Goal: Task Accomplishment & Management: Use online tool/utility

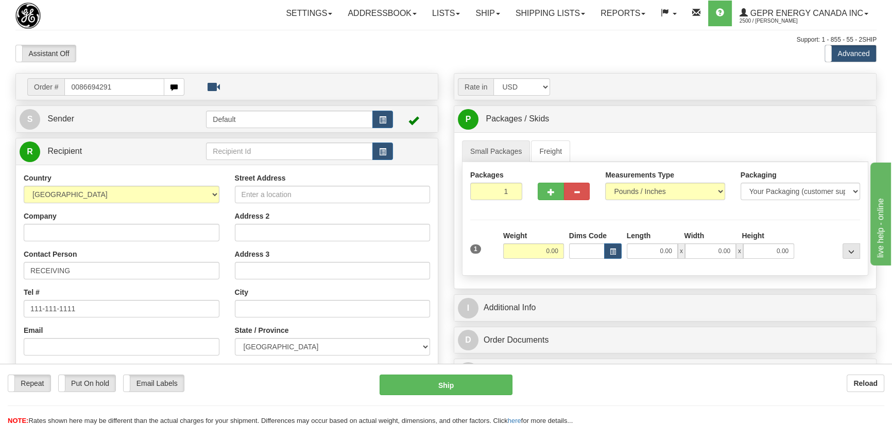
click at [77, 88] on input "0086694291" at bounding box center [114, 87] width 100 height 18
type input "86694291"
click at [228, 46] on body "Training Course Close Toggle navigation Settings Shipping Preferences New Recip…" at bounding box center [446, 213] width 892 height 426
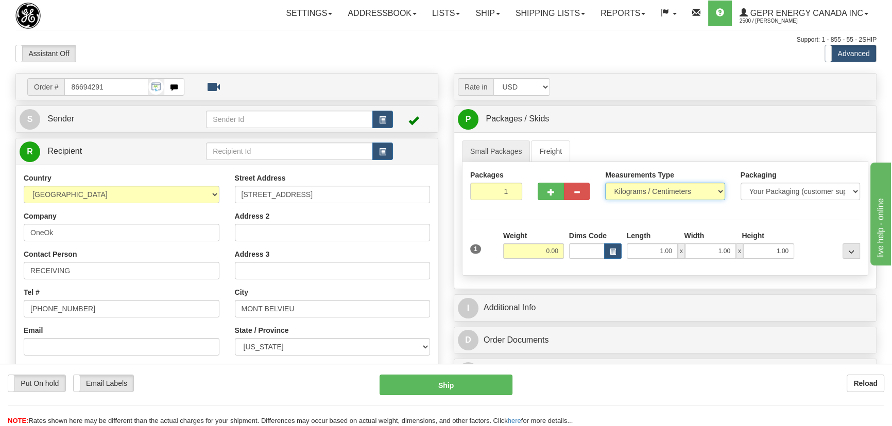
click at [640, 193] on select "Pounds / Inches Kilograms / Centimeters" at bounding box center [664, 192] width 119 height 18
select select "0"
click at [605, 183] on select "Pounds / Inches Kilograms / Centimeters" at bounding box center [664, 192] width 119 height 18
drag, startPoint x: 541, startPoint y: 254, endPoint x: 570, endPoint y: 265, distance: 31.5
click at [570, 265] on div "1 Weight 0.00 Dims Code 1.00" at bounding box center [664, 249] width 395 height 37
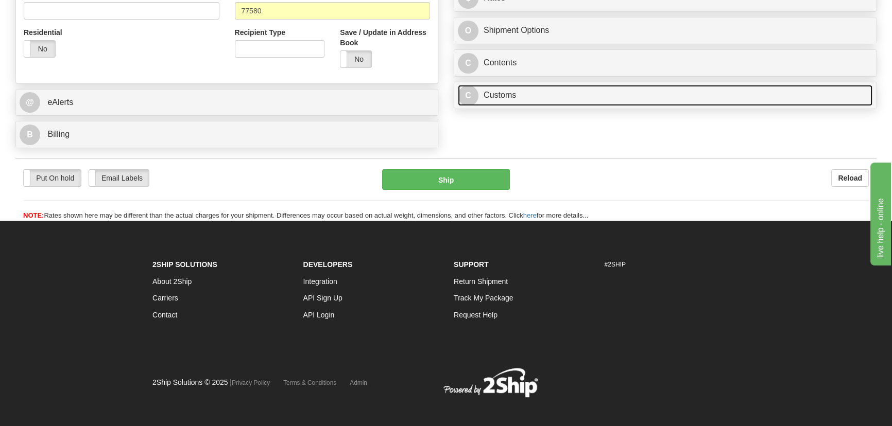
type input "1.00"
click at [708, 96] on link "C Customs" at bounding box center [665, 95] width 414 height 21
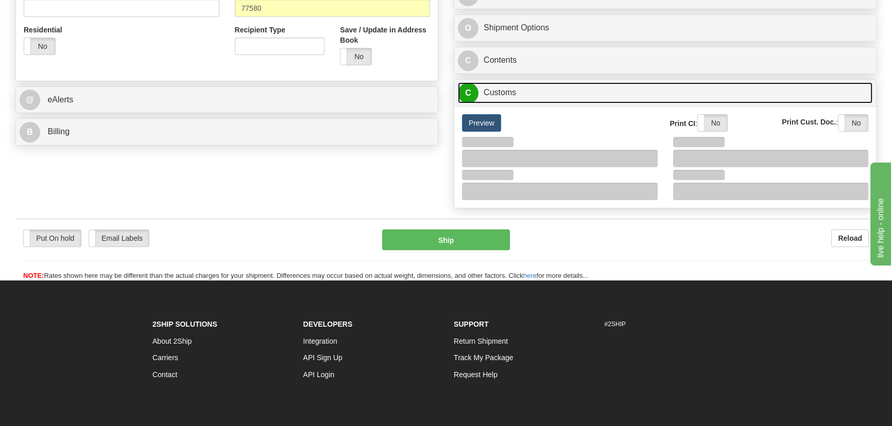
scroll to position [444, 0]
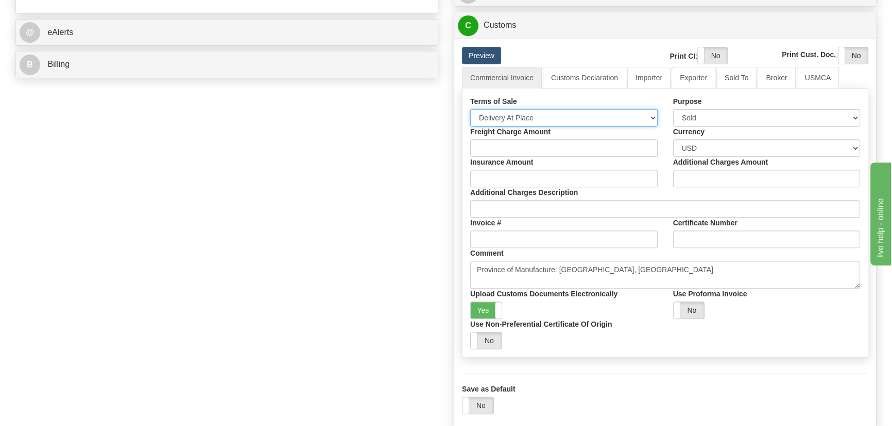
click at [564, 118] on select "Free Carrier Free On Board Ex Works Delivered Duty Unpaid Delivered Duty Paid C…" at bounding box center [563, 118] width 187 height 18
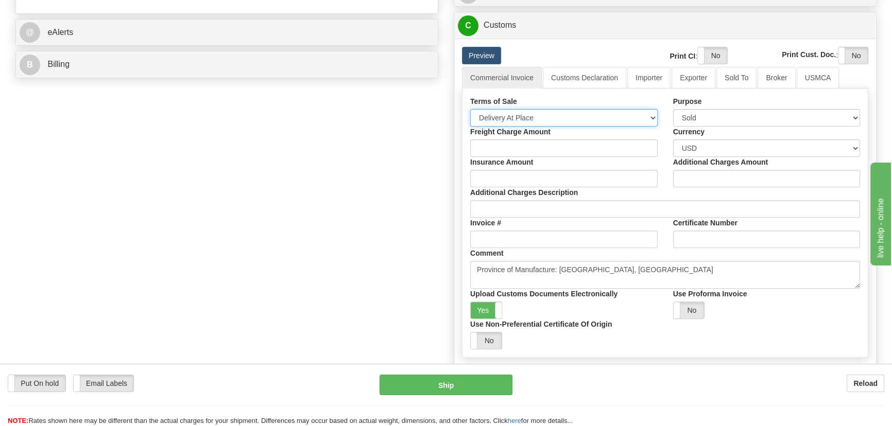
select select "7"
click at [470, 109] on select "Free Carrier Free On Board Ex Works Delivered Duty Unpaid Delivered Duty Paid C…" at bounding box center [563, 118] width 187 height 18
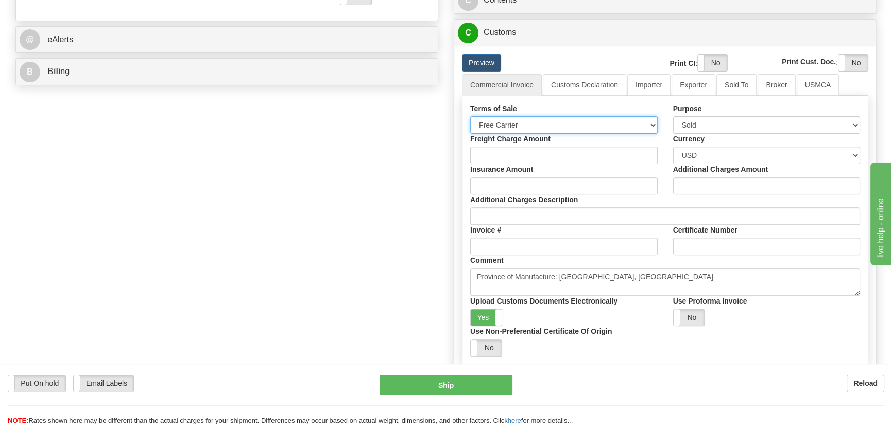
scroll to position [304, 0]
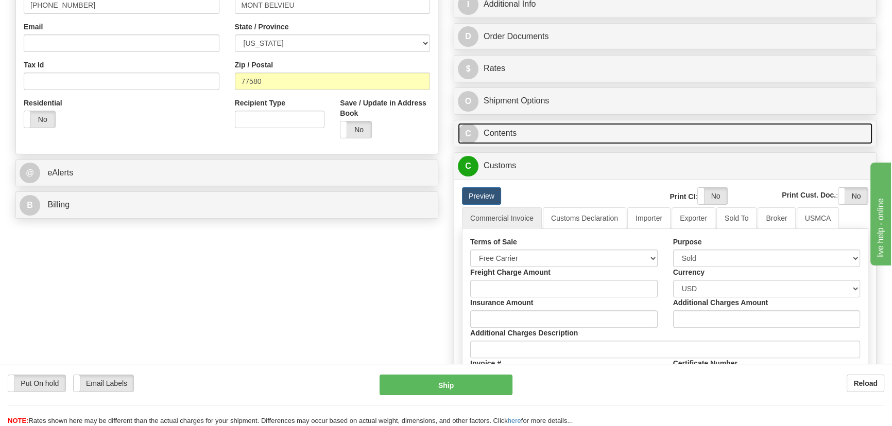
click at [672, 129] on link "C Contents" at bounding box center [665, 133] width 414 height 21
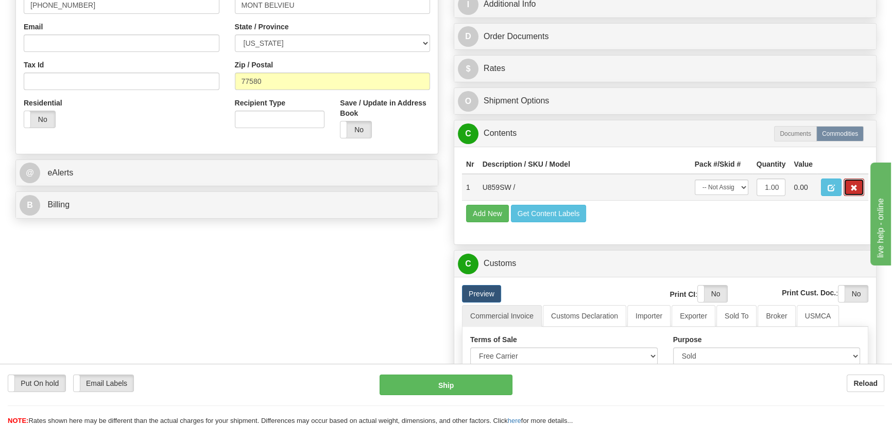
click at [851, 186] on span "button" at bounding box center [853, 188] width 7 height 7
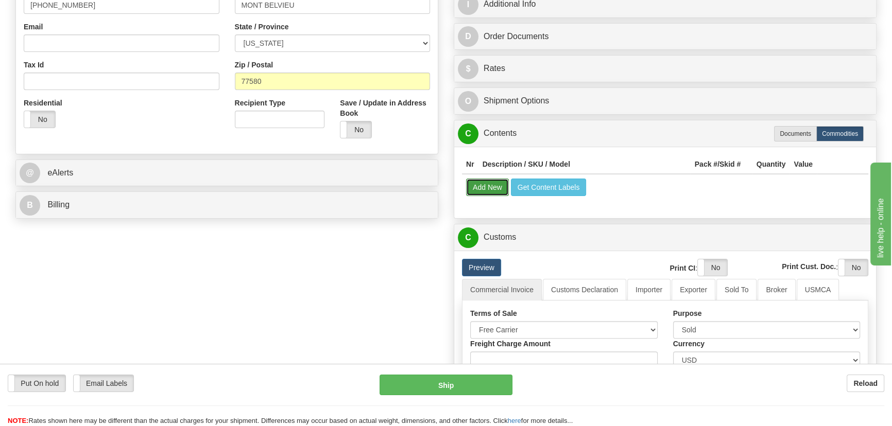
click at [489, 186] on button "Add New" at bounding box center [487, 188] width 43 height 18
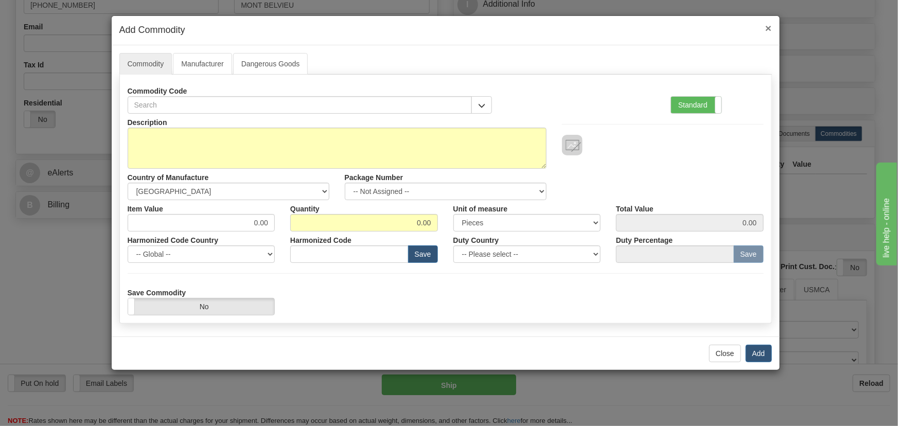
click at [766, 33] on span "×" at bounding box center [769, 28] width 6 height 12
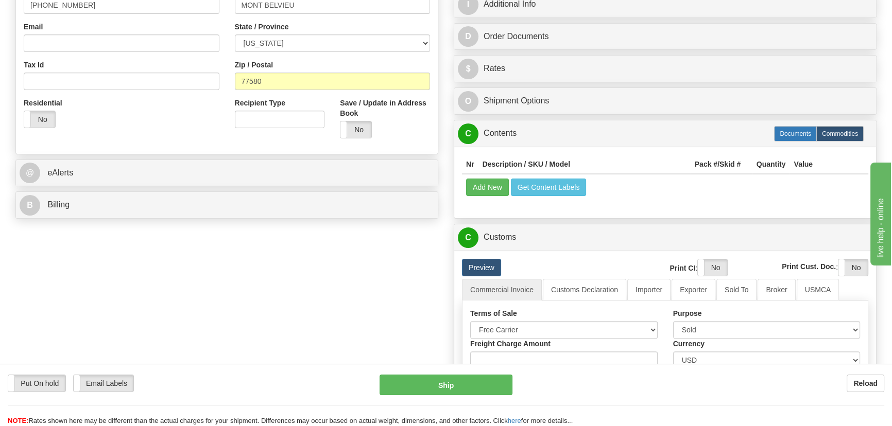
click at [799, 136] on label "Documents" at bounding box center [795, 133] width 43 height 15
radio input "true"
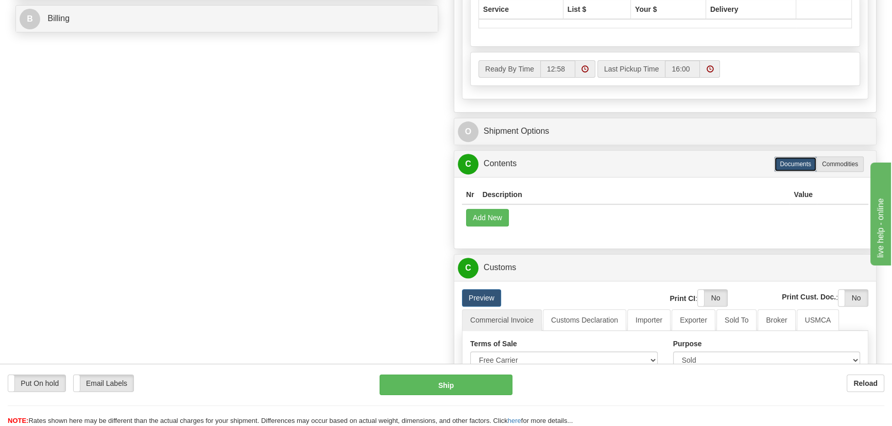
scroll to position [491, 0]
click at [495, 216] on button "Add New" at bounding box center [487, 217] width 43 height 18
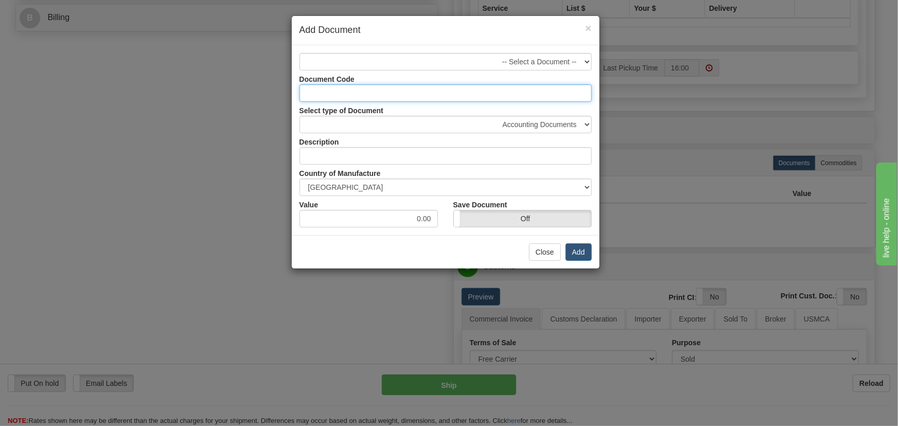
click at [489, 92] on input "Document Code" at bounding box center [446, 93] width 292 height 18
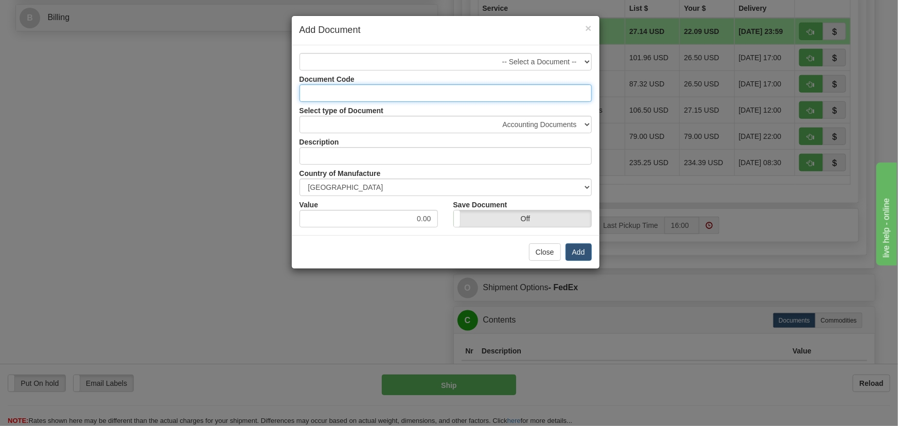
type input "DOCS"
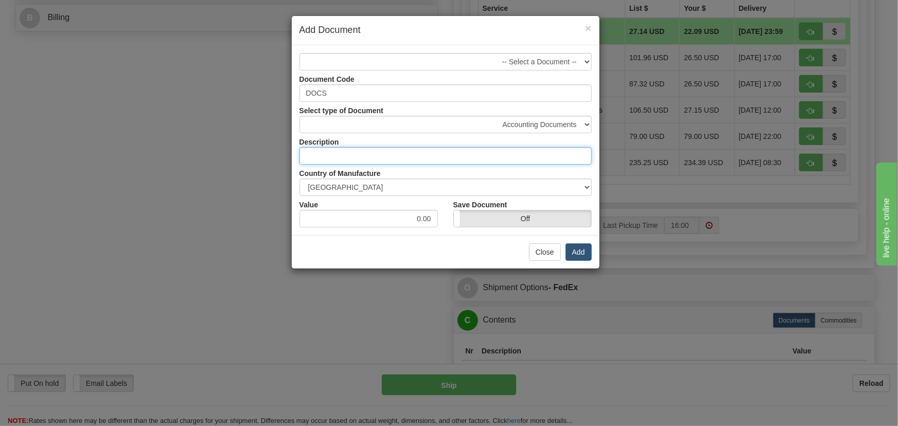
click at [405, 158] on input "text" at bounding box center [446, 156] width 292 height 18
type input "DOCUMENT"
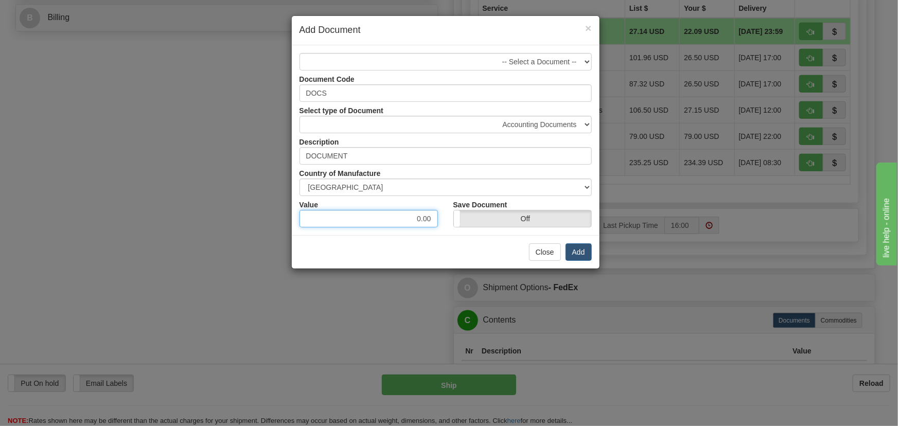
drag, startPoint x: 413, startPoint y: 219, endPoint x: 456, endPoint y: 229, distance: 43.3
click at [456, 229] on div "-- Select a Document -- Document Code DOCS Select type of Document Accounting D…" at bounding box center [446, 140] width 308 height 190
type input "5.00"
click at [572, 256] on button "Add" at bounding box center [579, 253] width 26 height 18
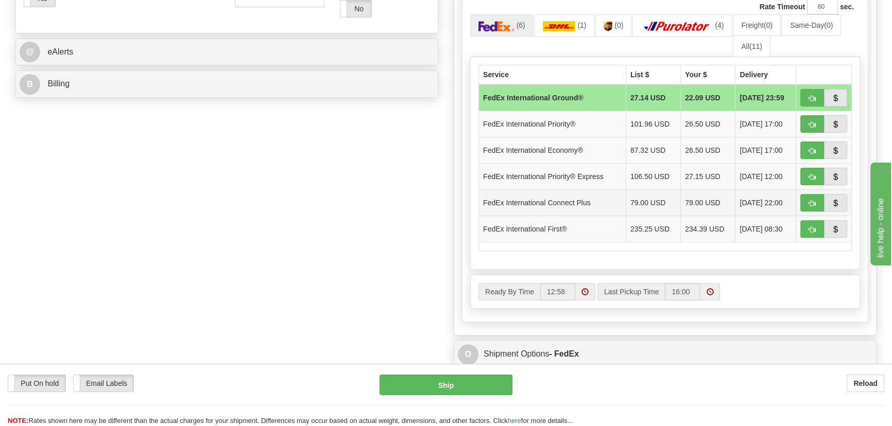
scroll to position [397, 0]
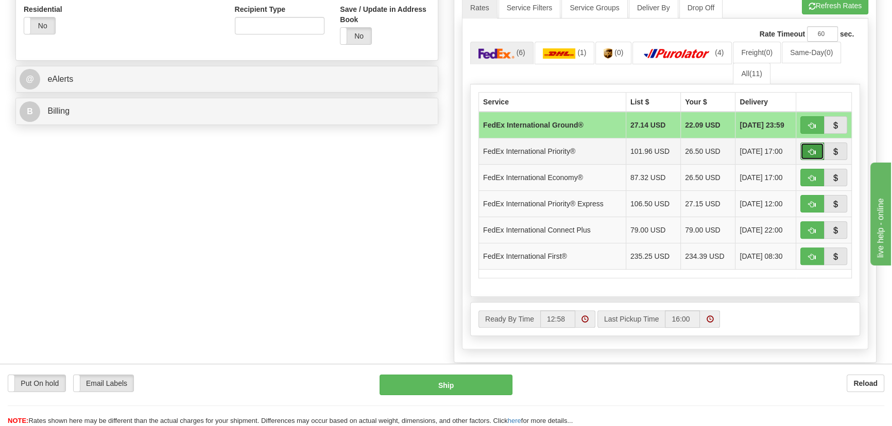
click at [809, 149] on span "button" at bounding box center [811, 152] width 7 height 7
type input "01"
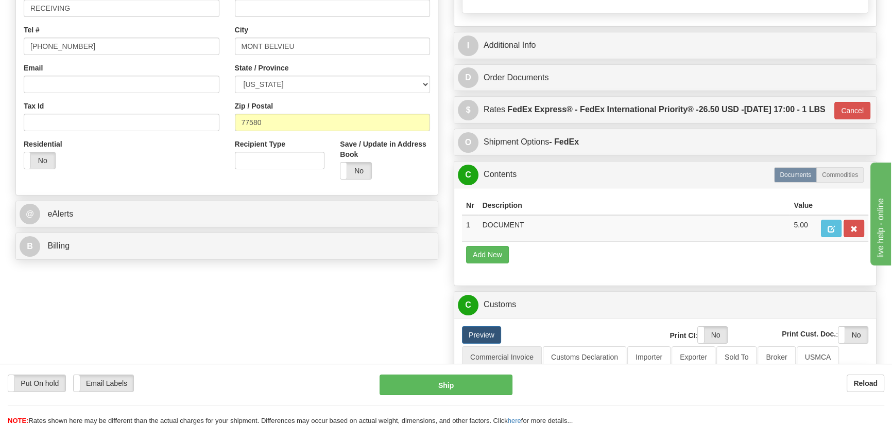
scroll to position [257, 0]
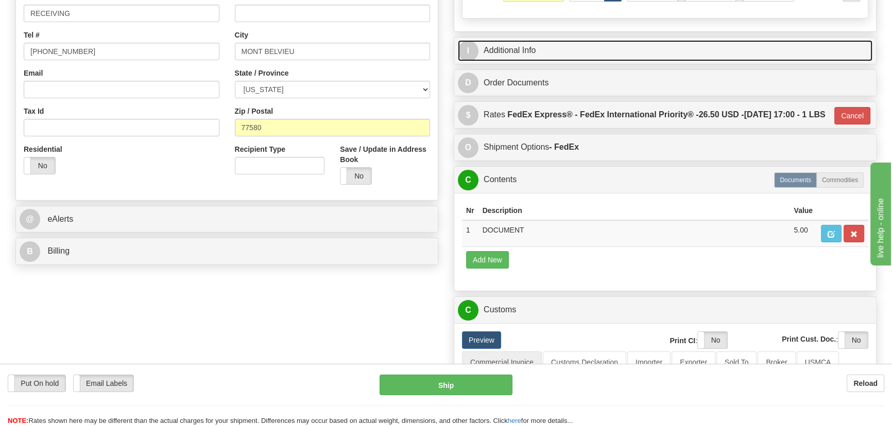
click at [654, 44] on link "I Additional Info" at bounding box center [665, 50] width 414 height 21
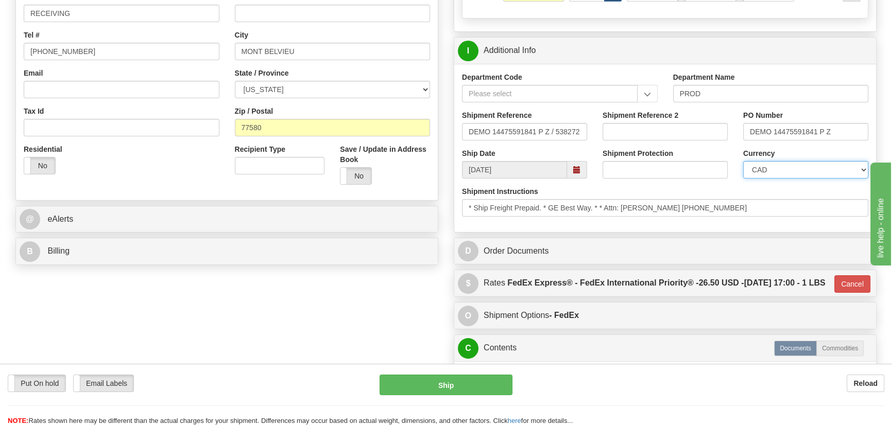
click at [796, 167] on select "CAD USD EUR ZAR RON ANG ARN AUD AUS AWG BBD BFR BGN BHD BMD BND BRC BRL CHP CKZ…" at bounding box center [805, 170] width 125 height 18
select select "1"
click at [743, 161] on select "CAD USD EUR ZAR RON ANG ARN AUD AUS AWG BBD BFR BGN BHD BMD BND BRC BRL CHP CKZ…" at bounding box center [805, 170] width 125 height 18
click at [661, 132] on input "Shipment Reference 2" at bounding box center [664, 132] width 125 height 18
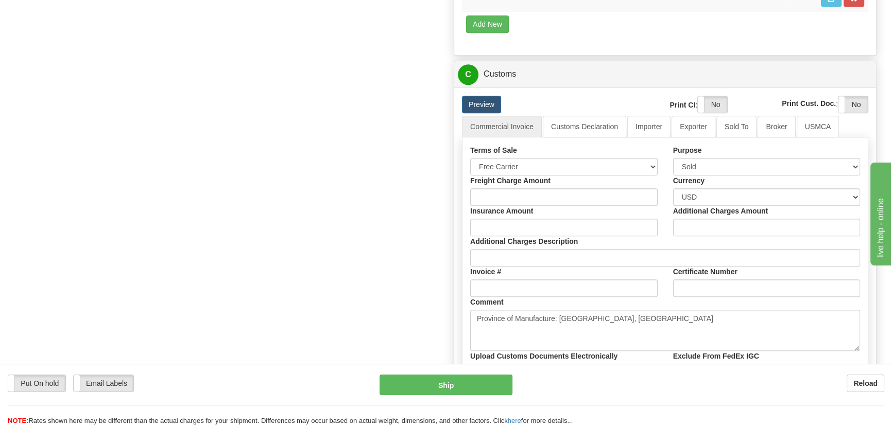
scroll to position [725, 0]
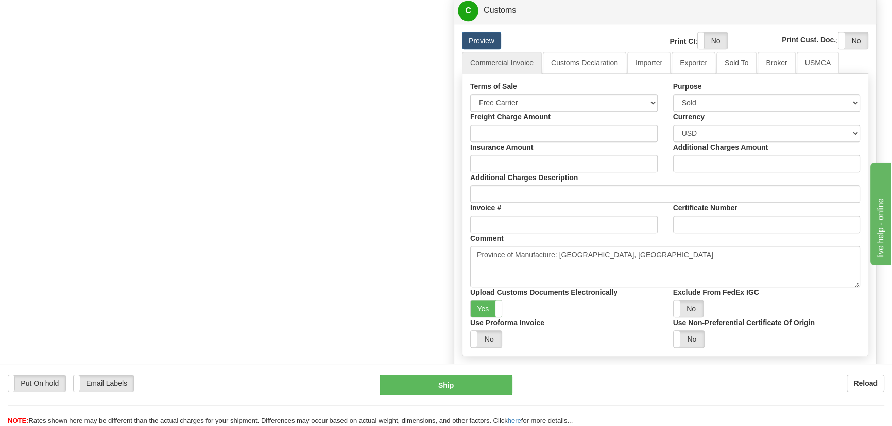
type input "5399005816"
click at [746, 112] on select "Sold Not Sold Gift Sample Repair and Return Personal Effects Merchandise Danger…" at bounding box center [766, 103] width 187 height 18
select select "4"
click at [673, 112] on select "Sold Not Sold Gift Sample Repair and Return Personal Effects Merchandise Danger…" at bounding box center [766, 103] width 187 height 18
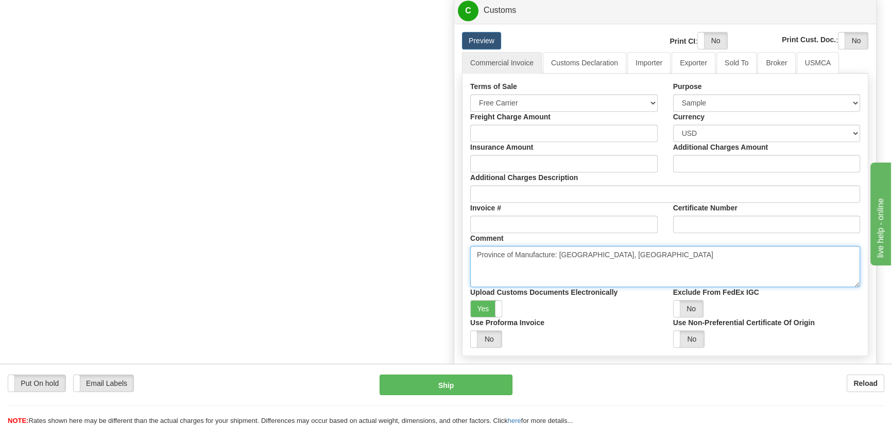
drag, startPoint x: 607, startPoint y: 270, endPoint x: 425, endPoint y: 286, distance: 182.4
paste textarea "NO COMMERCIAL VALUE VALUE DECLARED FOR CUSTOM PURPOSES ONLY"
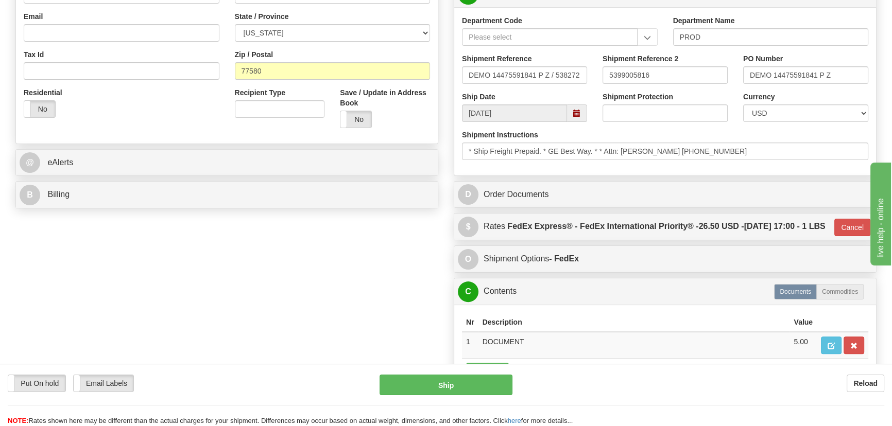
scroll to position [257, 0]
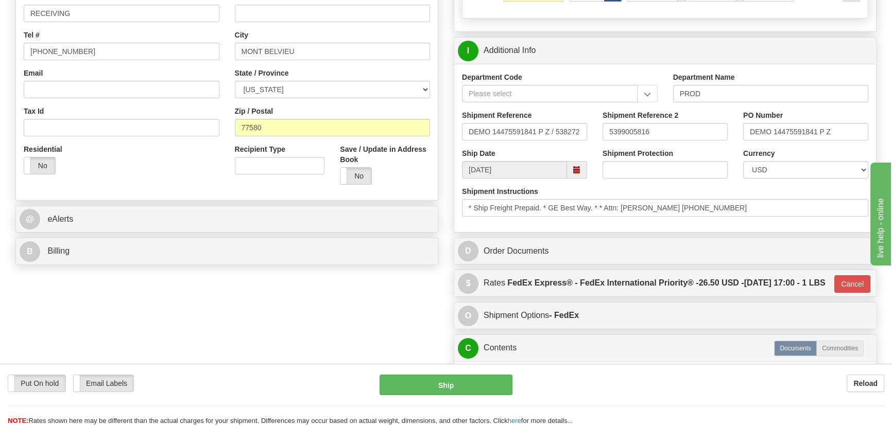
type textarea "NO COMMERCIAL VALUE VALUE DECLARED FOR CUSTOM PURPOSES ONLY"
drag, startPoint x: 669, startPoint y: 128, endPoint x: 508, endPoint y: 133, distance: 161.2
click at [509, 133] on div "Shipment Reference DEMO 14475591841 P Z / 538272 Shipment Reference 2 539900581…" at bounding box center [665, 129] width 422 height 38
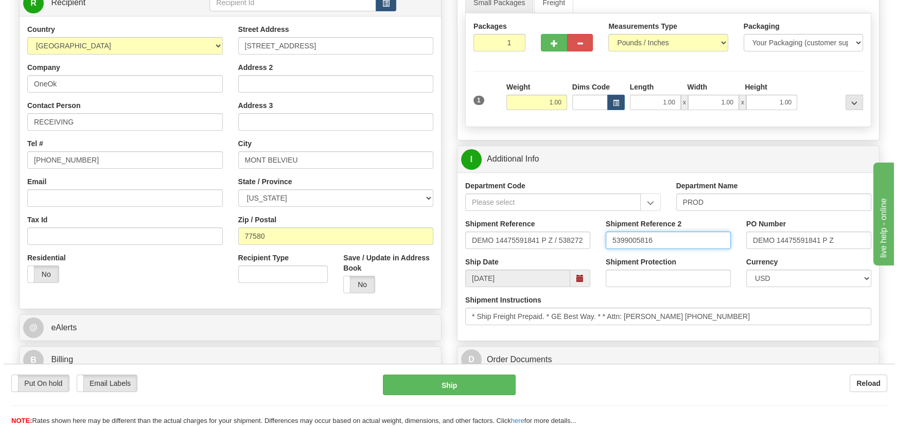
scroll to position [164, 0]
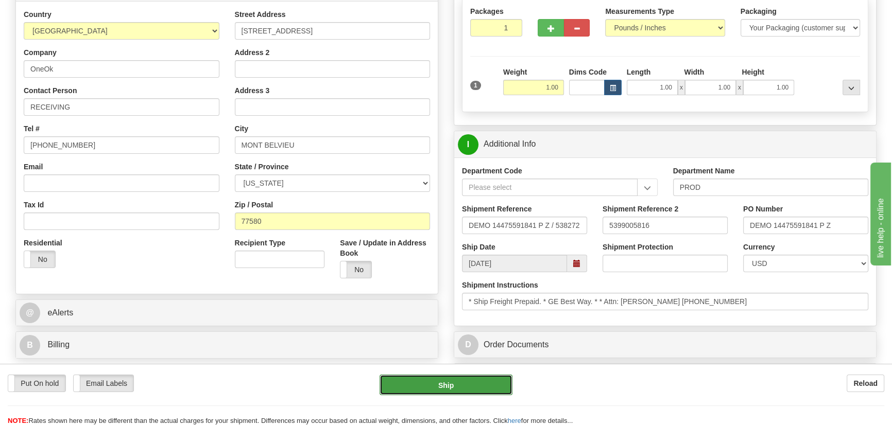
click at [495, 378] on button "Ship" at bounding box center [445, 385] width 133 height 21
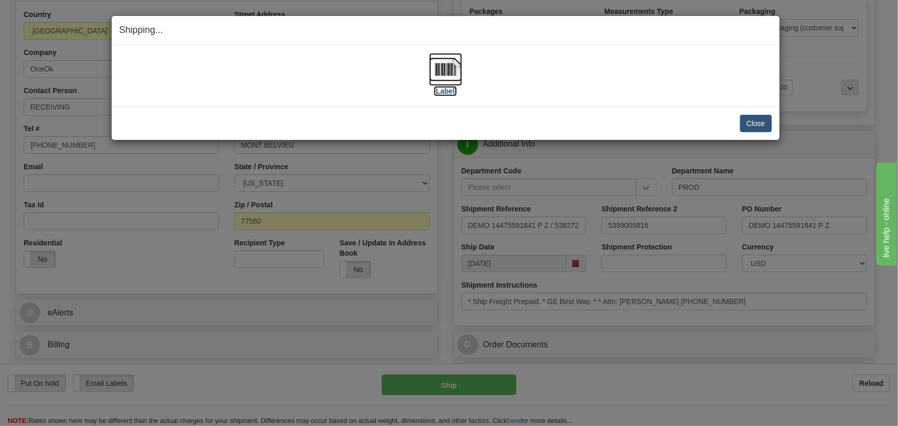
click at [448, 75] on img at bounding box center [445, 69] width 33 height 33
click at [763, 120] on button "Close" at bounding box center [756, 124] width 32 height 18
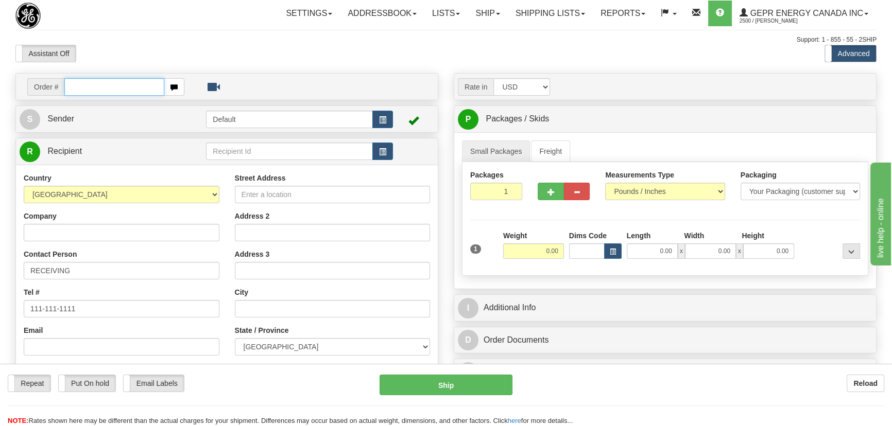
paste input "0086694293"
click at [78, 87] on input "0086694293" at bounding box center [114, 87] width 100 height 18
type input "86694293"
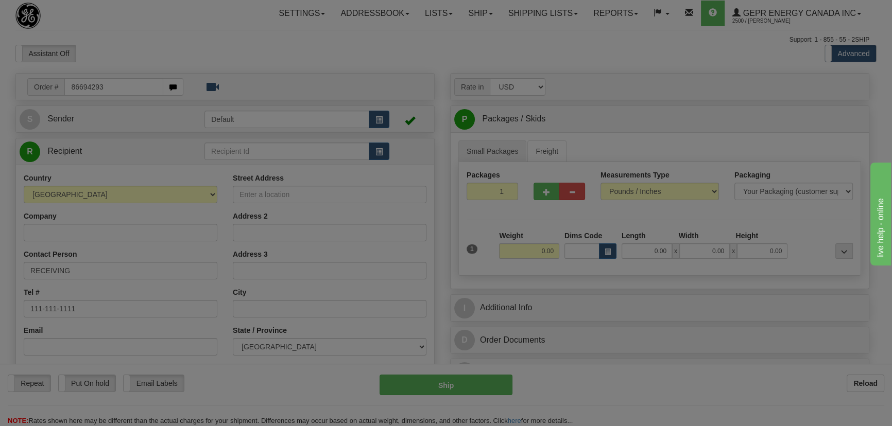
drag, startPoint x: 181, startPoint y: 51, endPoint x: 189, endPoint y: 54, distance: 8.8
click at [182, 51] on body "Training Course Close Toggle navigation Settings Shipping Preferences New Recip…" at bounding box center [446, 213] width 892 height 426
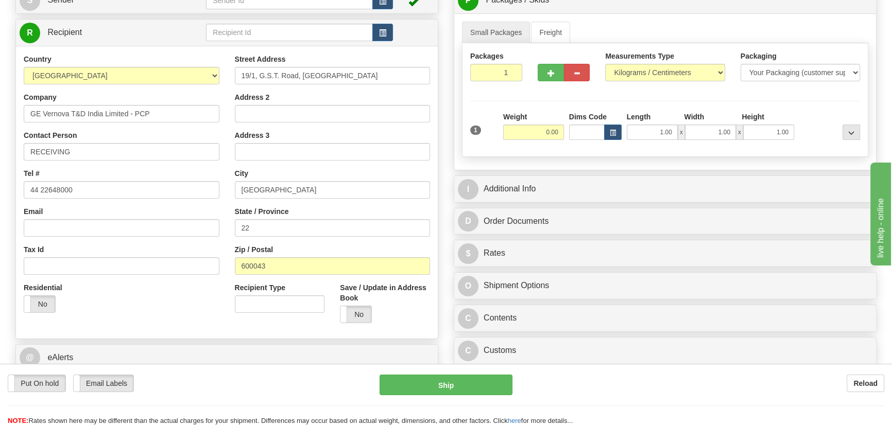
scroll to position [140, 0]
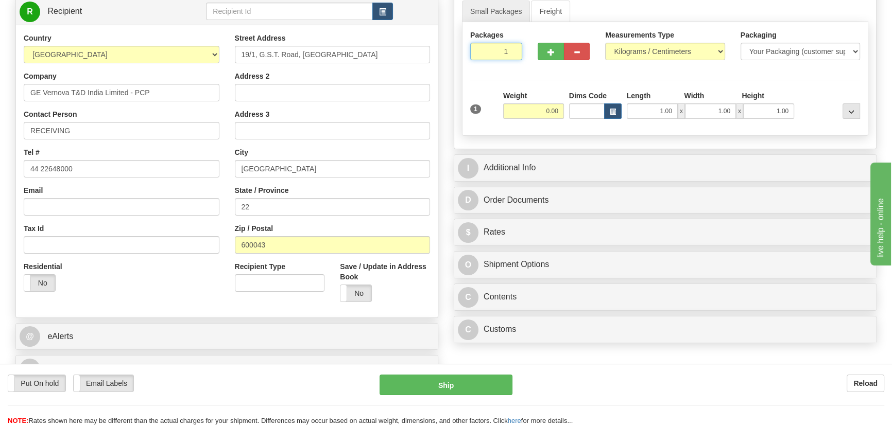
drag, startPoint x: 534, startPoint y: 66, endPoint x: 548, endPoint y: 81, distance: 21.1
click at [546, 72] on div "Packages 1 1 Measurements Type" at bounding box center [665, 79] width 406 height 114
type input "2"
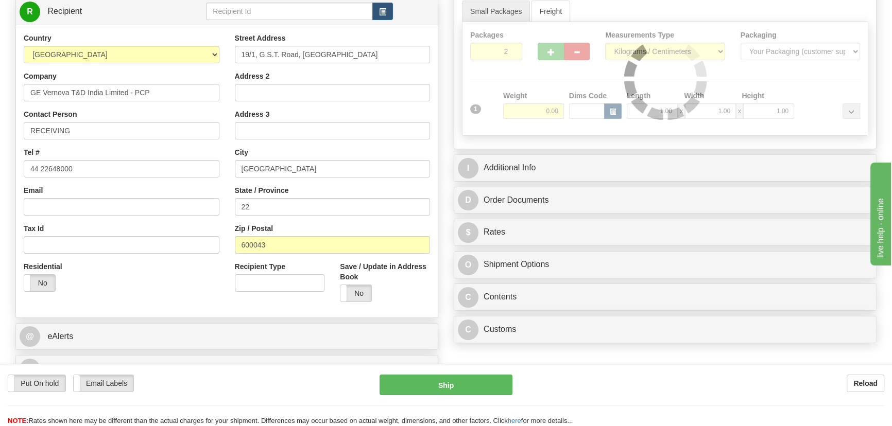
drag, startPoint x: 546, startPoint y: 94, endPoint x: 541, endPoint y: 112, distance: 18.1
click at [546, 95] on div "Packages 2 1 Measurements Type" at bounding box center [665, 79] width 406 height 114
click at [541, 113] on div at bounding box center [664, 78] width 405 height 113
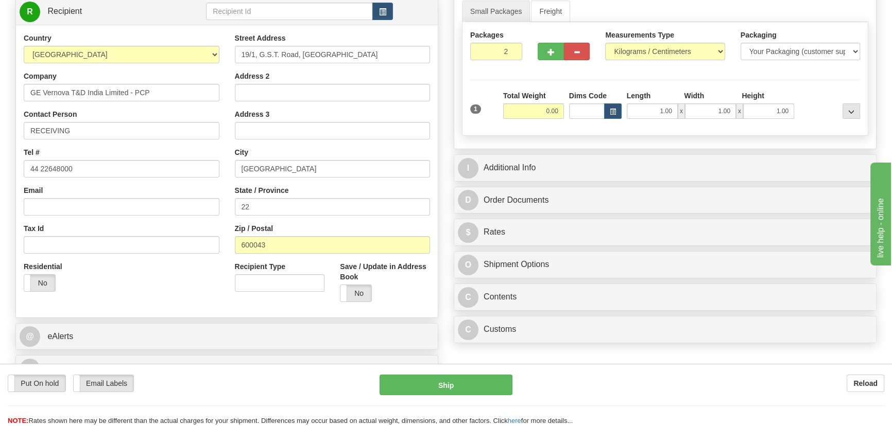
click at [538, 109] on input "0.00" at bounding box center [533, 110] width 61 height 15
type input "26.00"
click at [658, 43] on select "Pounds / Inches Kilograms / Centimeters" at bounding box center [664, 52] width 119 height 18
select select "0"
click at [605, 43] on select "Pounds / Inches Kilograms / Centimeters" at bounding box center [664, 52] width 119 height 18
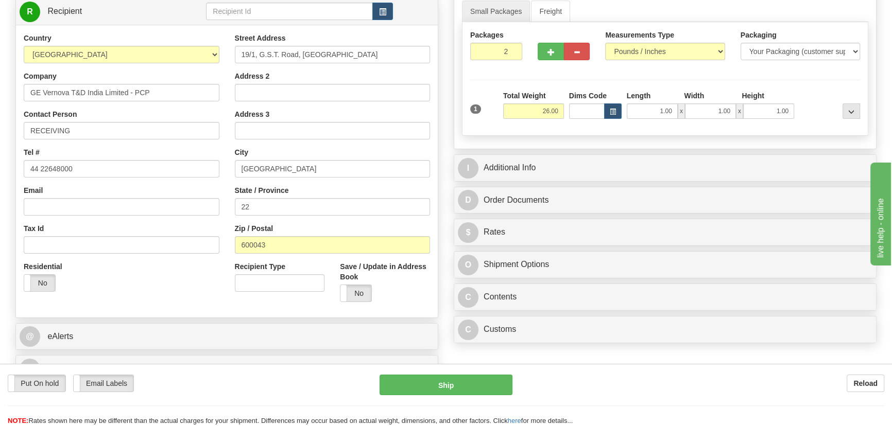
click at [388, 188] on div "State / Province 22" at bounding box center [333, 200] width 196 height 30
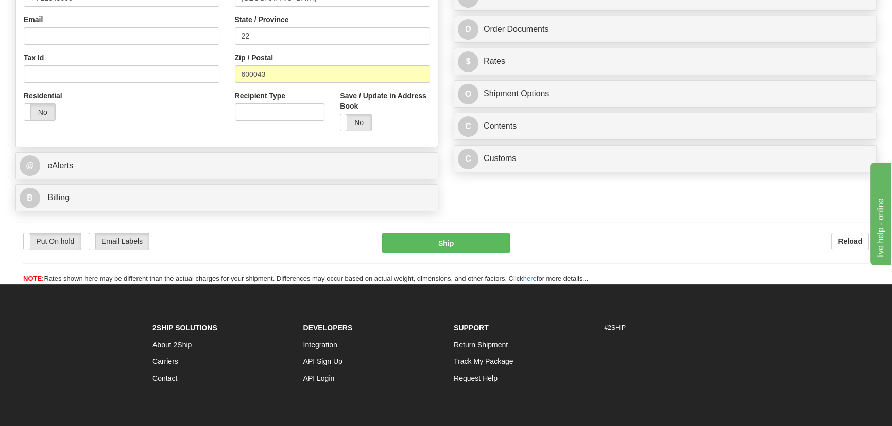
scroll to position [327, 0]
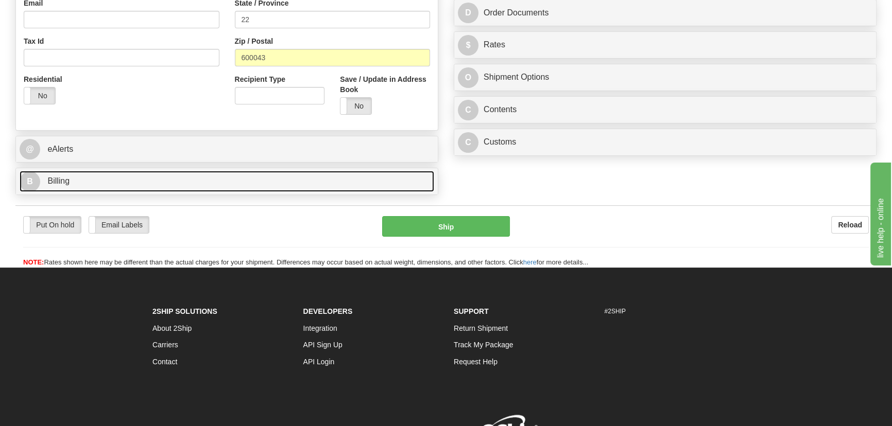
click at [259, 186] on link "B Billing" at bounding box center [227, 181] width 414 height 21
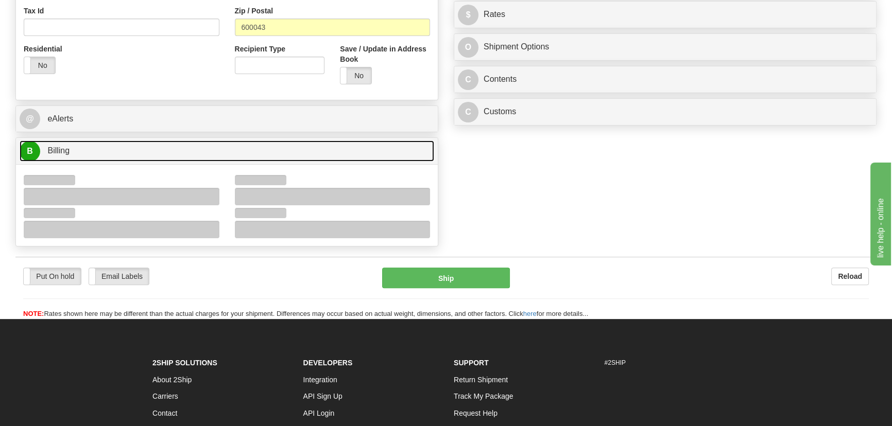
scroll to position [374, 0]
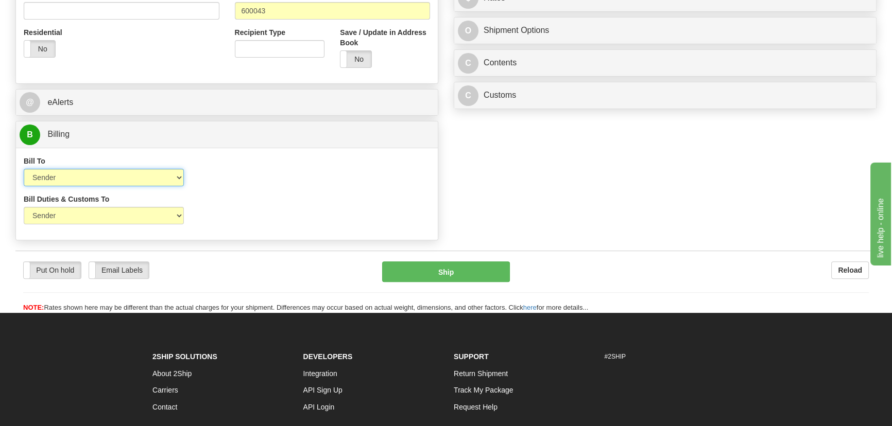
click at [89, 180] on select "Sender Recipient Third Party Collect" at bounding box center [104, 178] width 160 height 18
select select "2"
click at [24, 169] on select "Sender Recipient Third Party Collect" at bounding box center [104, 178] width 160 height 18
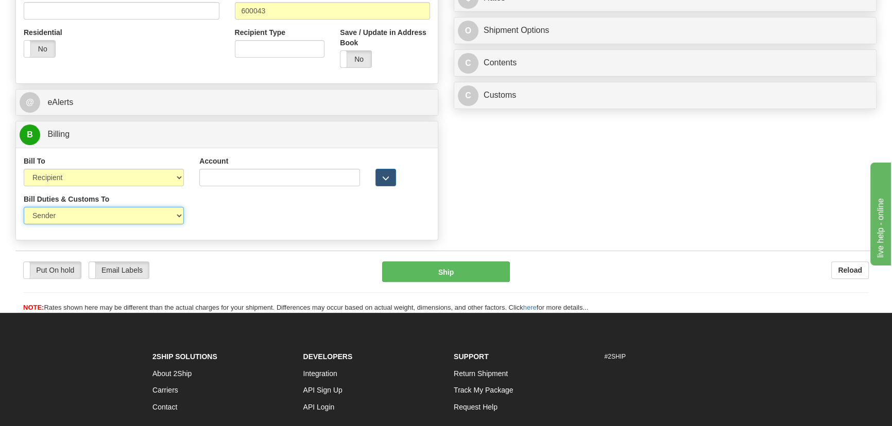
drag, startPoint x: 85, startPoint y: 218, endPoint x: 81, endPoint y: 223, distance: 6.7
click at [84, 220] on select "Sender Recipient Third Party" at bounding box center [104, 216] width 160 height 18
select select "2"
click at [24, 207] on select "Sender Recipient Third Party" at bounding box center [104, 216] width 160 height 18
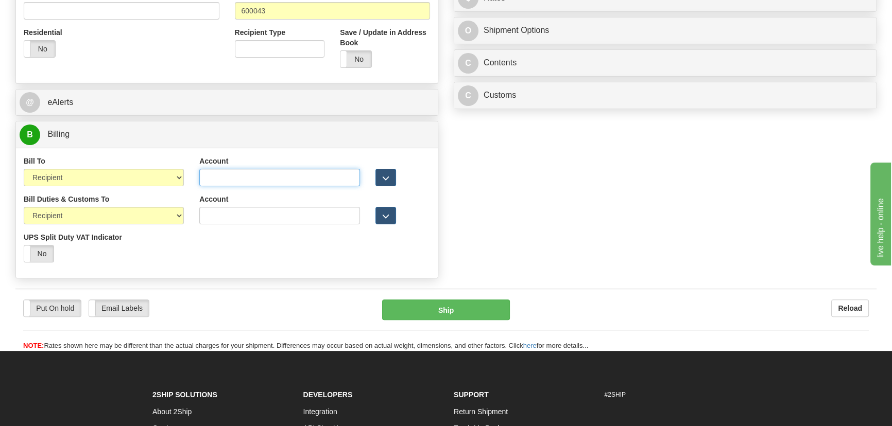
click at [251, 174] on input "Account" at bounding box center [279, 178] width 160 height 18
paste input "968305827"
type input "968305827"
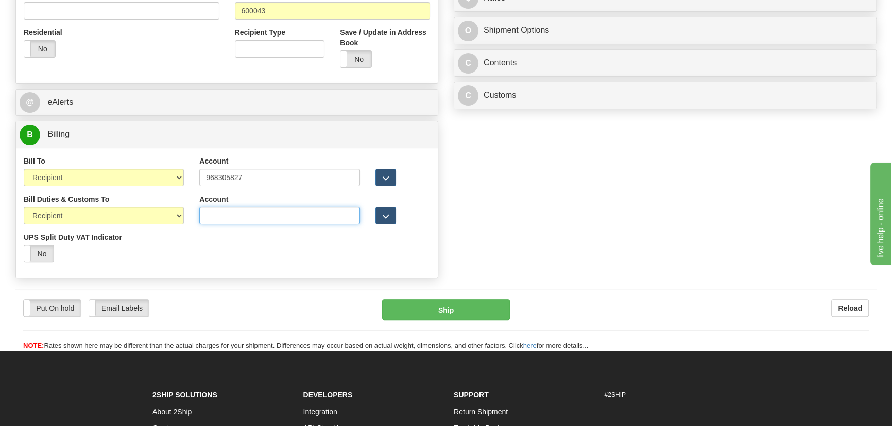
click at [232, 210] on input "Account" at bounding box center [279, 216] width 160 height 18
paste input "968305827"
type input "968305827"
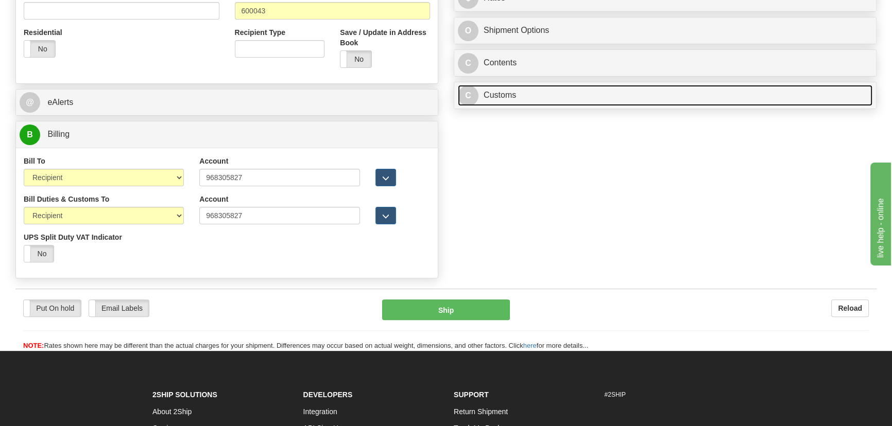
click at [663, 101] on link "C Customs" at bounding box center [665, 95] width 414 height 21
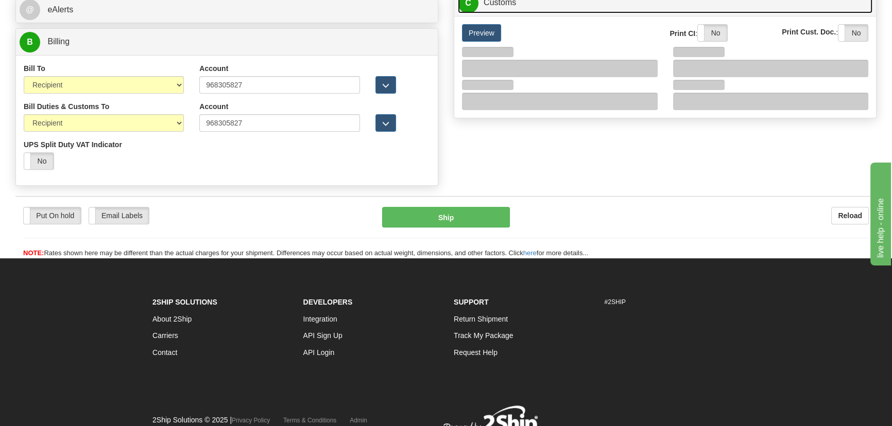
scroll to position [468, 0]
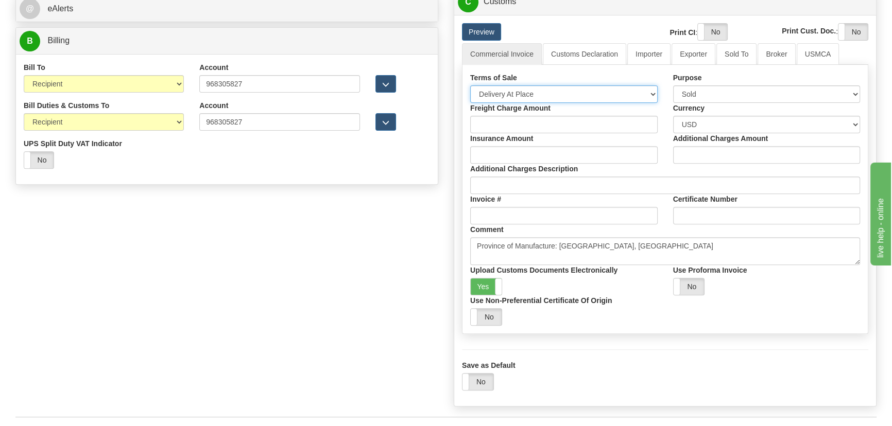
click at [554, 91] on select "Free Carrier Free On Board Ex Works Delivered Duty Unpaid Delivered Duty Paid C…" at bounding box center [563, 94] width 187 height 18
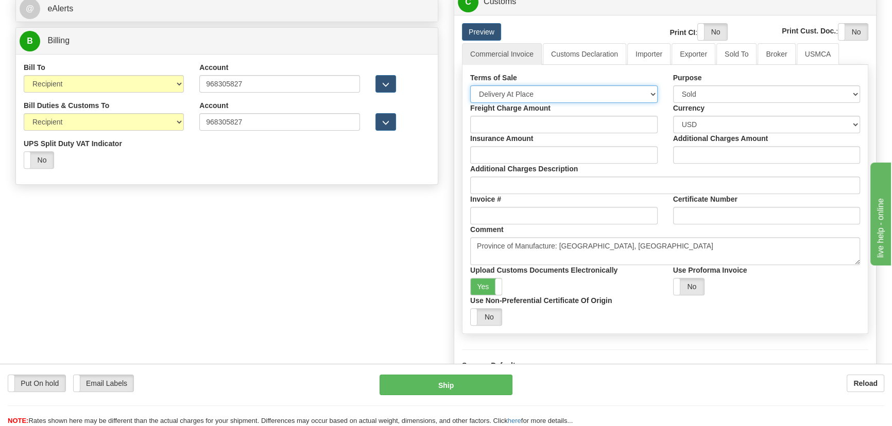
select select "7"
click at [470, 85] on select "Free Carrier Free On Board Ex Works Delivered Duty Unpaid Delivered Duty Paid C…" at bounding box center [563, 94] width 187 height 18
click at [476, 283] on label "Yes" at bounding box center [486, 287] width 31 height 16
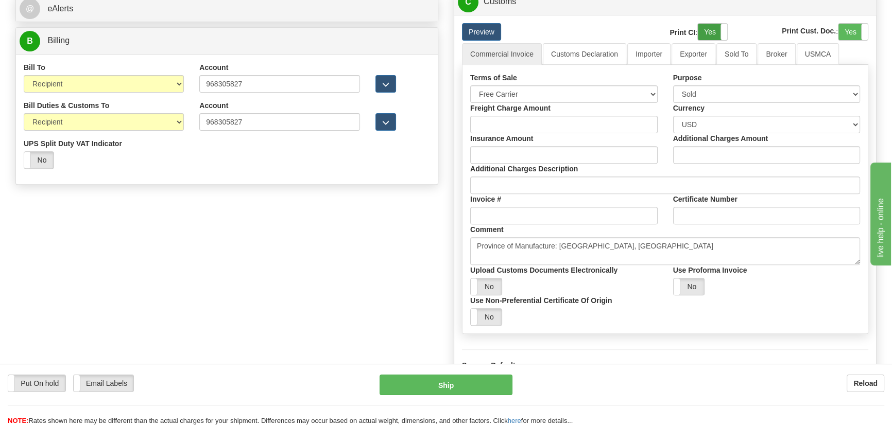
click at [707, 27] on label "Yes" at bounding box center [712, 32] width 29 height 16
drag, startPoint x: 863, startPoint y: 32, endPoint x: 700, endPoint y: 31, distance: 163.2
click at [861, 32] on span at bounding box center [867, 32] width 13 height 16
click at [657, 54] on link "Importer" at bounding box center [648, 54] width 43 height 22
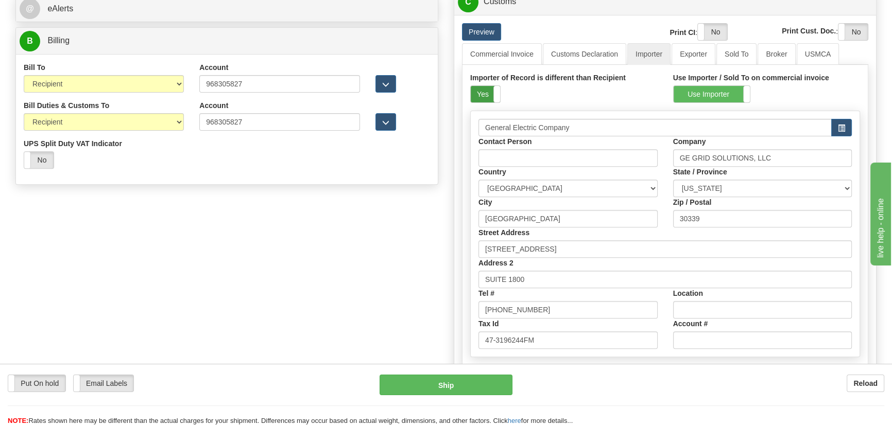
click at [485, 96] on label "Yes" at bounding box center [485, 94] width 29 height 16
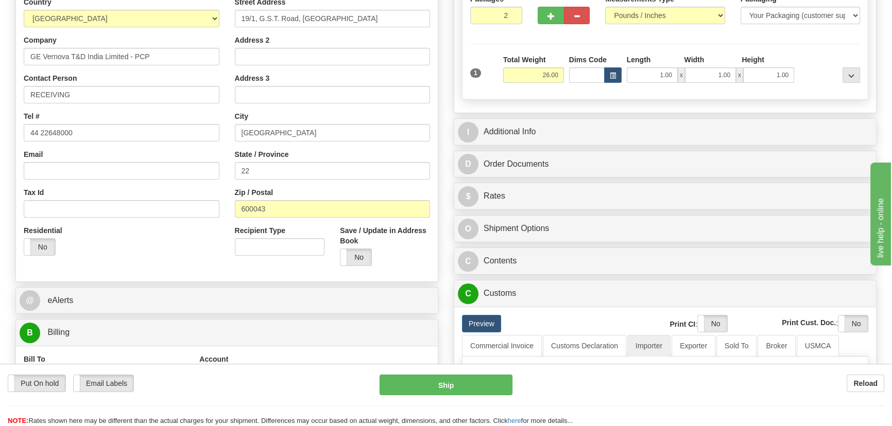
scroll to position [187, 0]
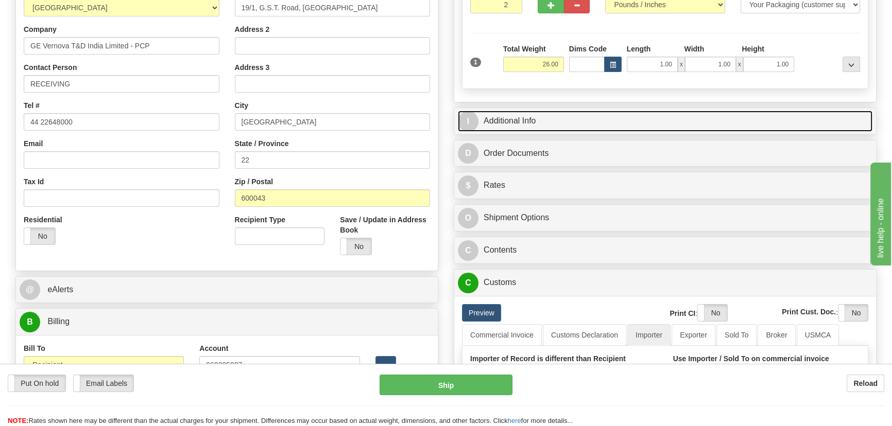
click at [706, 118] on link "I Additional Info" at bounding box center [665, 121] width 414 height 21
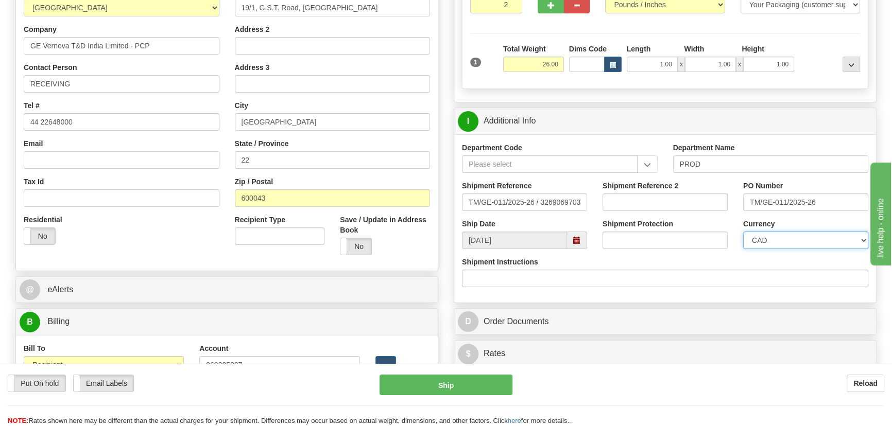
click at [803, 237] on select "CAD USD EUR ZAR RON ANG ARN AUD AUS AWG BBD BFR BGN BHD BMD BND BRC BRL CHP CKZ…" at bounding box center [805, 241] width 125 height 18
select select "1"
click at [743, 232] on select "CAD USD EUR ZAR RON ANG ARN AUD AUS AWG BBD BFR BGN BHD BMD BND BRC BRL CHP CKZ…" at bounding box center [805, 241] width 125 height 18
click at [672, 198] on input "Shipment Reference 2" at bounding box center [664, 203] width 125 height 18
drag, startPoint x: 668, startPoint y: 197, endPoint x: 602, endPoint y: 194, distance: 65.5
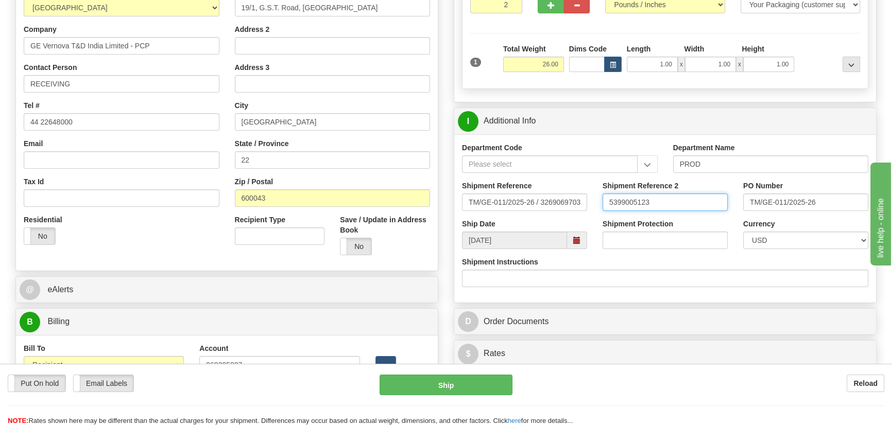
click at [602, 194] on input "5399005123" at bounding box center [664, 203] width 125 height 18
type input "5399005123"
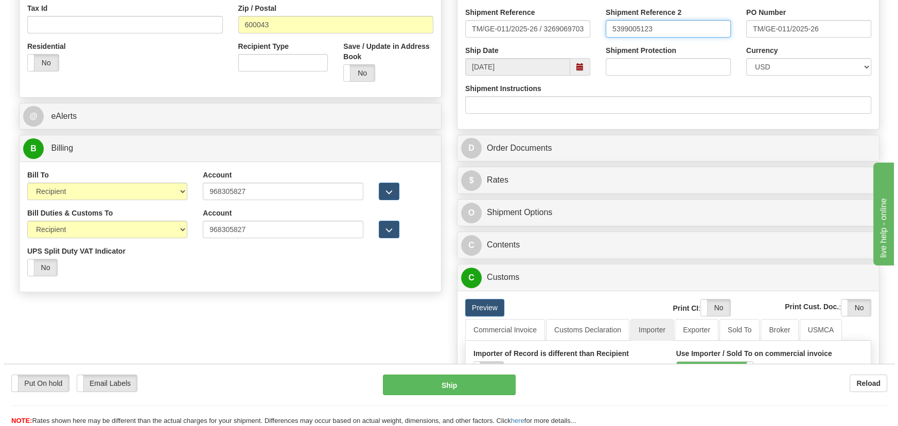
scroll to position [374, 0]
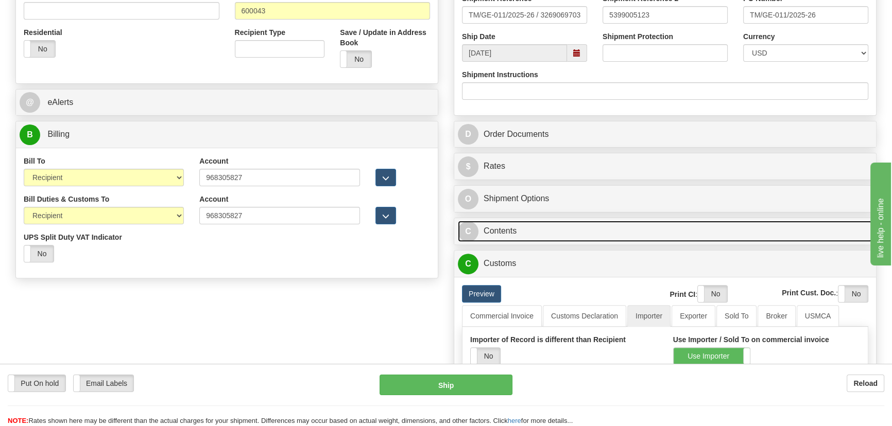
click at [659, 229] on link "C Contents" at bounding box center [665, 231] width 414 height 21
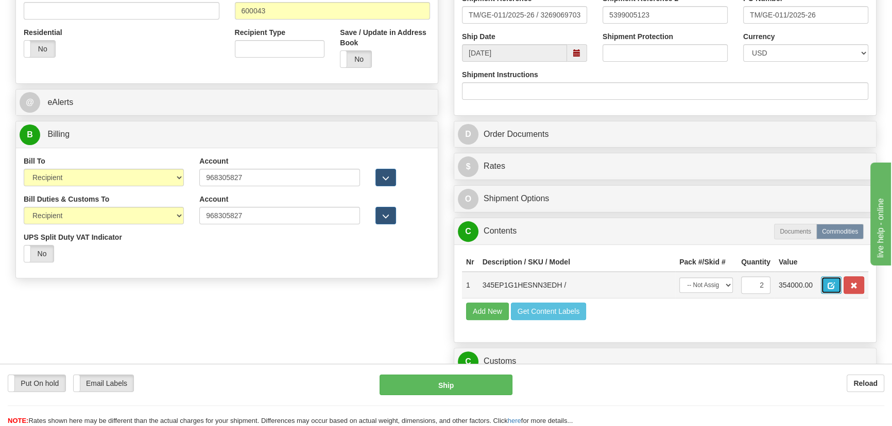
click at [822, 288] on button "button" at bounding box center [831, 285] width 21 height 18
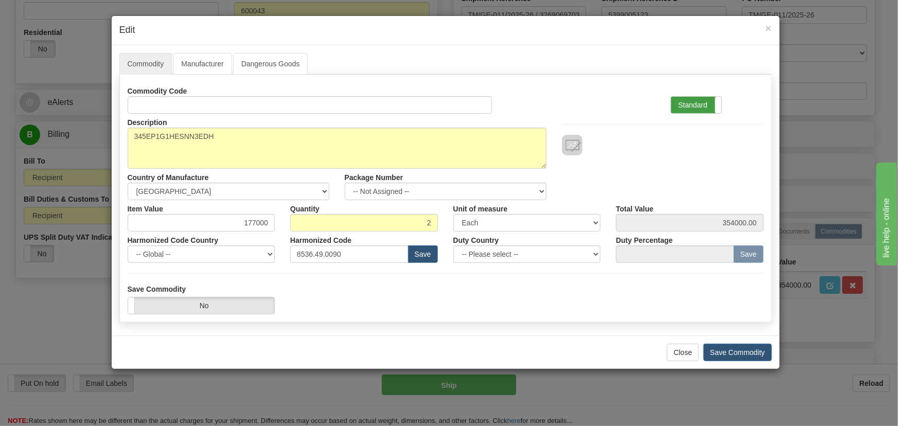
click at [698, 104] on label "Standard" at bounding box center [696, 105] width 50 height 16
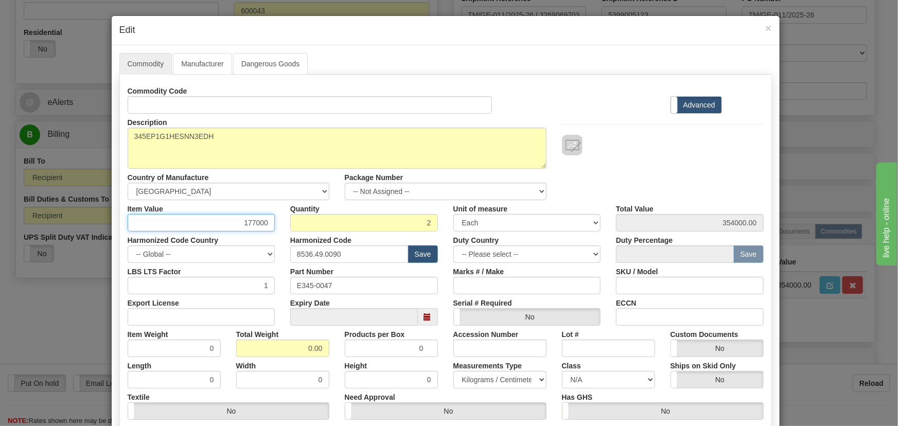
drag, startPoint x: 240, startPoint y: 222, endPoint x: 280, endPoint y: 229, distance: 40.2
click at [280, 229] on div "Item Value 177000 Quantity 2 Unit of measure 3 Thousand Square Inches Adjustmen…" at bounding box center [446, 215] width 652 height 31
click at [239, 232] on div "Harmonized Code Country -- Global -- AFGHANISTAN ALAND ISLANDS ALBANIA ALGERIA …" at bounding box center [201, 247] width 163 height 31
drag, startPoint x: 235, startPoint y: 222, endPoint x: 283, endPoint y: 229, distance: 47.8
click at [283, 229] on div "Item Value 177000 Quantity 2 Unit of measure 3 Thousand Square Inches Adjustmen…" at bounding box center [446, 215] width 652 height 31
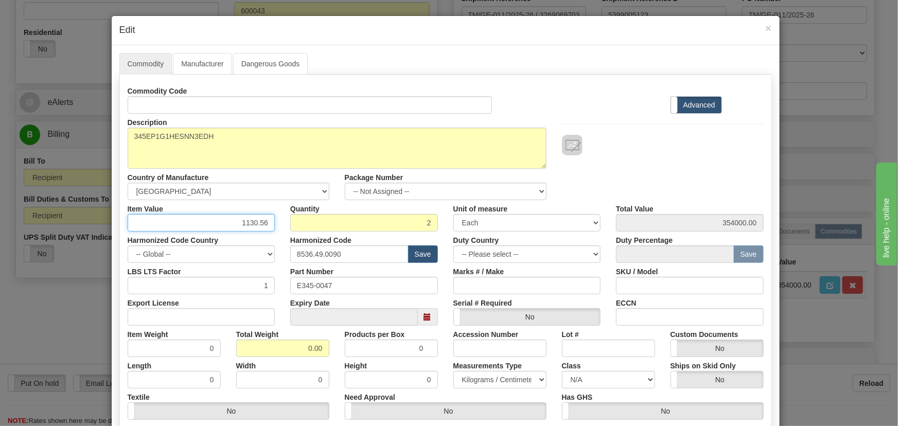
type input "1130.56"
type input "2261.12"
click at [699, 161] on div "Description 345EP1G1HESNN3EDH Country of Manufacture -- Unknown -- AFGHANISTAN …" at bounding box center [446, 157] width 652 height 86
drag, startPoint x: 294, startPoint y: 344, endPoint x: 343, endPoint y: 361, distance: 51.3
click at [343, 361] on div "Commodity Code Standard Advanced Description 345EP1G1HESNN3EDH Country of Manuf…" at bounding box center [446, 266] width 636 height 369
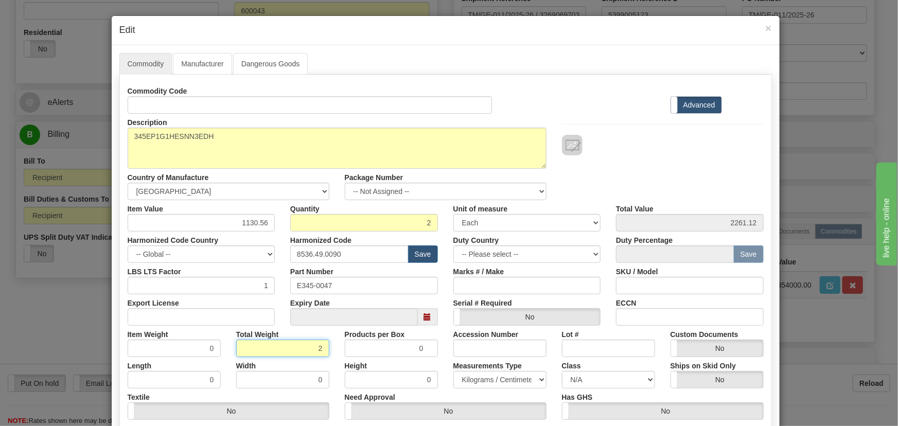
type input "2"
type input "1.0000"
click at [345, 363] on label "Height" at bounding box center [356, 364] width 23 height 14
click at [345, 371] on input "0" at bounding box center [391, 380] width 93 height 18
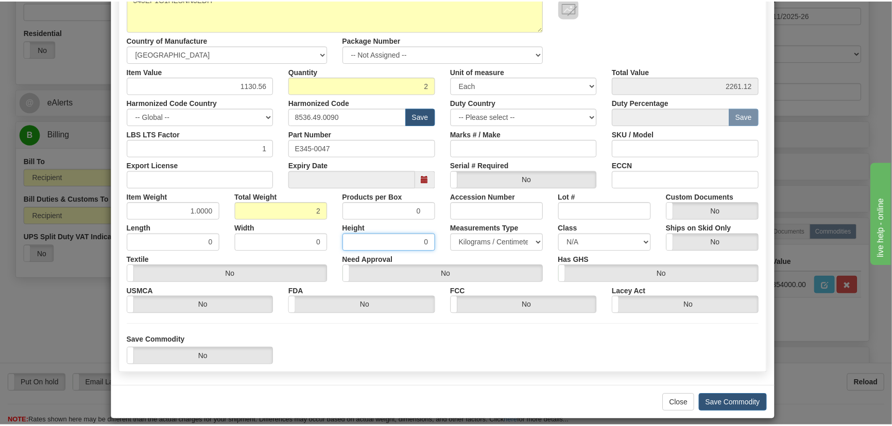
scroll to position [146, 0]
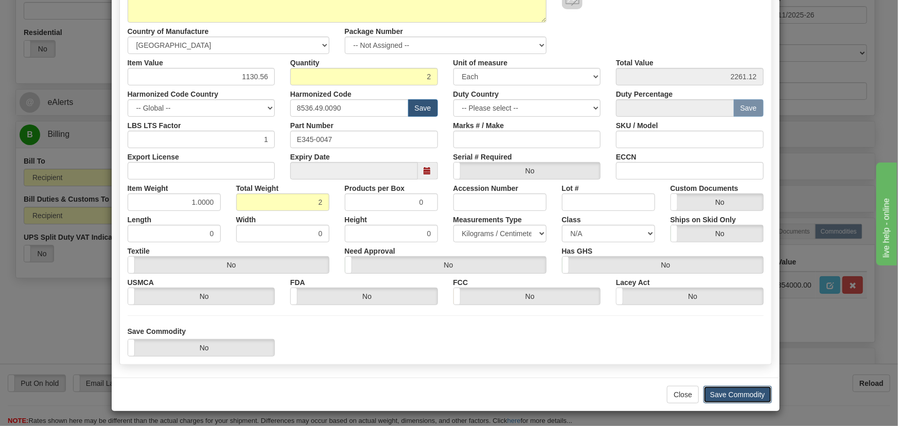
click at [747, 390] on button "Save Commodity" at bounding box center [738, 395] width 68 height 18
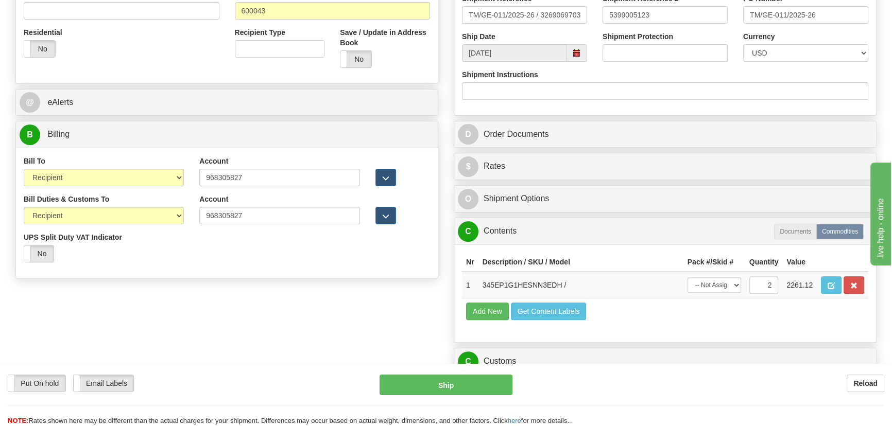
scroll to position [327, 0]
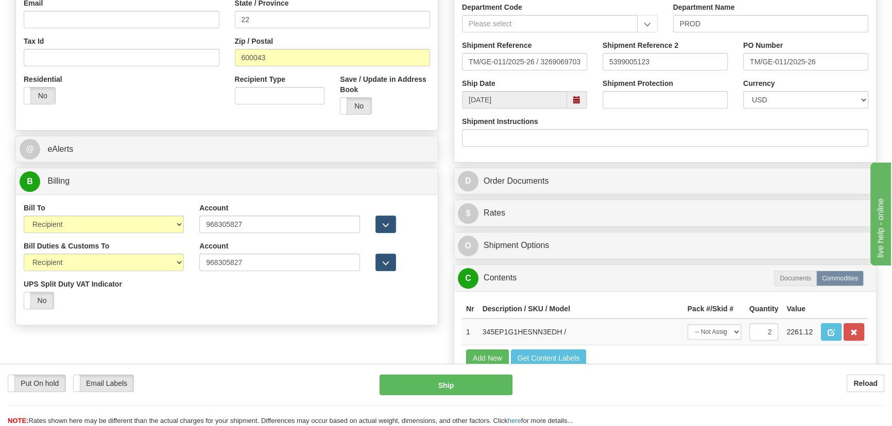
drag, startPoint x: 721, startPoint y: 225, endPoint x: 731, endPoint y: 225, distance: 9.3
click at [722, 225] on div "$ Rates Cancel" at bounding box center [665, 213] width 422 height 26
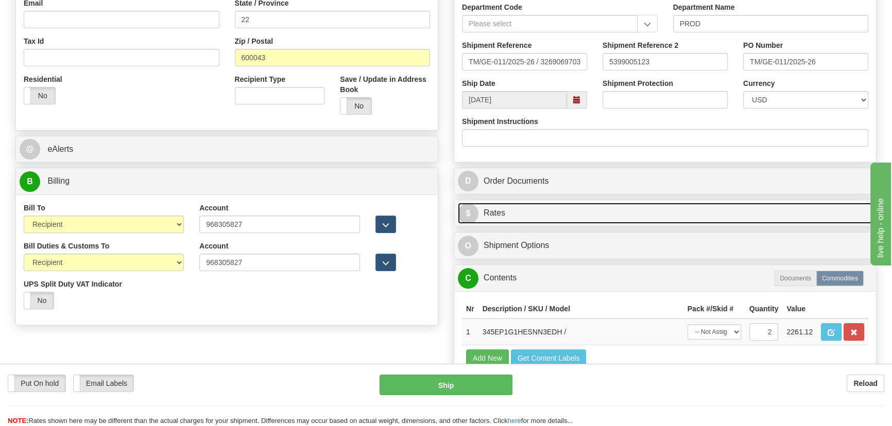
click at [810, 220] on link "$ Rates" at bounding box center [665, 213] width 414 height 21
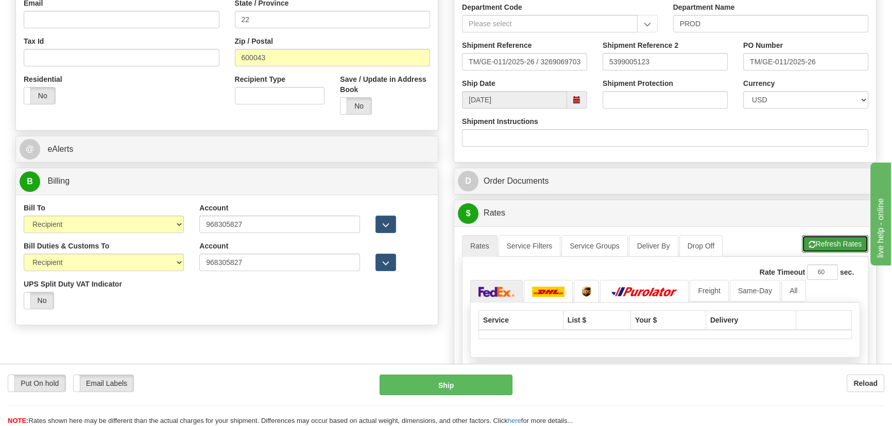
click at [829, 241] on button "Refresh Rates" at bounding box center [835, 244] width 66 height 18
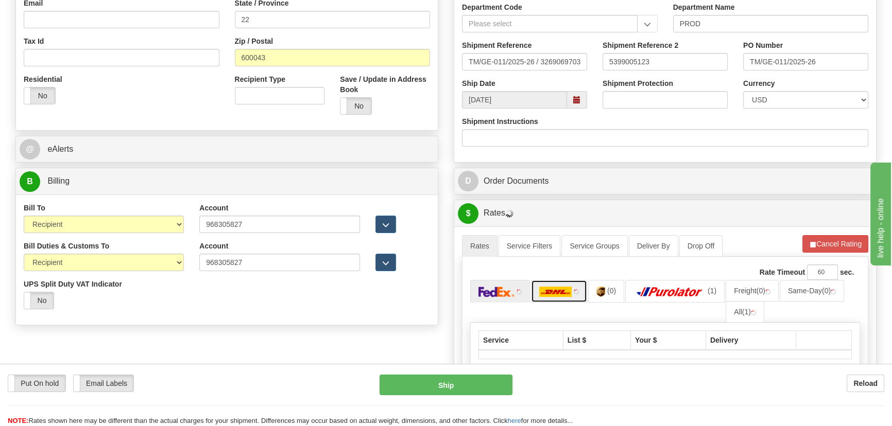
click at [569, 292] on img at bounding box center [555, 292] width 33 height 10
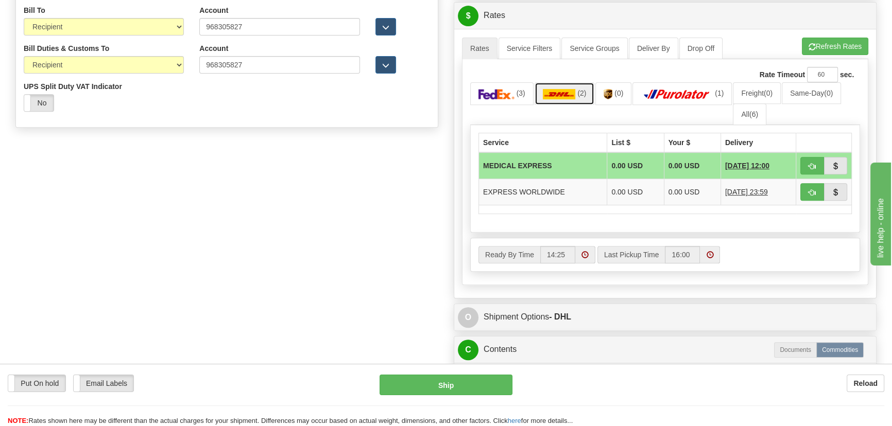
scroll to position [561, 0]
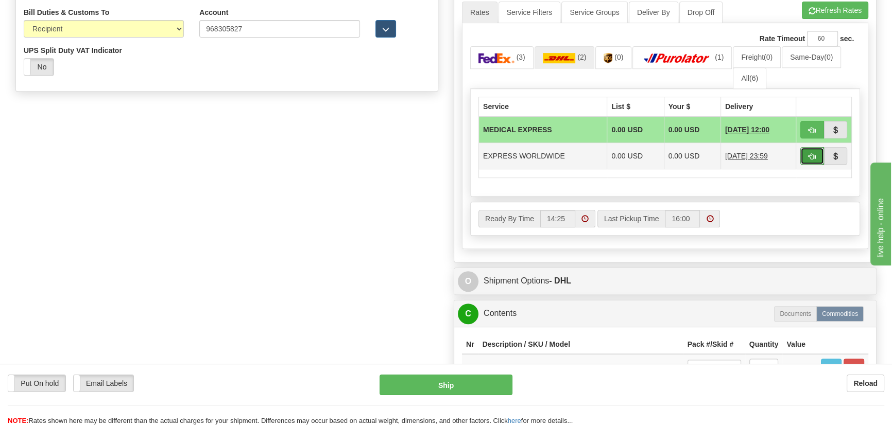
click at [809, 154] on span "button" at bounding box center [811, 156] width 7 height 7
type input "P"
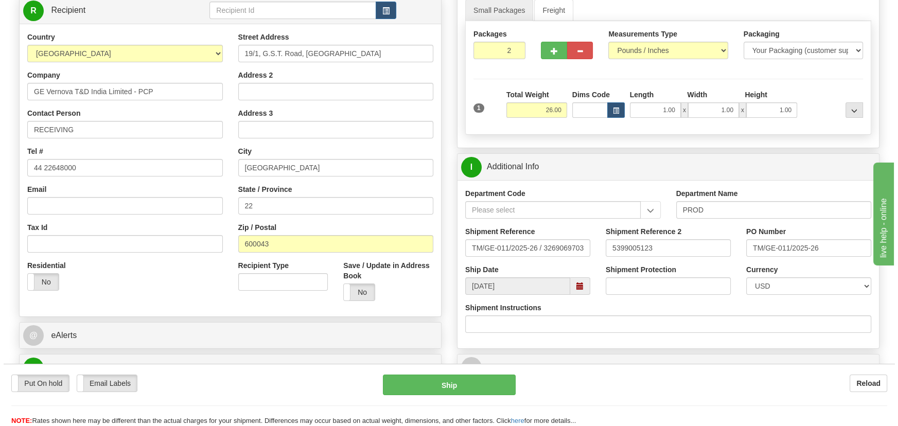
scroll to position [140, 0]
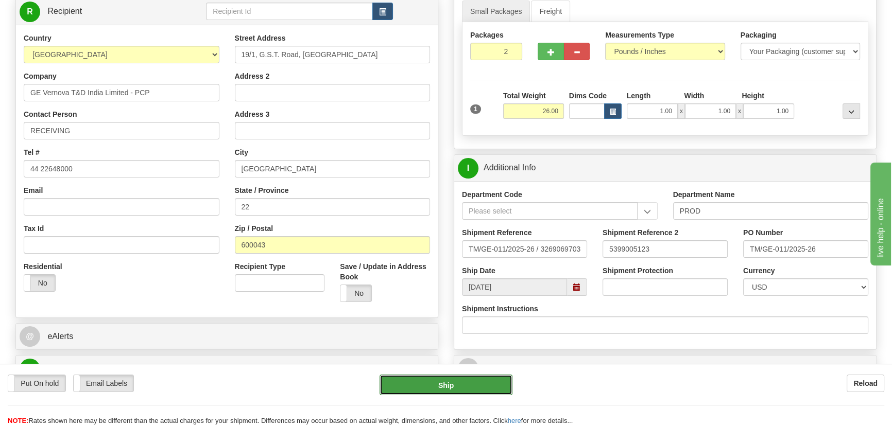
click at [493, 387] on button "Ship" at bounding box center [445, 385] width 133 height 21
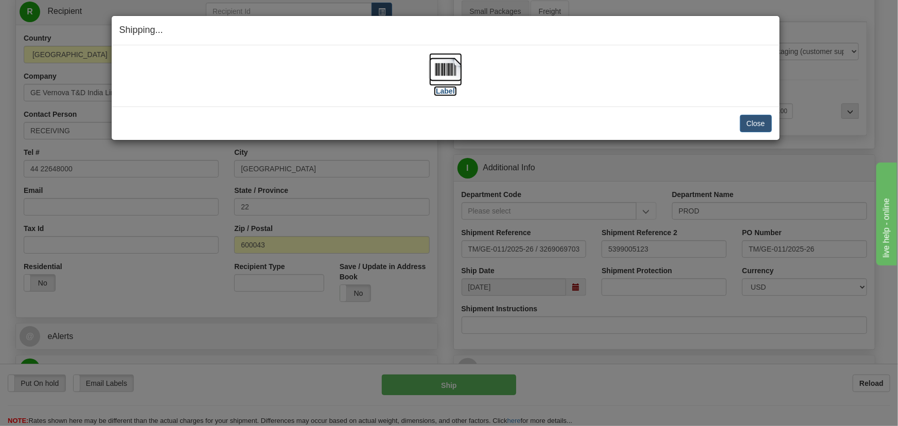
click at [442, 68] on img at bounding box center [445, 69] width 33 height 33
click at [756, 121] on button "Close" at bounding box center [756, 124] width 32 height 18
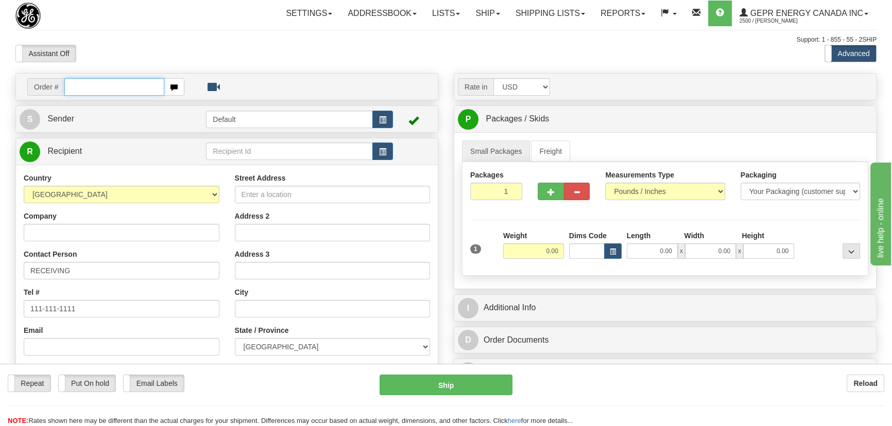
paste input "86694324"
type input "86694324"
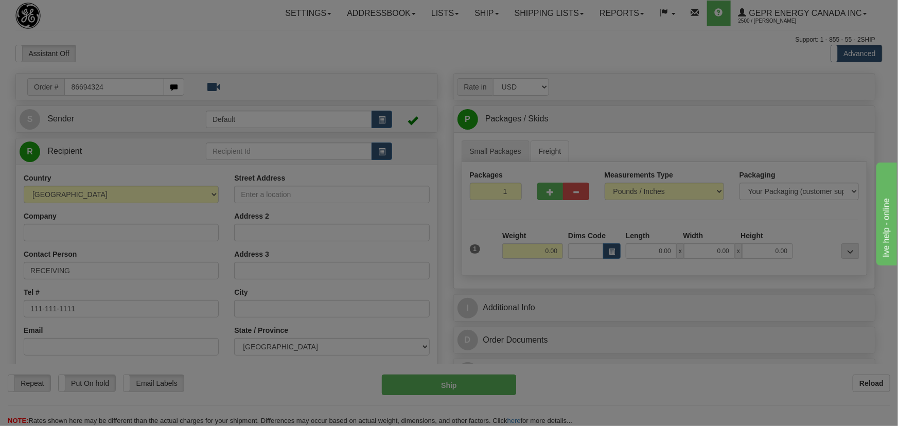
click at [212, 48] on body "Training Course Close Toggle navigation Settings Shipping Preferences New Recip…" at bounding box center [449, 213] width 898 height 426
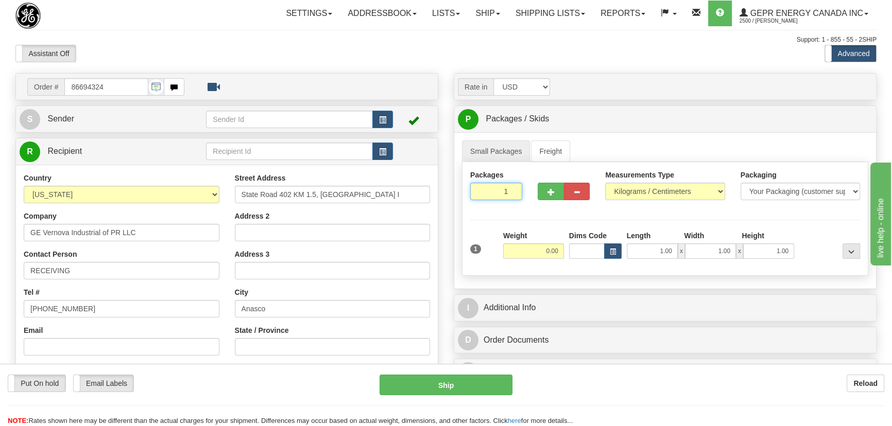
drag, startPoint x: 497, startPoint y: 196, endPoint x: 528, endPoint y: 213, distance: 35.5
click at [528, 213] on div "Packages 1 1 Measurements Type" at bounding box center [665, 219] width 406 height 114
type input "2"
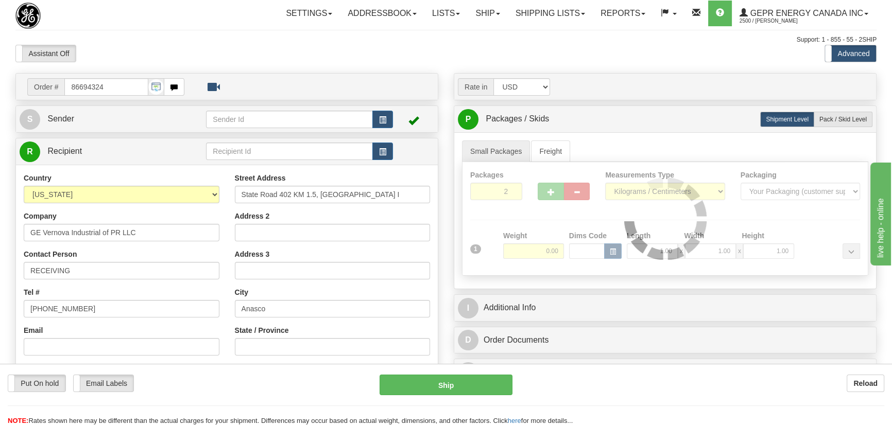
click at [529, 224] on div "Packages 2 1 Measurements Type" at bounding box center [665, 219] width 406 height 114
click at [528, 254] on div "Packages 2 1 Measurements Type" at bounding box center [665, 219] width 406 height 114
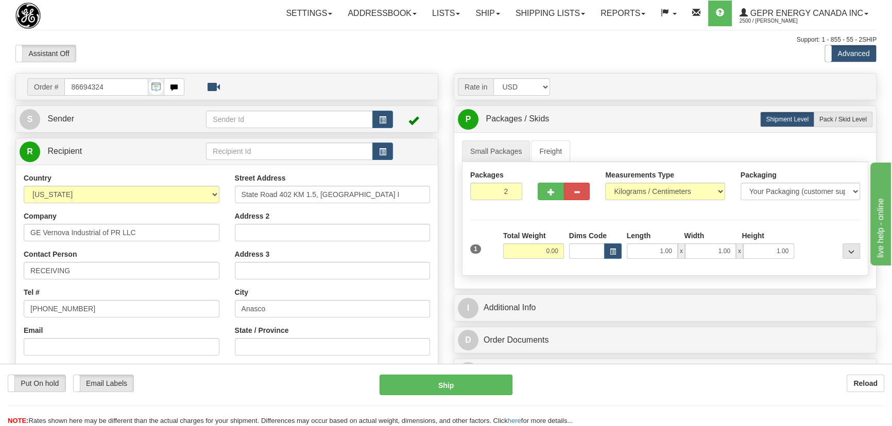
click at [528, 255] on input "0.00" at bounding box center [533, 251] width 61 height 15
drag, startPoint x: 535, startPoint y: 255, endPoint x: 551, endPoint y: 259, distance: 15.9
click at [551, 259] on div "Total Weight" at bounding box center [533, 249] width 66 height 36
type input "31.00"
click at [679, 189] on select "Pounds / Inches Kilograms / Centimeters" at bounding box center [664, 192] width 119 height 18
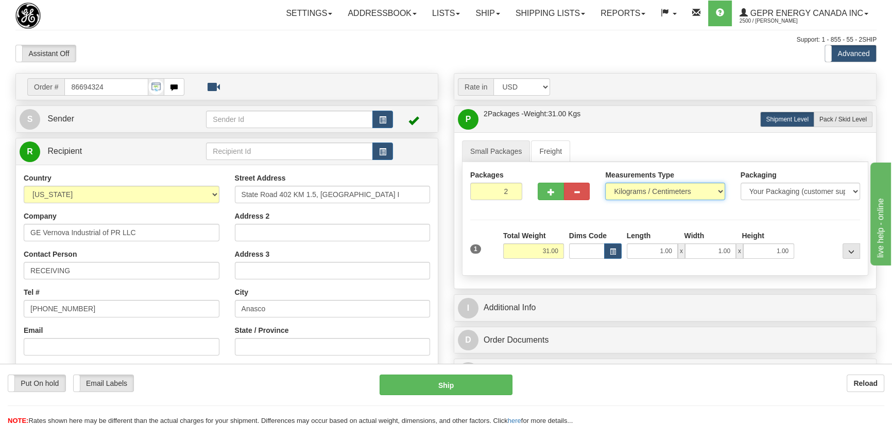
select select "0"
click at [605, 183] on select "Pounds / Inches Kilograms / Centimeters" at bounding box center [664, 192] width 119 height 18
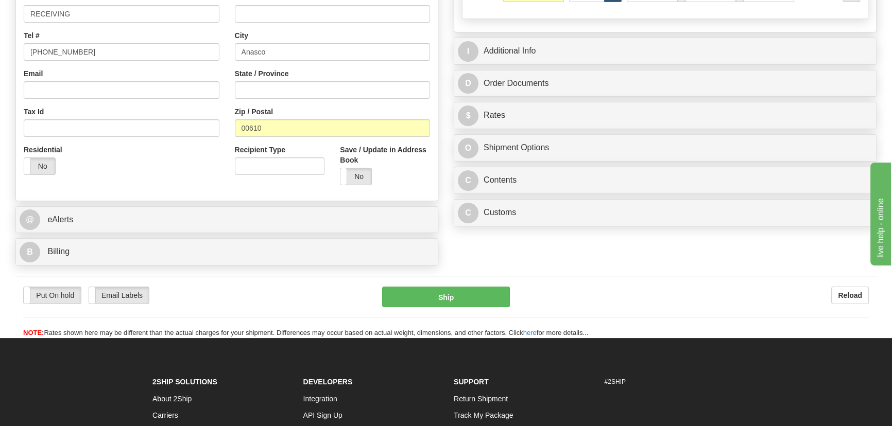
scroll to position [281, 0]
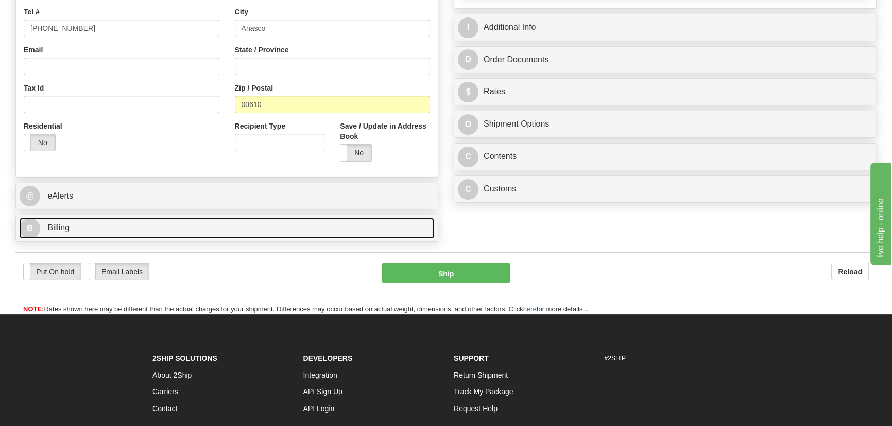
click at [275, 235] on link "B Billing" at bounding box center [227, 228] width 414 height 21
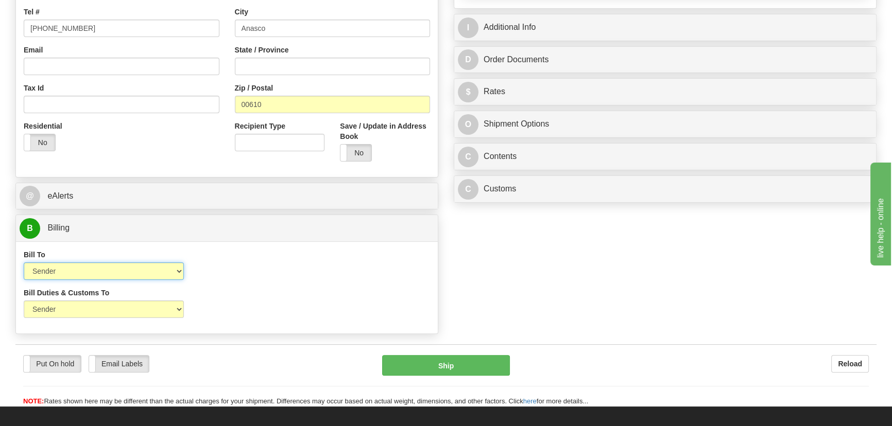
drag, startPoint x: 122, startPoint y: 271, endPoint x: 113, endPoint y: 279, distance: 12.4
click at [121, 271] on select "Sender Recipient Third Party Collect" at bounding box center [104, 272] width 160 height 18
select select "2"
click at [24, 263] on select "Sender Recipient Third Party Collect" at bounding box center [104, 272] width 160 height 18
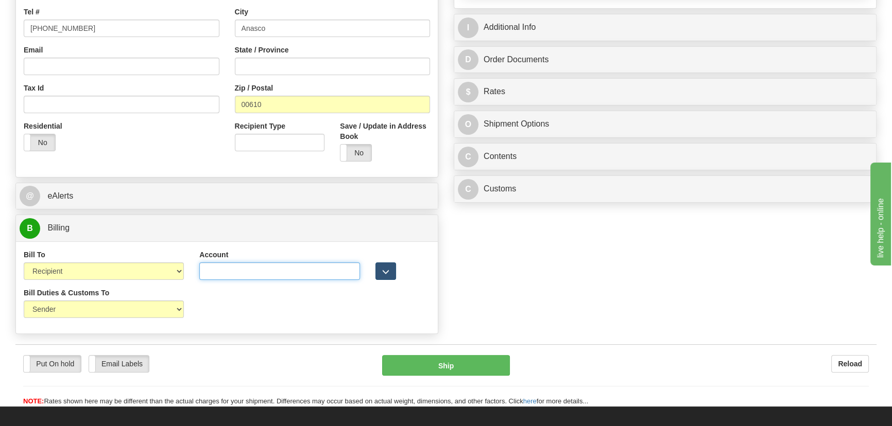
drag, startPoint x: 230, startPoint y: 271, endPoint x: 381, endPoint y: 280, distance: 151.6
click at [230, 271] on input "Account" at bounding box center [279, 272] width 160 height 18
paste input "1948-1126-8"
type input "194811268"
click at [627, 225] on div "Order # 86694324 S Sender" at bounding box center [446, 66] width 876 height 547
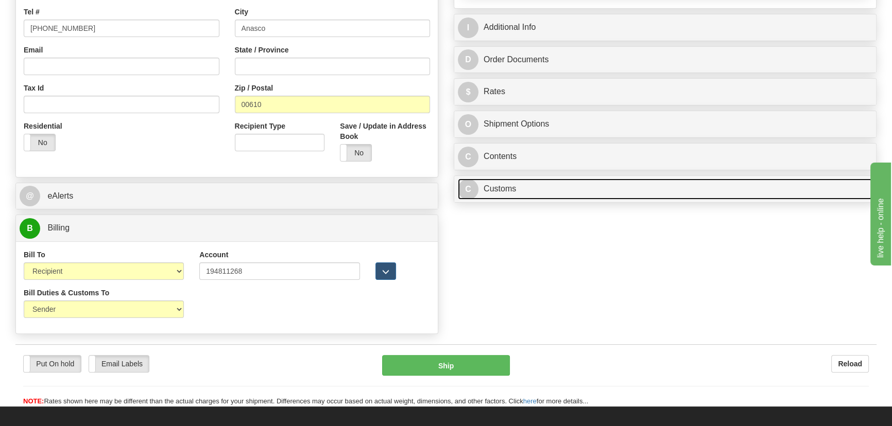
click at [628, 192] on link "C Customs" at bounding box center [665, 189] width 414 height 21
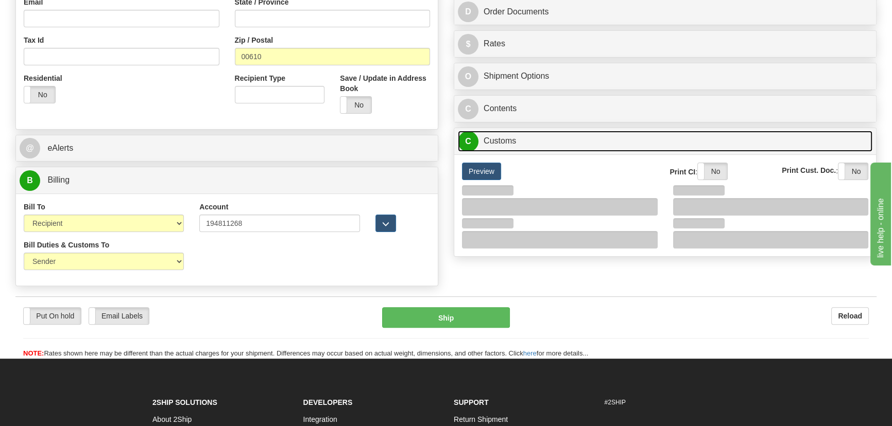
scroll to position [374, 0]
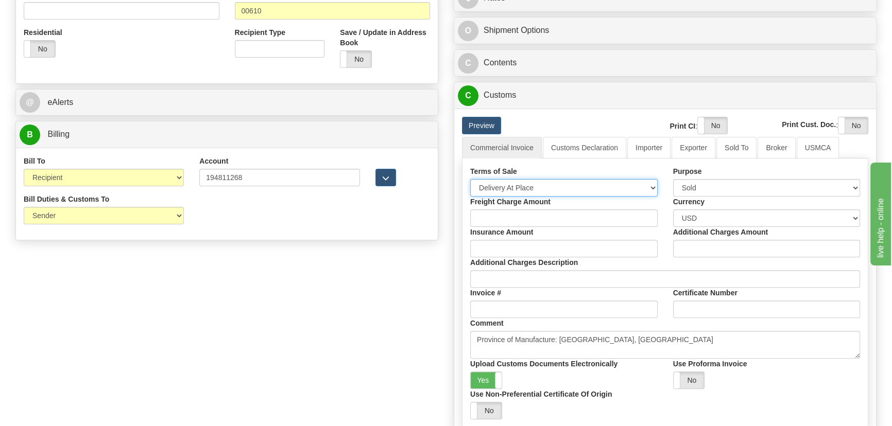
click at [543, 188] on select "Free Carrier Free On Board Ex Works Delivered Duty Unpaid Delivered Duty Paid C…" at bounding box center [563, 188] width 187 height 18
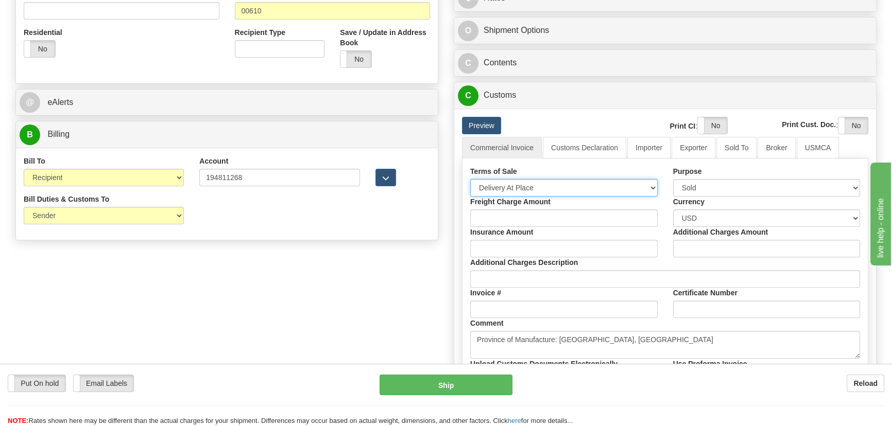
select select "7"
click at [470, 179] on select "Free Carrier Free On Board Ex Works Delivered Duty Unpaid Delivered Duty Paid C…" at bounding box center [563, 188] width 187 height 18
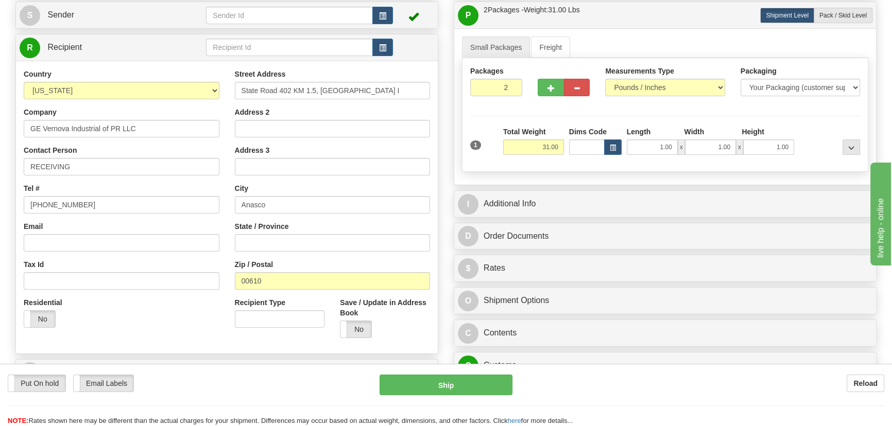
scroll to position [93, 0]
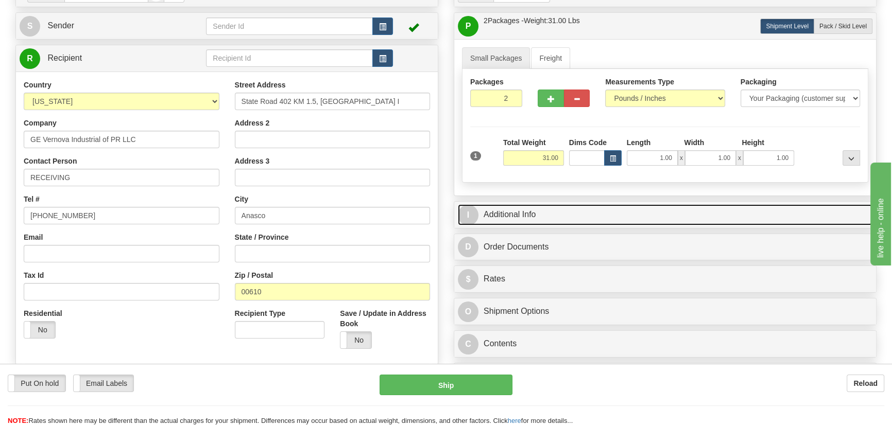
click at [625, 207] on link "I Additional Info" at bounding box center [665, 214] width 414 height 21
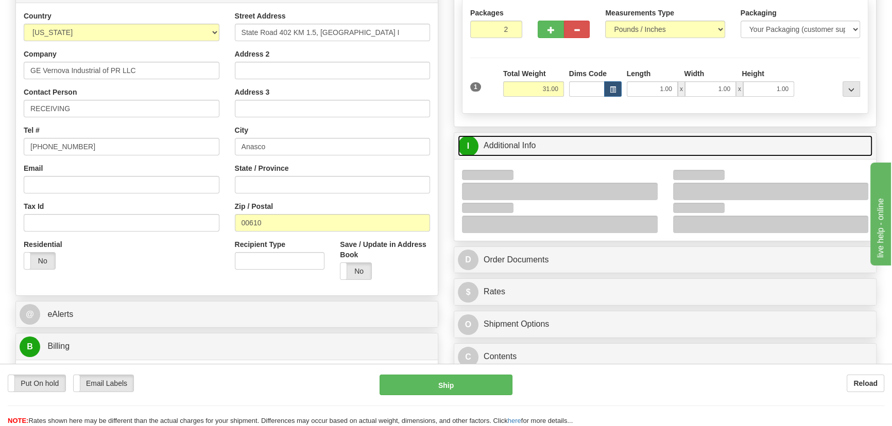
scroll to position [187, 0]
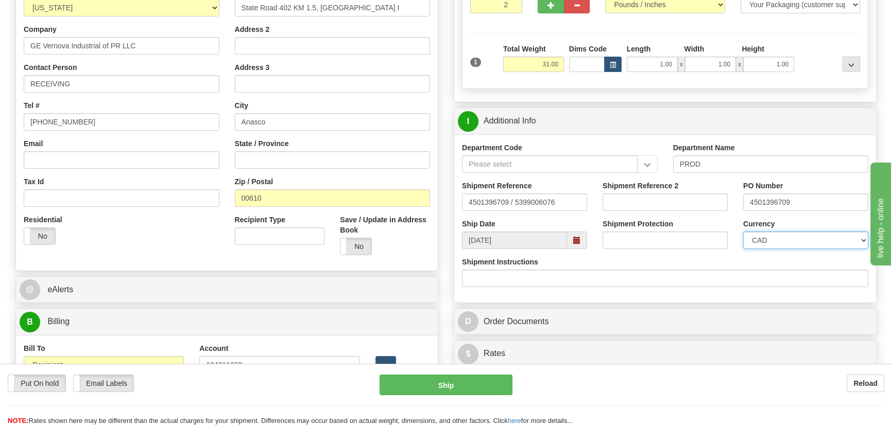
click at [797, 233] on select "CAD USD EUR ZAR RON ANG ARN AUD AUS AWG BBD BFR BGN BHD BMD BND BRC BRL CHP CKZ…" at bounding box center [805, 241] width 125 height 18
select select "1"
click at [743, 232] on select "CAD USD EUR ZAR RON ANG ARN AUD AUS AWG BBD BFR BGN BHD BMD BND BRC BRL CHP CKZ…" at bounding box center [805, 241] width 125 height 18
click at [663, 199] on input "Shipment Reference 2" at bounding box center [664, 203] width 125 height 18
drag, startPoint x: 621, startPoint y: 191, endPoint x: 516, endPoint y: 188, distance: 104.6
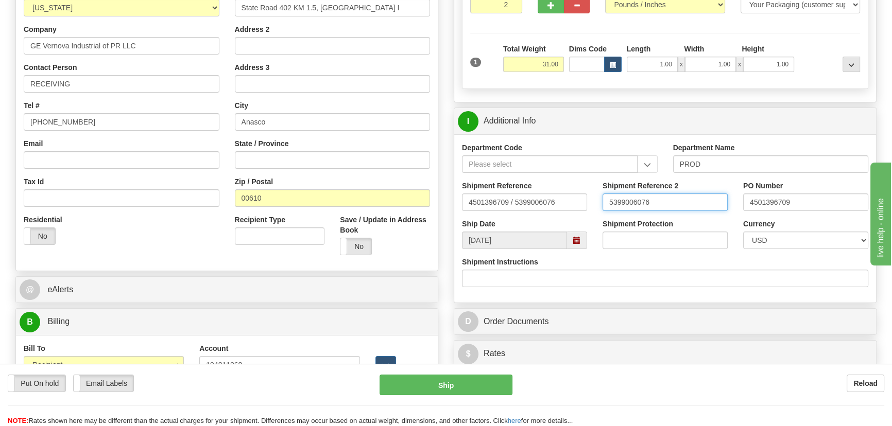
click at [516, 188] on div "Shipment Reference 4501396709 / 5399006076 Shipment Reference 2 5399006076 PO N…" at bounding box center [665, 200] width 422 height 38
type input "5399006076"
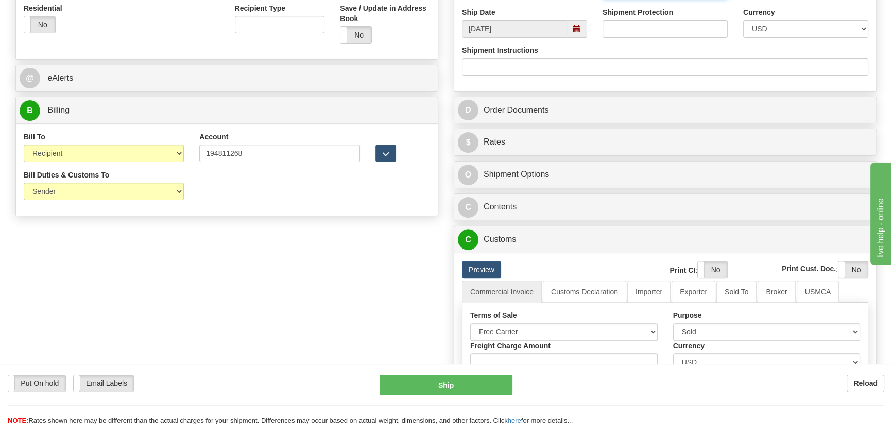
scroll to position [421, 0]
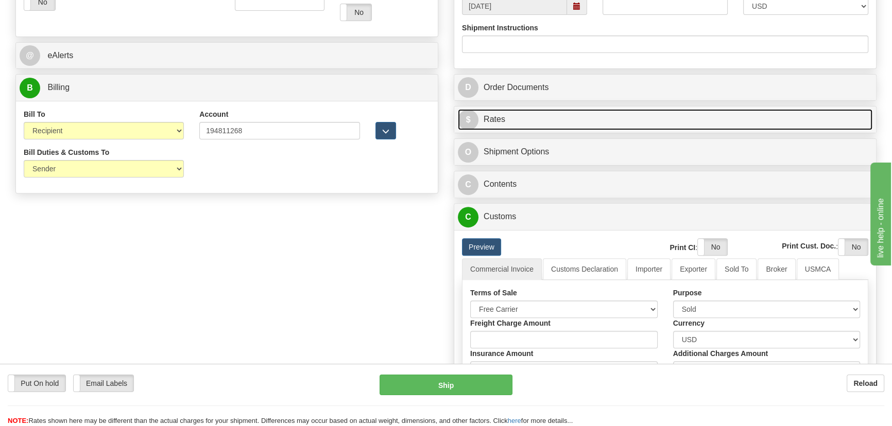
click at [771, 114] on link "$ Rates" at bounding box center [665, 119] width 414 height 21
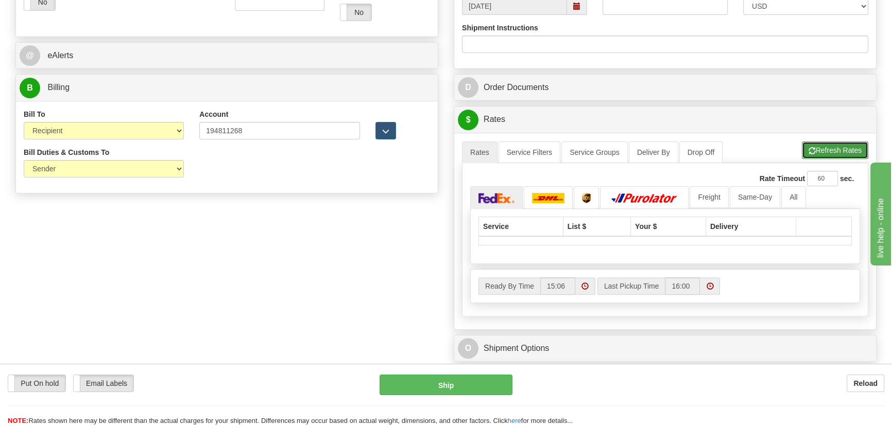
click at [825, 146] on button "Refresh Rates" at bounding box center [835, 151] width 66 height 18
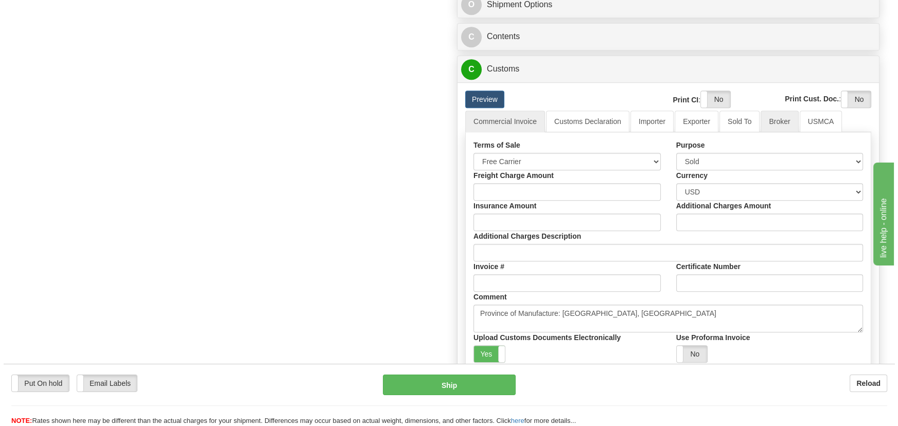
scroll to position [769, 0]
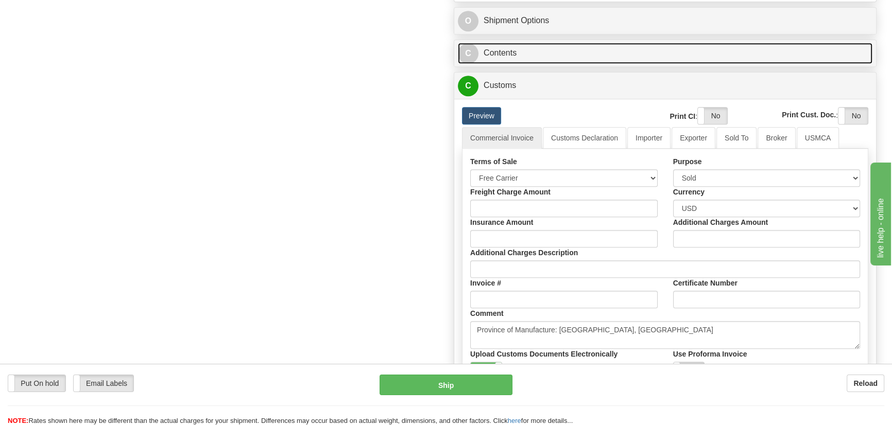
click at [810, 50] on link "C Contents" at bounding box center [665, 53] width 414 height 21
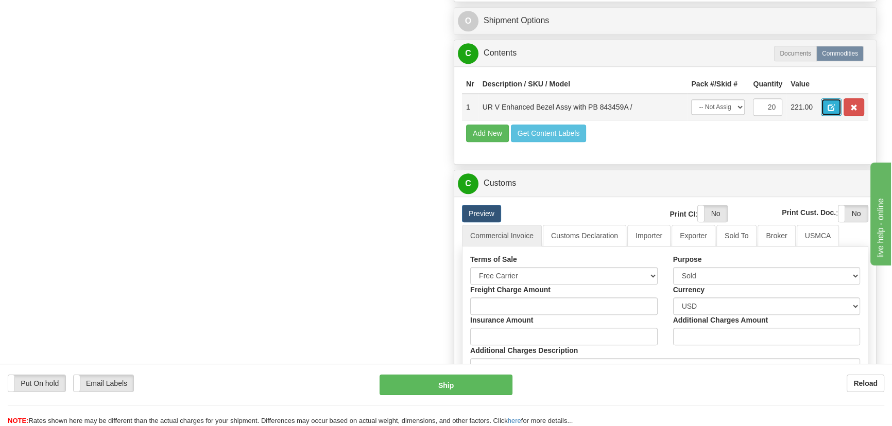
click at [831, 105] on span "button" at bounding box center [830, 108] width 7 height 7
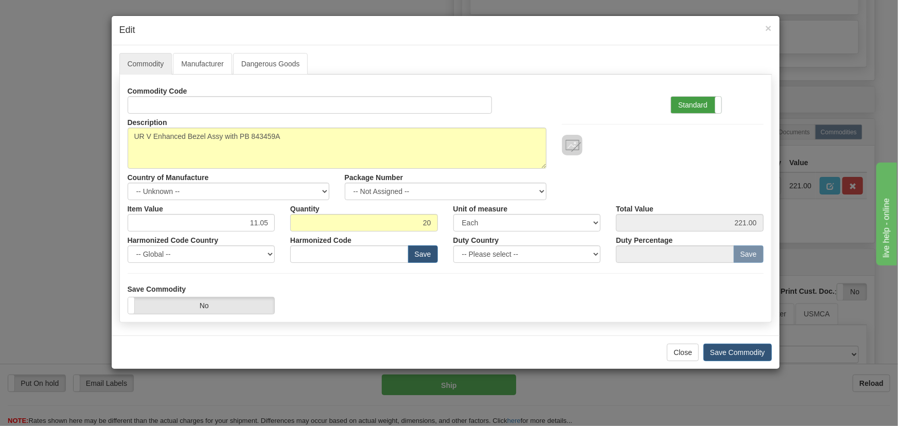
click at [704, 101] on label "Standard" at bounding box center [696, 105] width 50 height 16
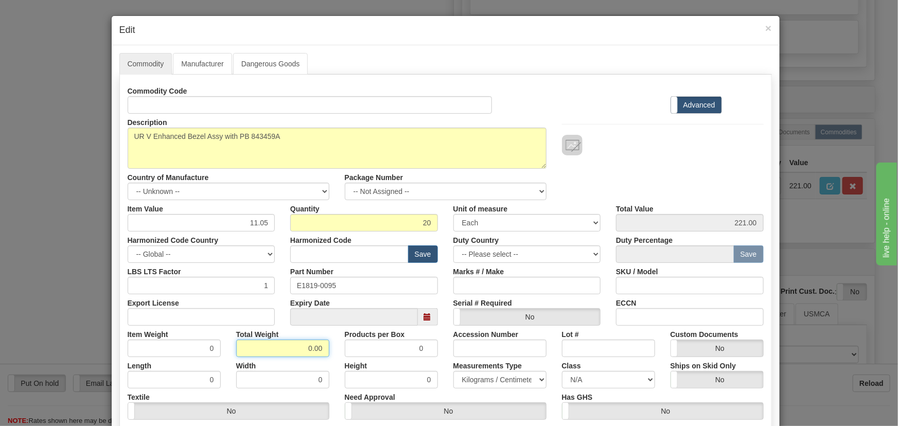
drag, startPoint x: 311, startPoint y: 347, endPoint x: 337, endPoint y: 354, distance: 26.0
click at [337, 354] on div "Item Weight 0 Total Weight 0.00 Products per Box 0 Accession Number Lot # Custo…" at bounding box center [446, 341] width 652 height 31
type input ".20"
type input "0.0100"
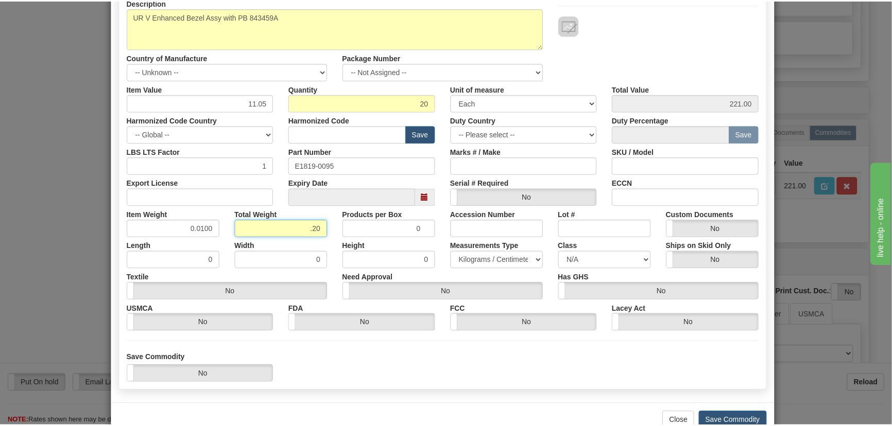
scroll to position [146, 0]
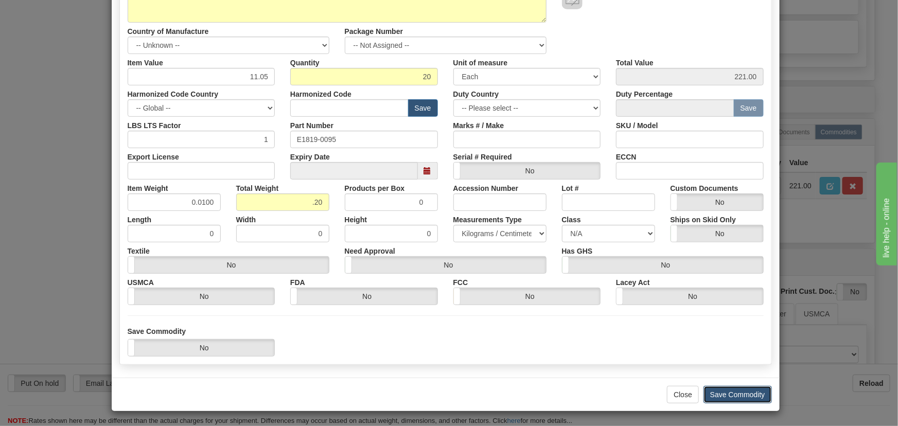
click at [750, 393] on button "Save Commodity" at bounding box center [738, 395] width 68 height 18
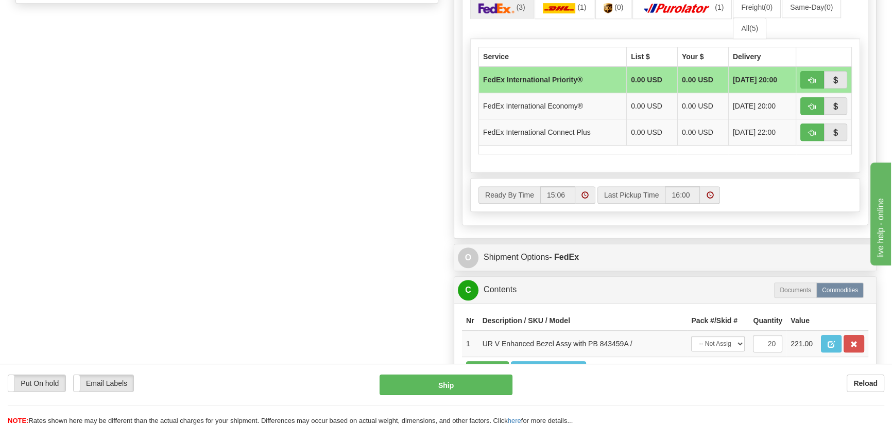
scroll to position [535, 0]
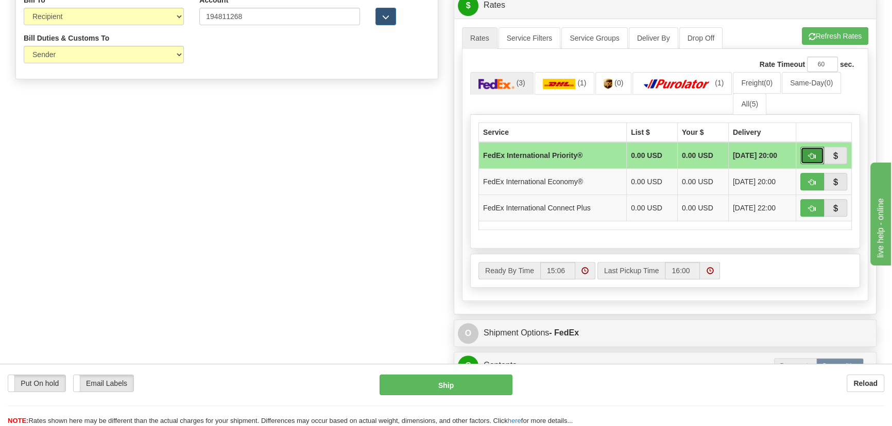
click at [809, 153] on span "button" at bounding box center [811, 156] width 7 height 7
type input "01"
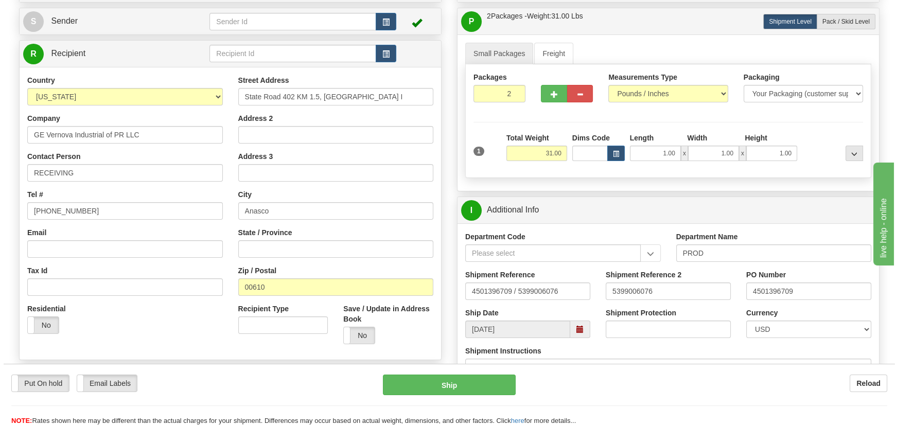
scroll to position [67, 0]
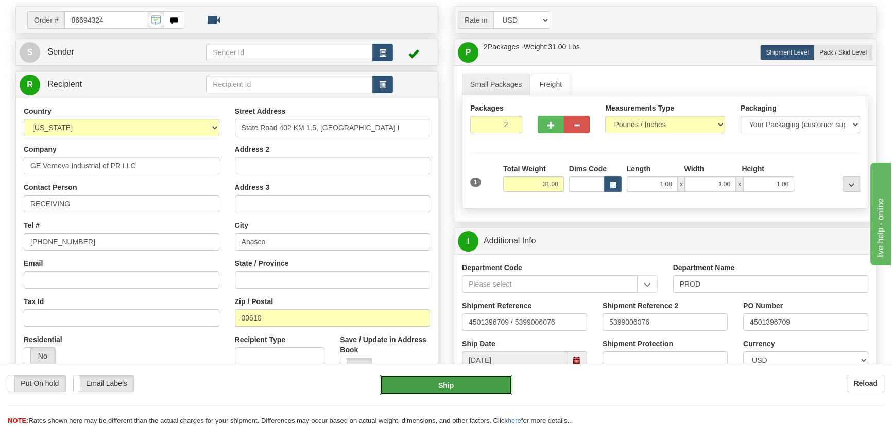
click at [477, 386] on button "Ship" at bounding box center [445, 385] width 133 height 21
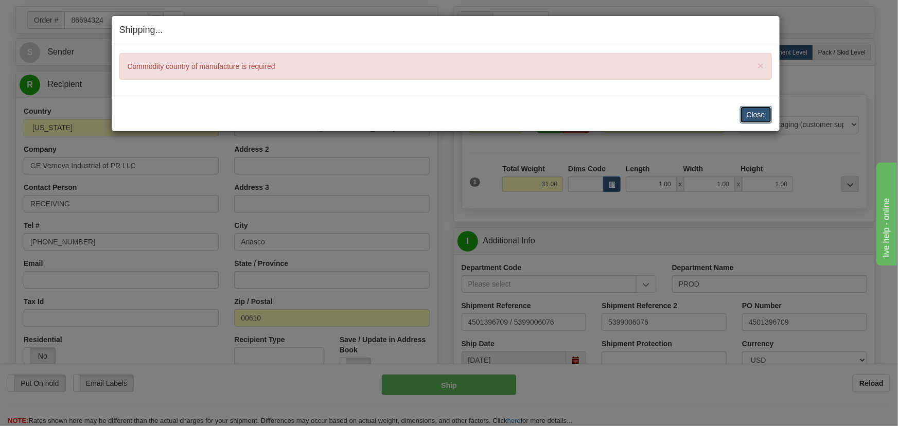
click at [746, 117] on button "Close" at bounding box center [756, 115] width 32 height 18
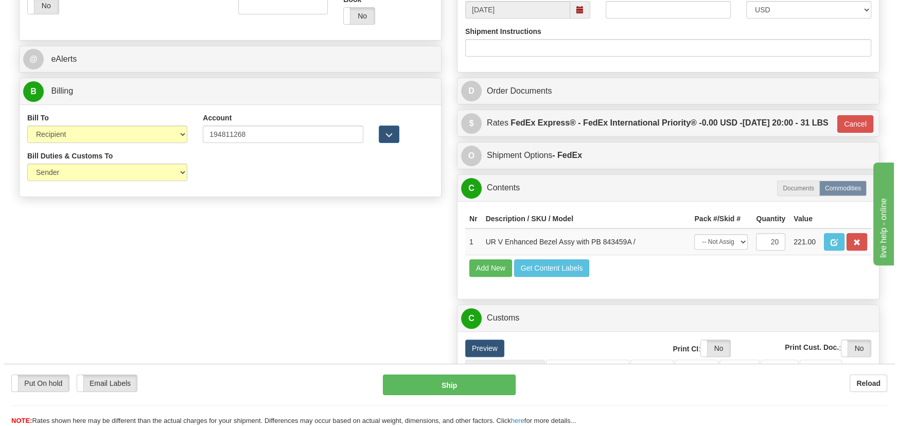
scroll to position [489, 0]
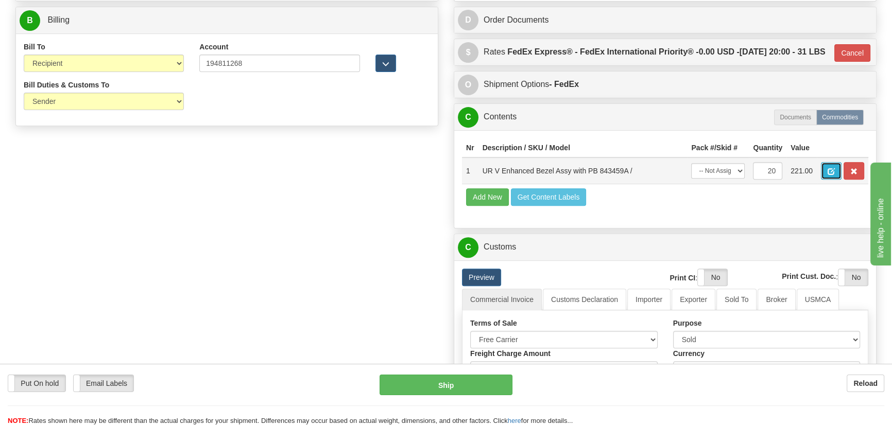
click at [831, 180] on button "button" at bounding box center [831, 171] width 21 height 18
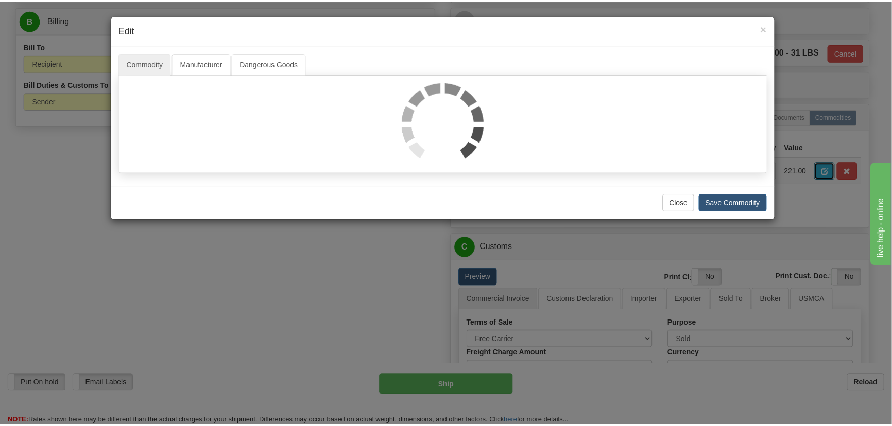
scroll to position [0, 0]
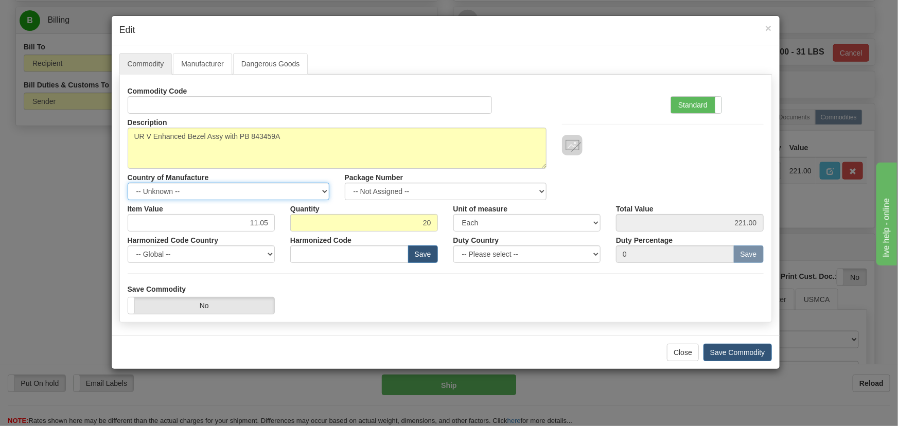
click at [263, 192] on select "-- Unknown -- AFGHANISTAN ALAND ISLANDS ALBANIA ALGERIA AMERICAN SAMOA ANDORRA …" at bounding box center [229, 192] width 202 height 18
select select "CN"
click at [128, 183] on select "-- Unknown -- AFGHANISTAN ALAND ISLANDS ALBANIA ALGERIA AMERICAN SAMOA ANDORRA …" at bounding box center [229, 192] width 202 height 18
drag, startPoint x: 726, startPoint y: 352, endPoint x: 731, endPoint y: 355, distance: 5.3
click at [731, 355] on button "Save Commodity" at bounding box center [738, 353] width 68 height 18
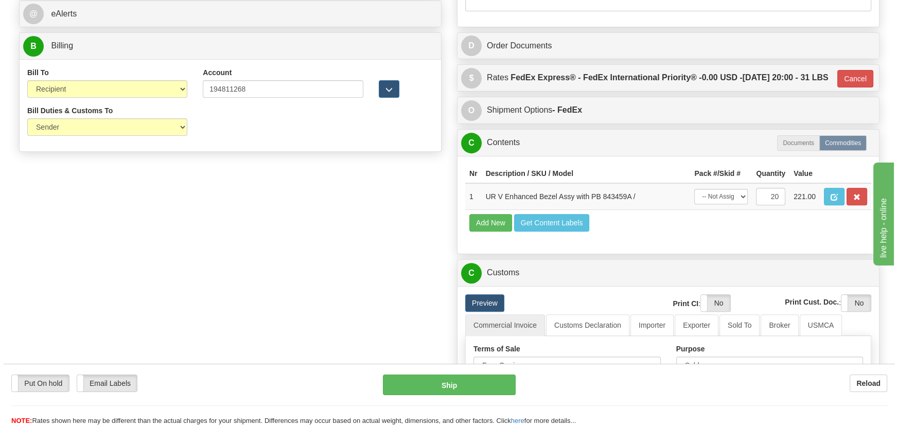
scroll to position [442, 0]
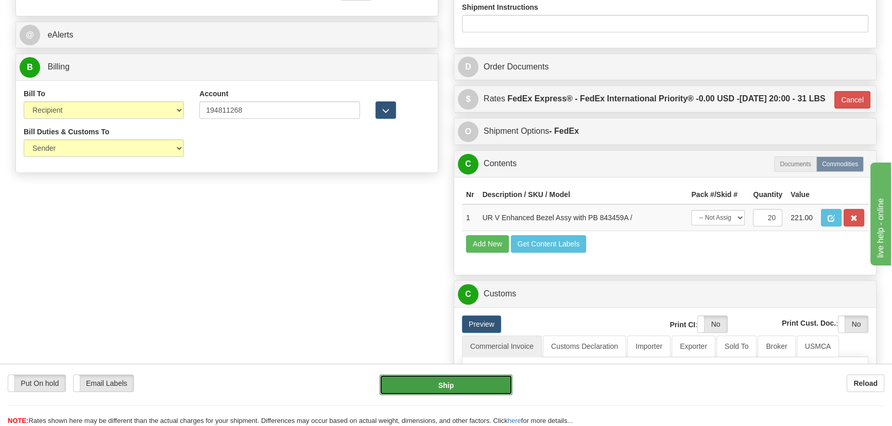
click at [458, 384] on button "Ship" at bounding box center [445, 385] width 133 height 21
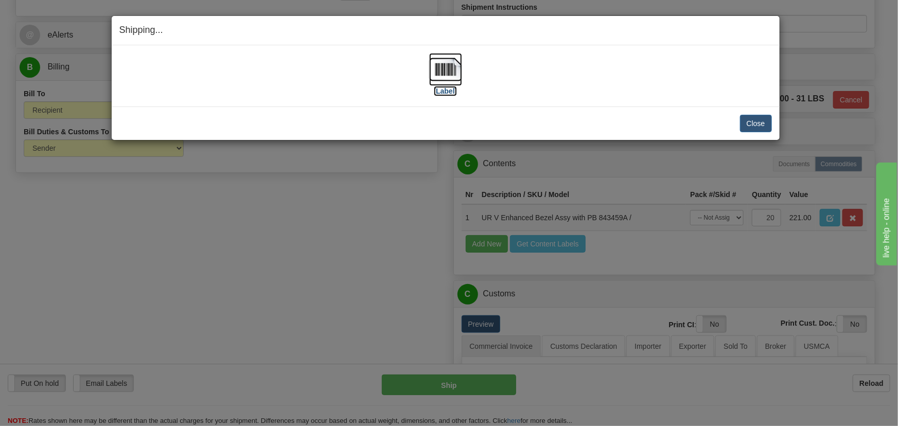
click at [444, 78] on img at bounding box center [445, 69] width 33 height 33
drag, startPoint x: 762, startPoint y: 120, endPoint x: 753, endPoint y: 124, distance: 9.7
click at [762, 120] on button "Close" at bounding box center [756, 124] width 32 height 18
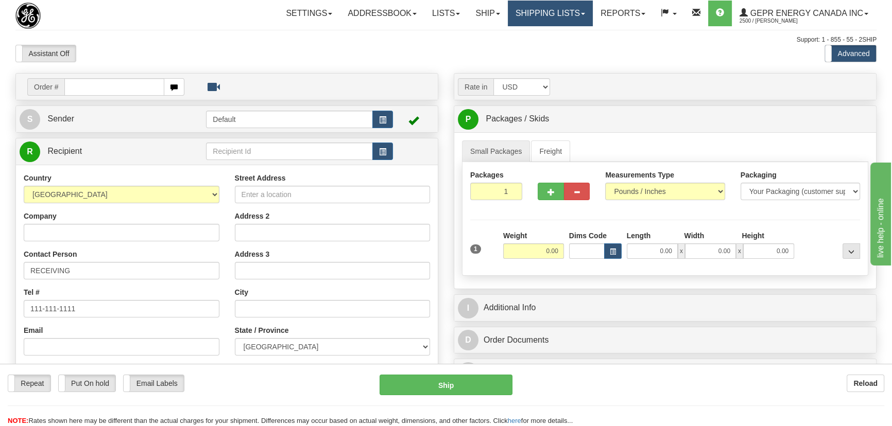
click at [558, 19] on link "Shipping lists" at bounding box center [550, 14] width 85 height 26
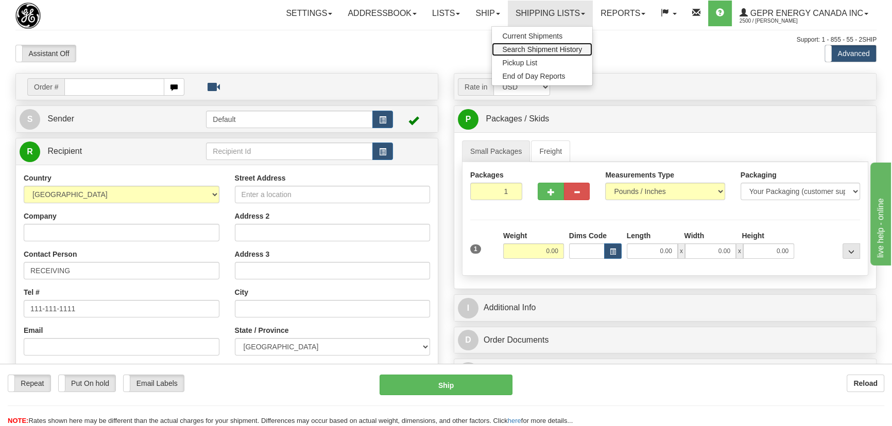
click at [560, 49] on span "Search Shipment History" at bounding box center [542, 49] width 80 height 8
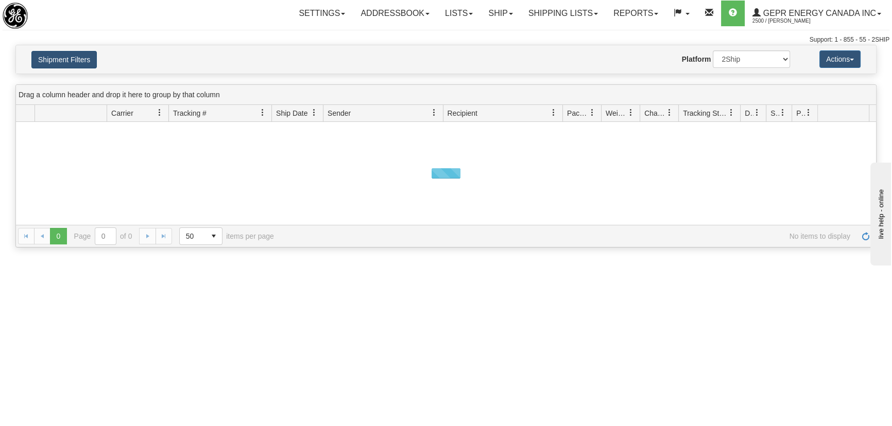
click at [88, 64] on button "Shipment Filters" at bounding box center [63, 60] width 65 height 18
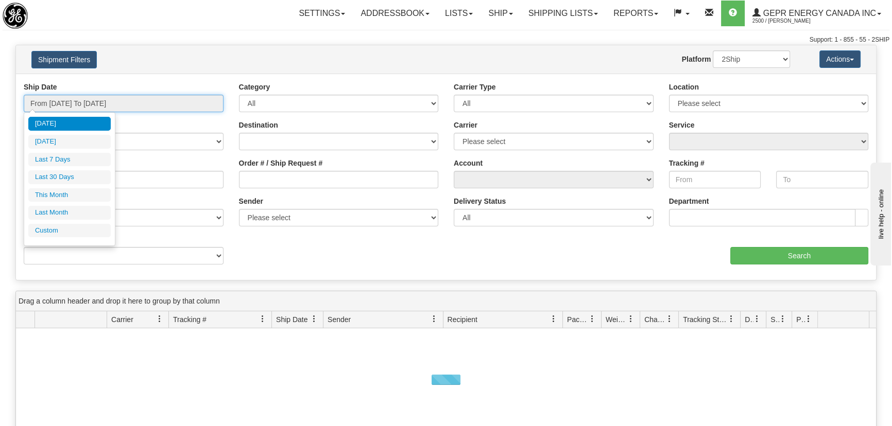
click at [86, 100] on input "From [DATE] To [DATE]" at bounding box center [124, 104] width 200 height 18
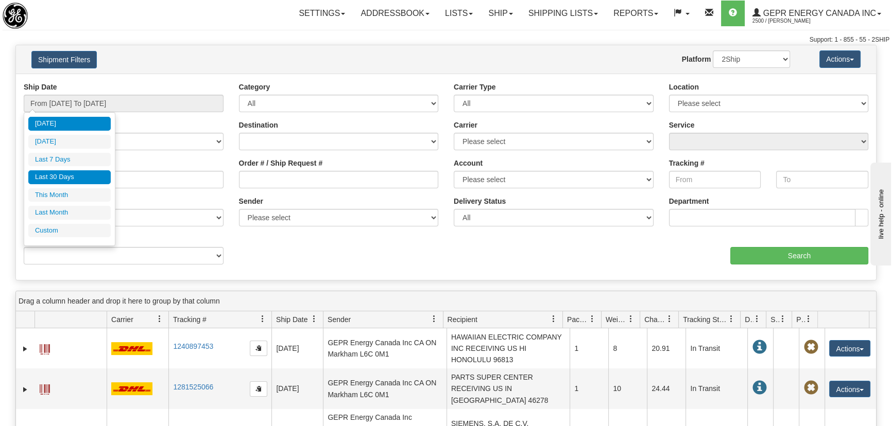
click at [68, 170] on li "Last 30 Days" at bounding box center [69, 177] width 82 height 14
type input "From [DATE] To [DATE]"
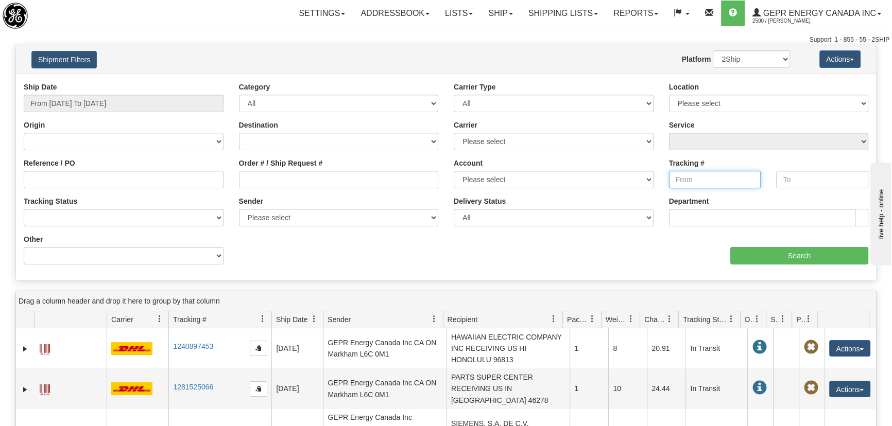
click at [704, 183] on input "Tracking #" at bounding box center [715, 180] width 92 height 18
paste input "6107750073"
type input "6107750073"
click at [812, 178] on input "text" at bounding box center [822, 180] width 92 height 18
paste input "6107750073"
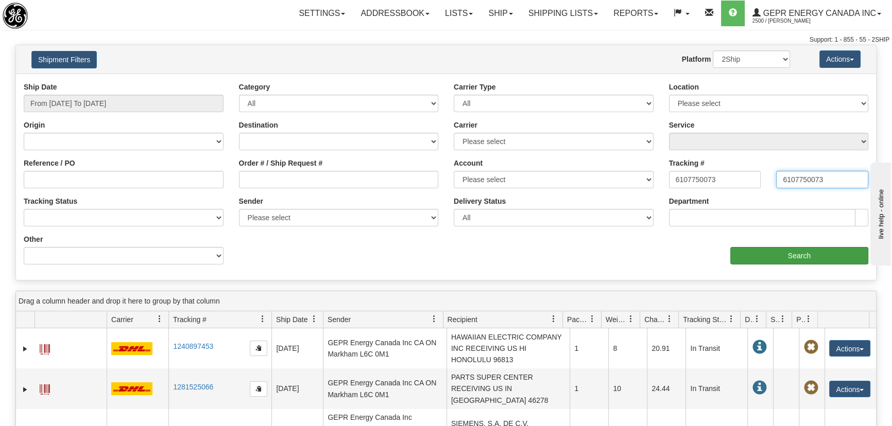
type input "6107750073"
click at [805, 250] on input "Search" at bounding box center [799, 256] width 138 height 18
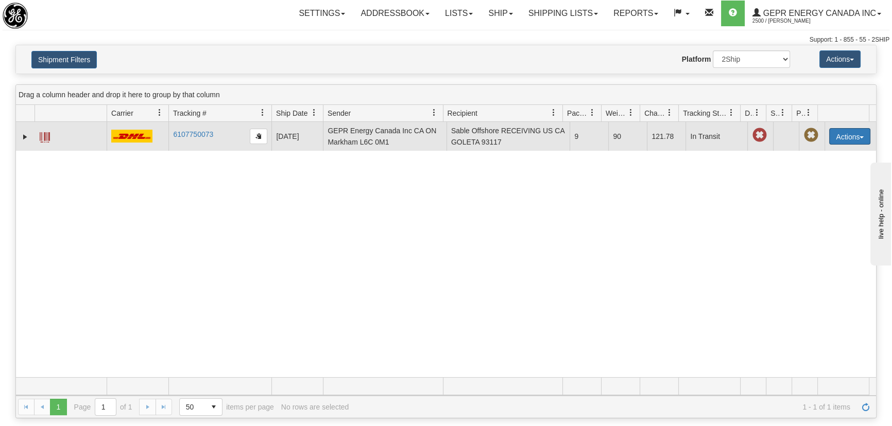
click at [848, 133] on button "Actions" at bounding box center [849, 136] width 41 height 16
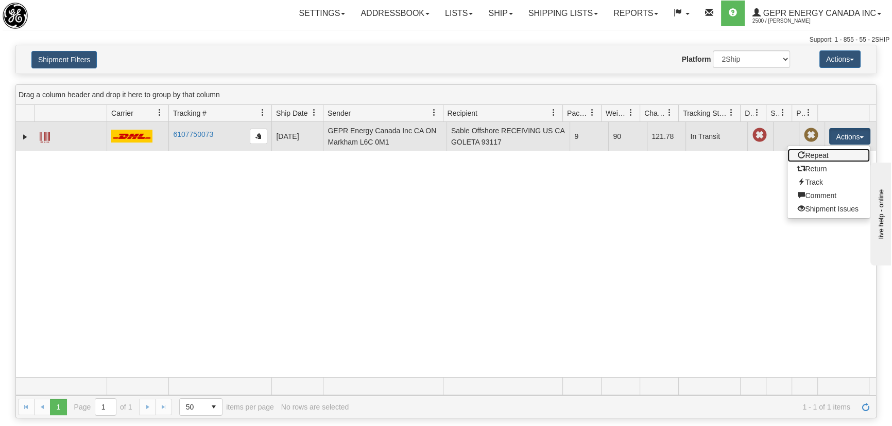
click at [822, 153] on link "Repeat" at bounding box center [828, 155] width 82 height 13
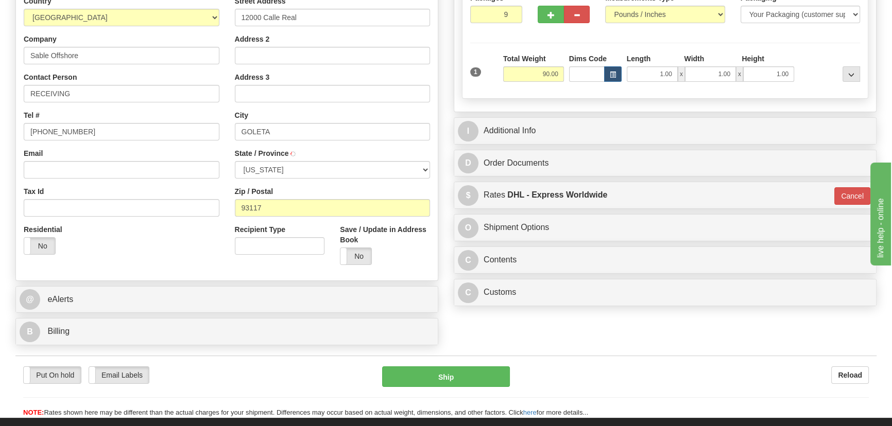
scroll to position [187, 0]
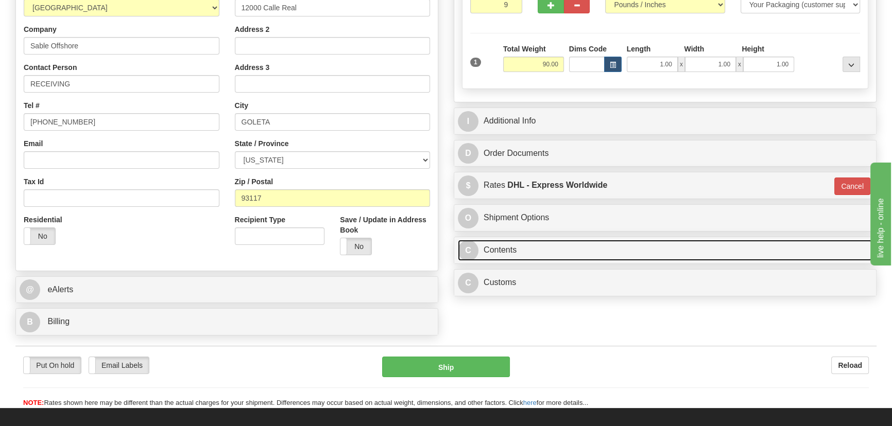
click at [649, 247] on link "C Contents" at bounding box center [665, 250] width 414 height 21
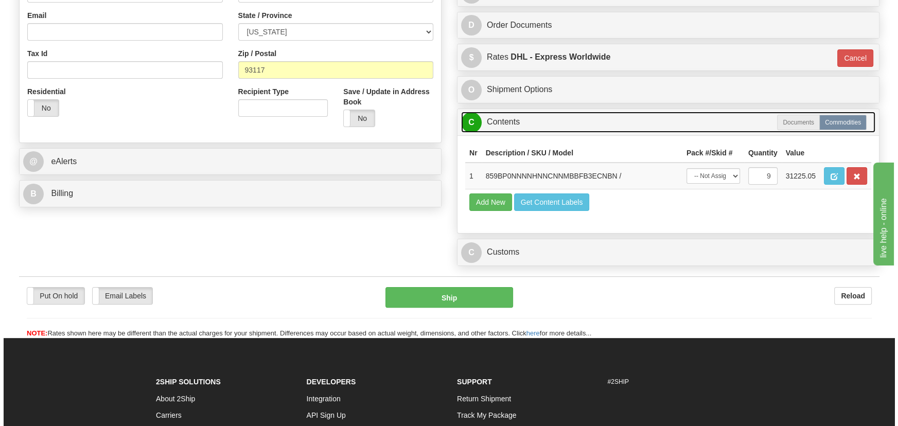
scroll to position [327, 0]
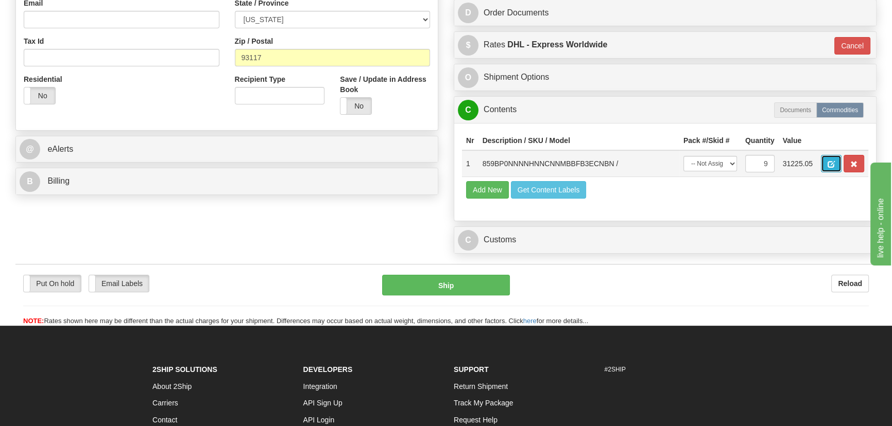
click at [828, 163] on span "button" at bounding box center [830, 164] width 7 height 7
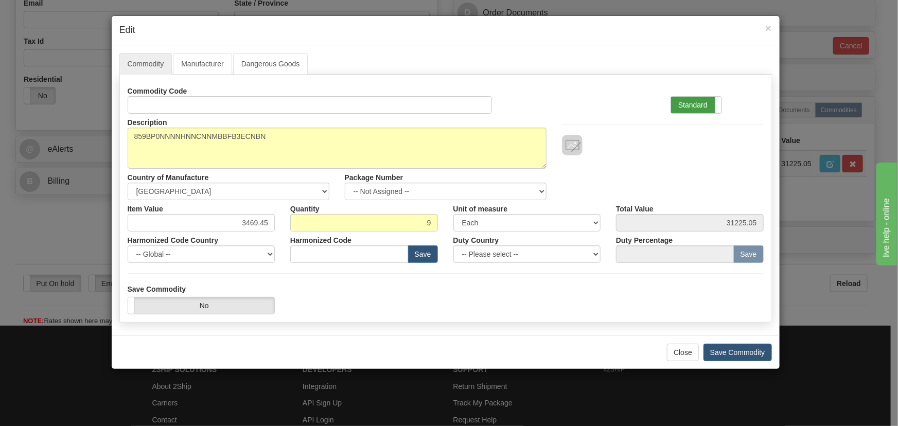
click at [705, 100] on label "Standard" at bounding box center [696, 105] width 50 height 16
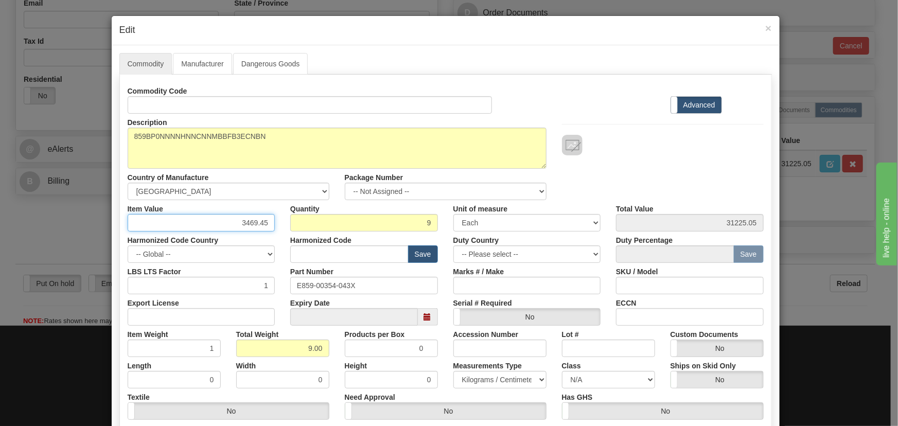
drag, startPoint x: 259, startPoint y: 230, endPoint x: 294, endPoint y: 241, distance: 36.3
click at [294, 241] on div "Commodity Code Standard Advanced Description 859BP0NNNNHNNCNNMBBFB3ECNBN Countr…" at bounding box center [446, 266] width 636 height 369
paste input ".469,"
type input "3469.45"
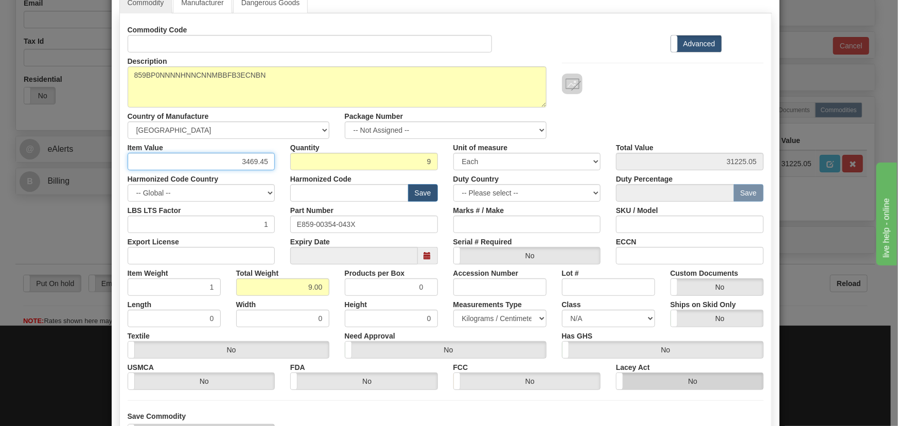
scroll to position [6, 0]
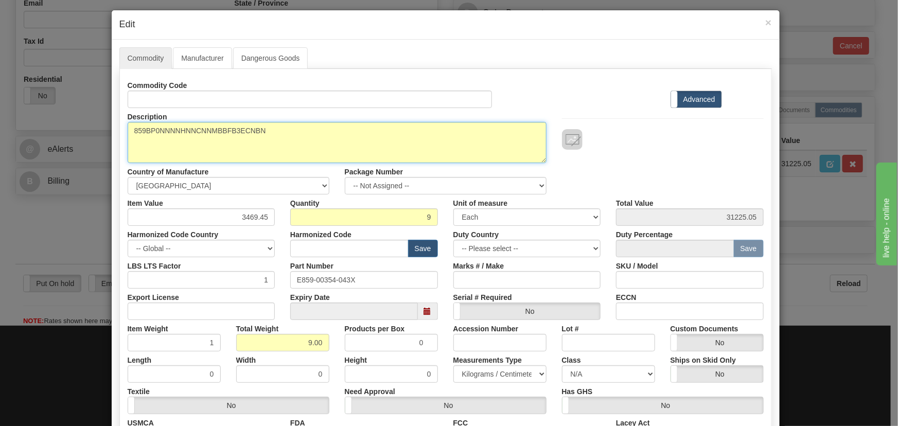
drag, startPoint x: 281, startPoint y: 127, endPoint x: 10, endPoint y: 127, distance: 271.3
click at [10, 127] on div "× Edit Commodity Manufacturer Dangerous Goods Commodity Code Standard Advanced …" at bounding box center [449, 213] width 898 height 426
paste textarea
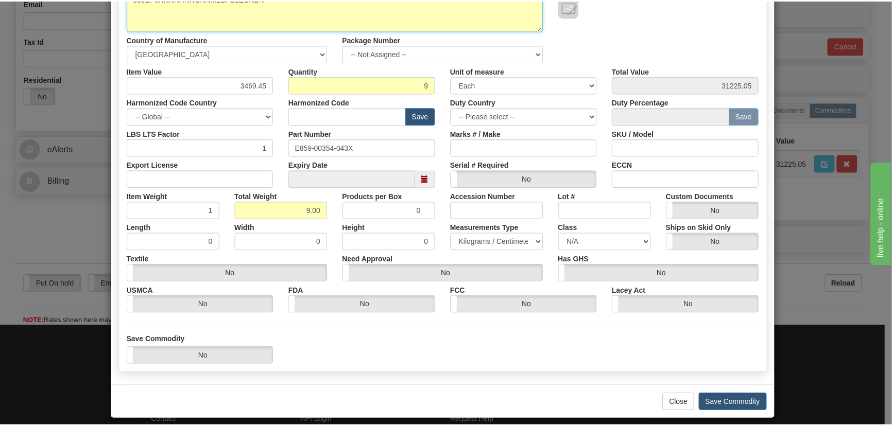
scroll to position [146, 0]
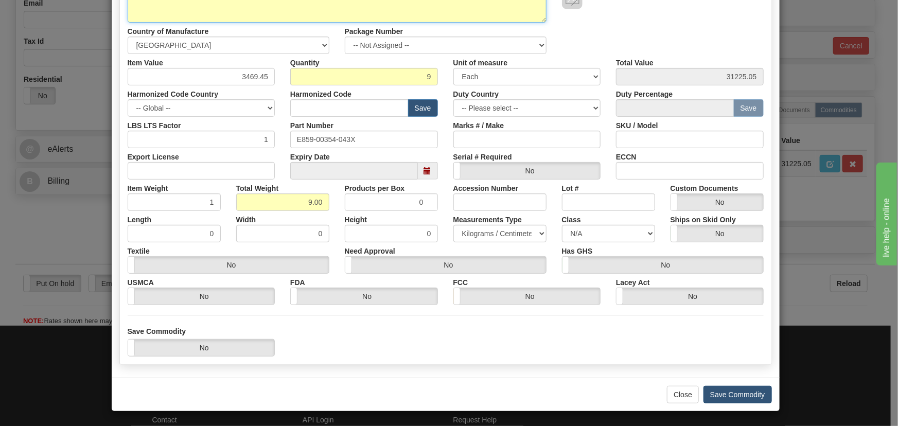
type textarea "859BP0NNNNHNNCNNMBBFB3ECNBN"
click at [744, 392] on button "Save Commodity" at bounding box center [738, 395] width 68 height 18
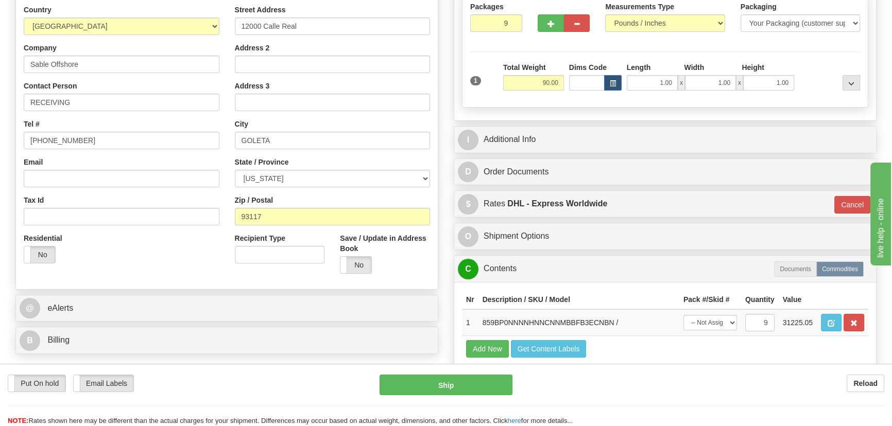
scroll to position [140, 0]
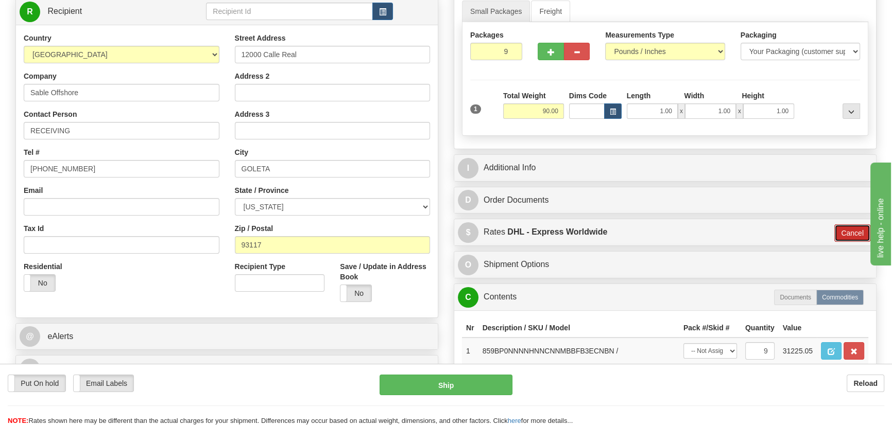
click at [851, 232] on button "Cancel" at bounding box center [852, 233] width 36 height 18
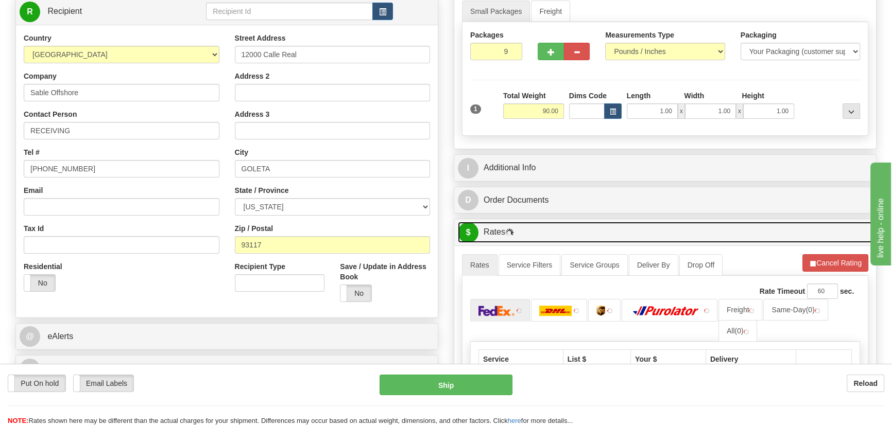
click at [729, 232] on link "$ Rates" at bounding box center [665, 232] width 414 height 21
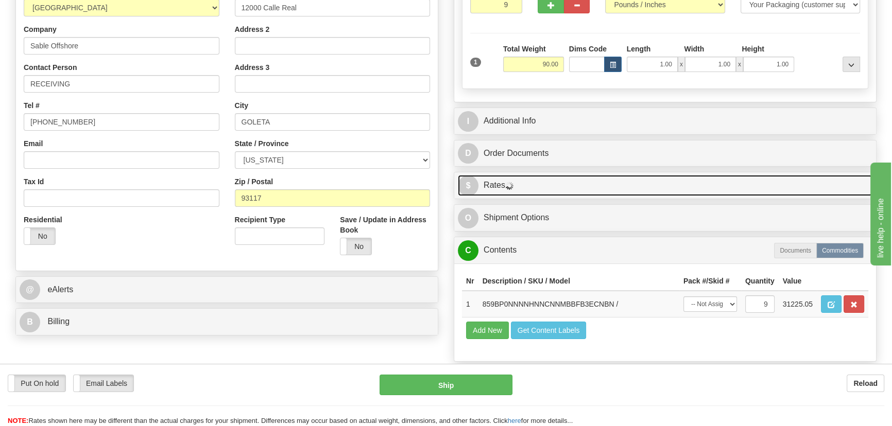
click at [757, 193] on link "$ Rates" at bounding box center [665, 185] width 414 height 21
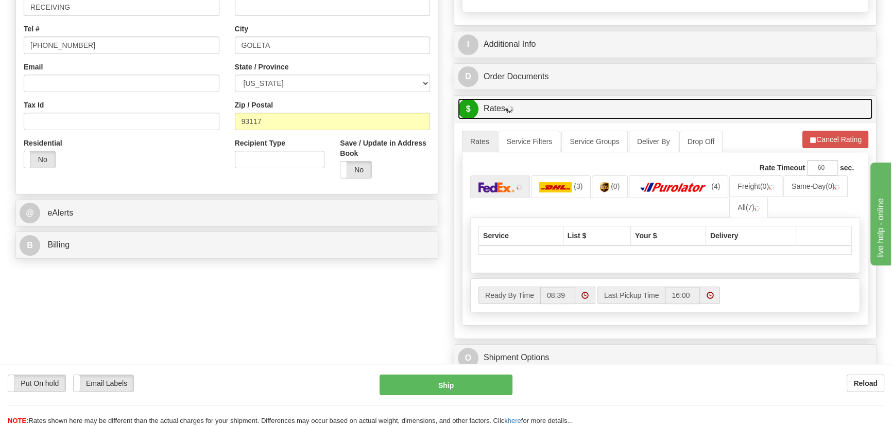
scroll to position [281, 0]
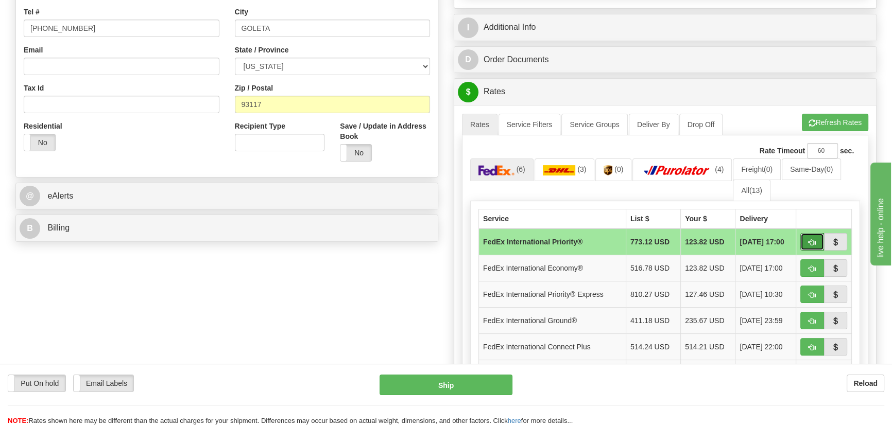
click at [808, 241] on span "button" at bounding box center [811, 242] width 7 height 7
type input "01"
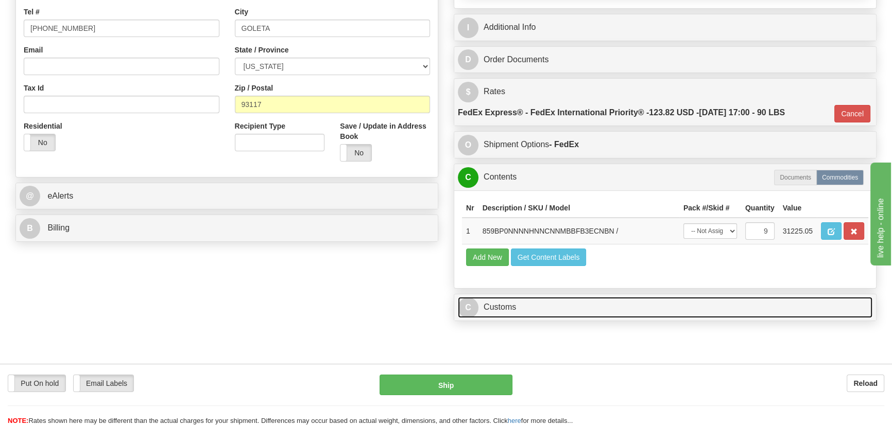
click at [527, 307] on link "C Customs" at bounding box center [665, 307] width 414 height 21
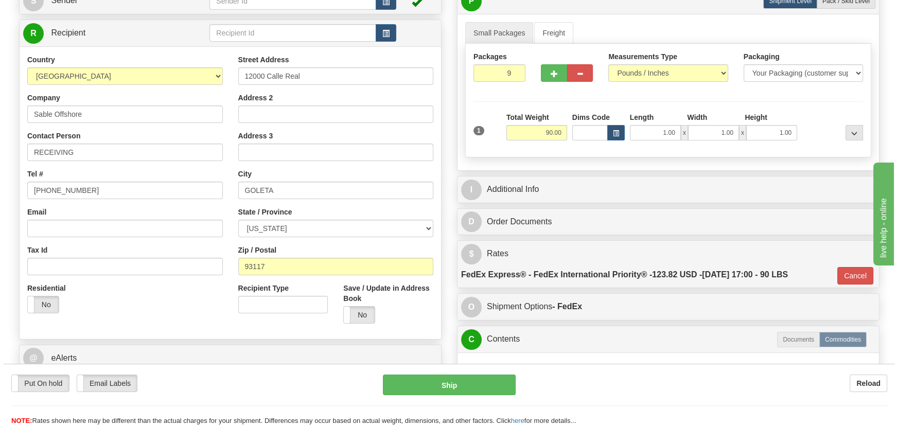
scroll to position [93, 0]
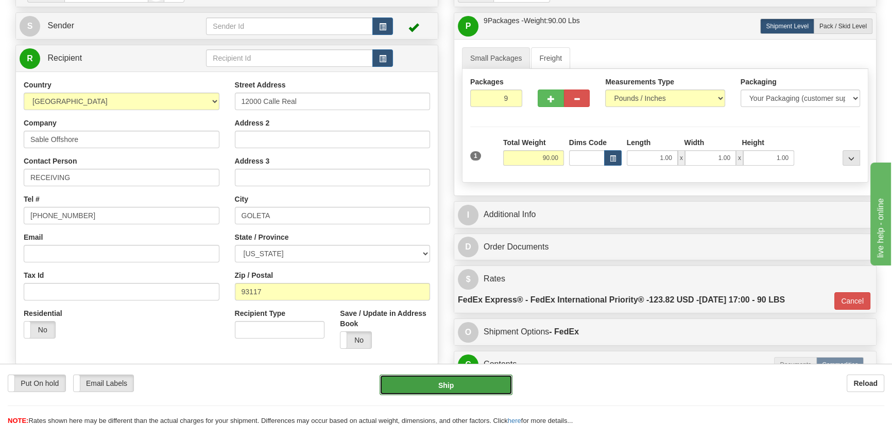
click at [451, 383] on button "Ship" at bounding box center [445, 385] width 133 height 21
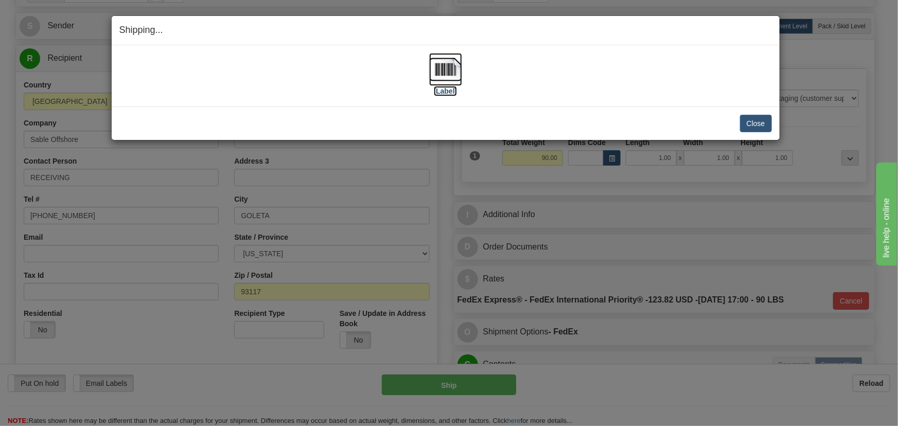
click at [443, 72] on img at bounding box center [445, 69] width 33 height 33
click at [767, 121] on button "Close" at bounding box center [756, 124] width 32 height 18
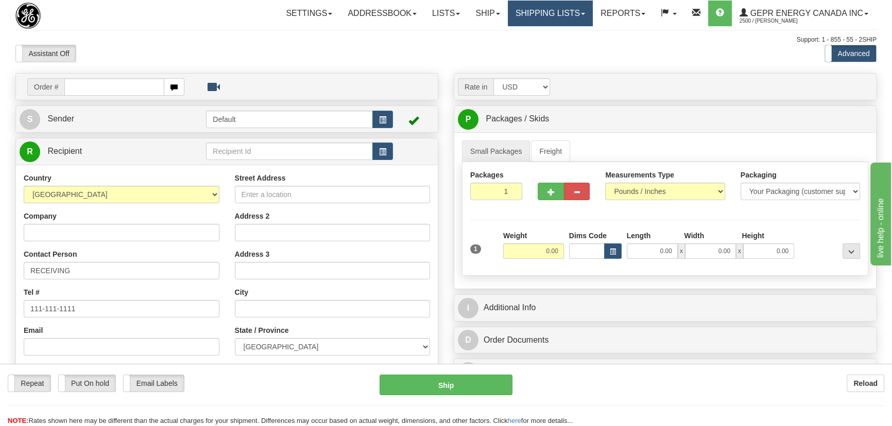
click at [535, 8] on link "Shipping lists" at bounding box center [550, 14] width 85 height 26
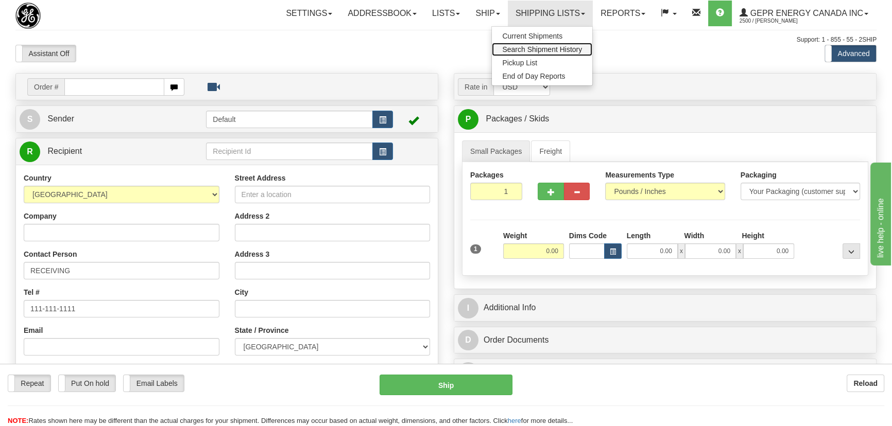
click at [537, 47] on span "Search Shipment History" at bounding box center [542, 49] width 80 height 8
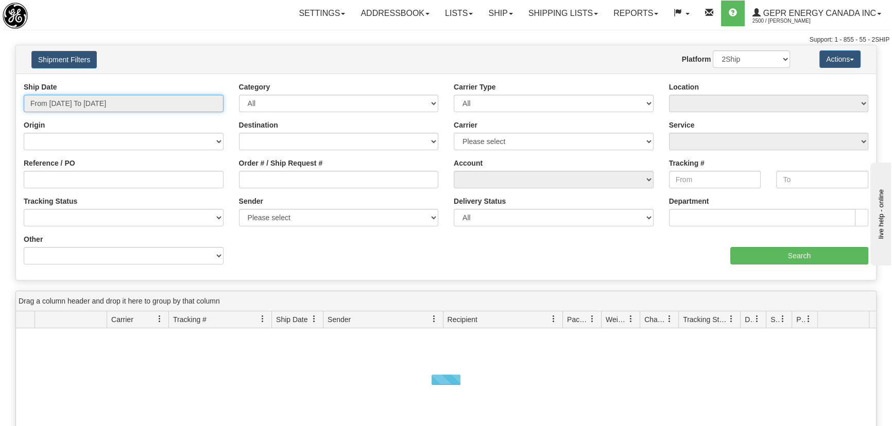
click at [80, 96] on input "From [DATE] To [DATE]" at bounding box center [124, 104] width 200 height 18
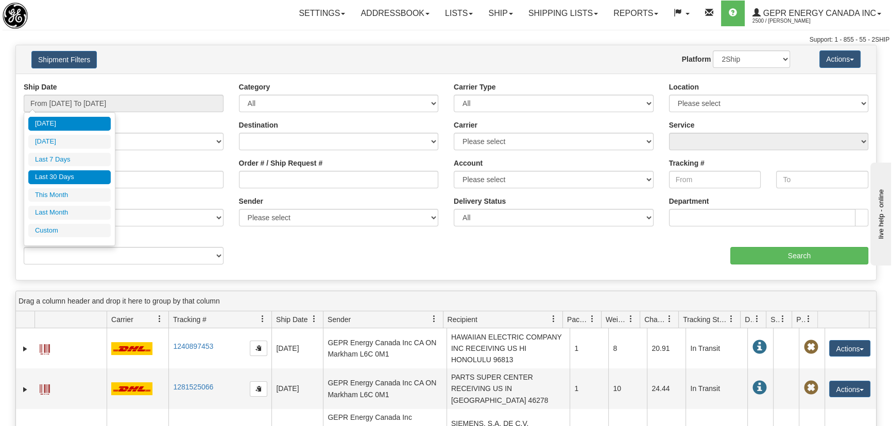
click at [61, 175] on li "Last 30 Days" at bounding box center [69, 177] width 82 height 14
type input "From [DATE] To [DATE]"
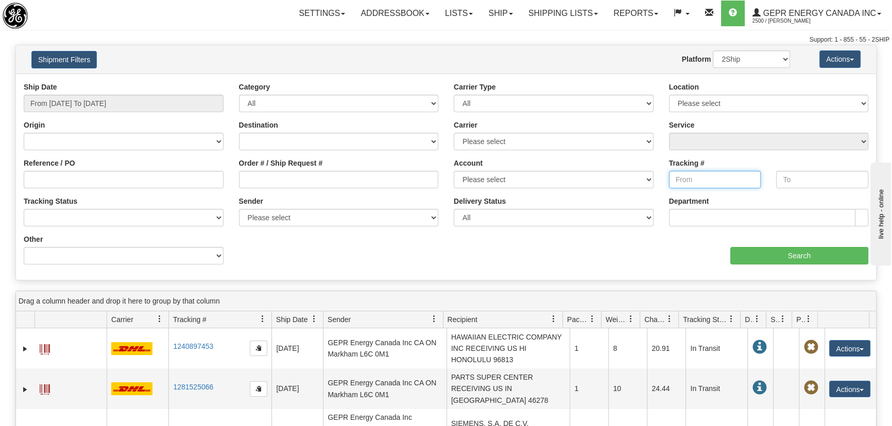
drag, startPoint x: 690, startPoint y: 176, endPoint x: 702, endPoint y: 178, distance: 12.5
click at [690, 177] on input "Tracking #" at bounding box center [715, 180] width 92 height 18
paste input "7291698702"
type input "7291698702"
click at [802, 181] on input "text" at bounding box center [822, 180] width 92 height 18
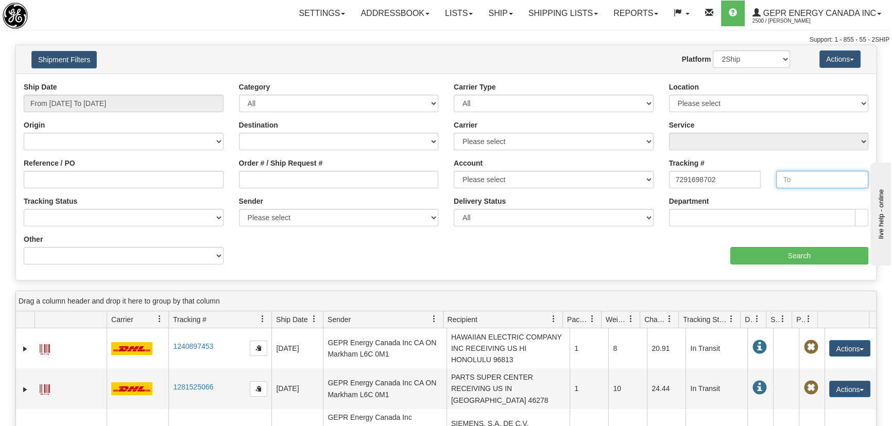
paste input "7291698702"
type input "7291698702"
click at [802, 259] on input "Search" at bounding box center [799, 256] width 138 height 18
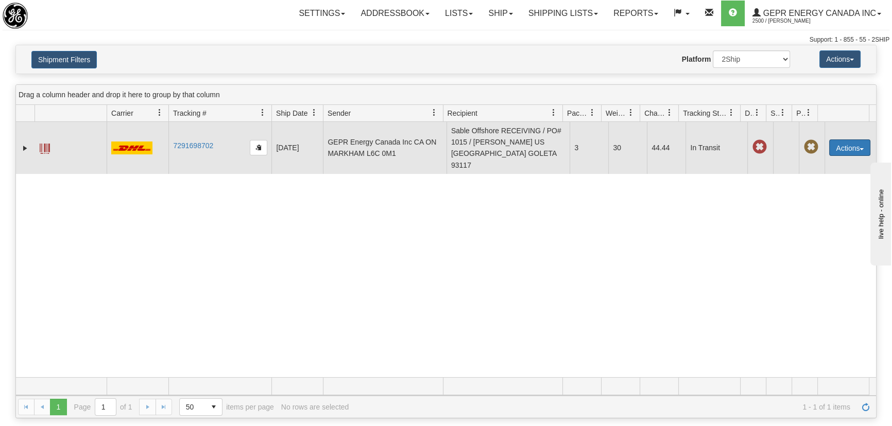
click at [842, 143] on button "Actions" at bounding box center [849, 148] width 41 height 16
click at [813, 160] on link "Repeat" at bounding box center [828, 166] width 82 height 13
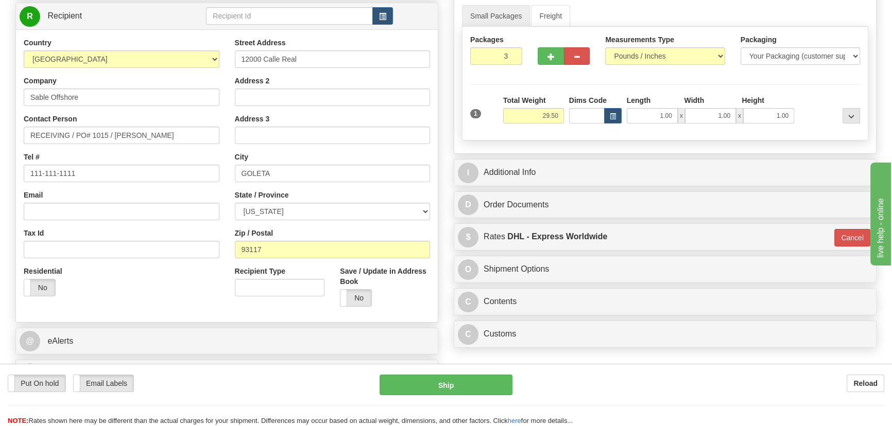
scroll to position [140, 0]
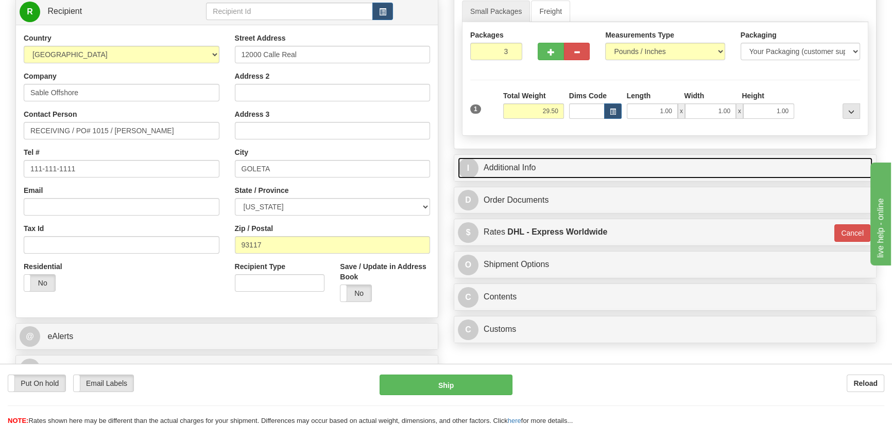
click at [699, 162] on link "I Additional Info" at bounding box center [665, 168] width 414 height 21
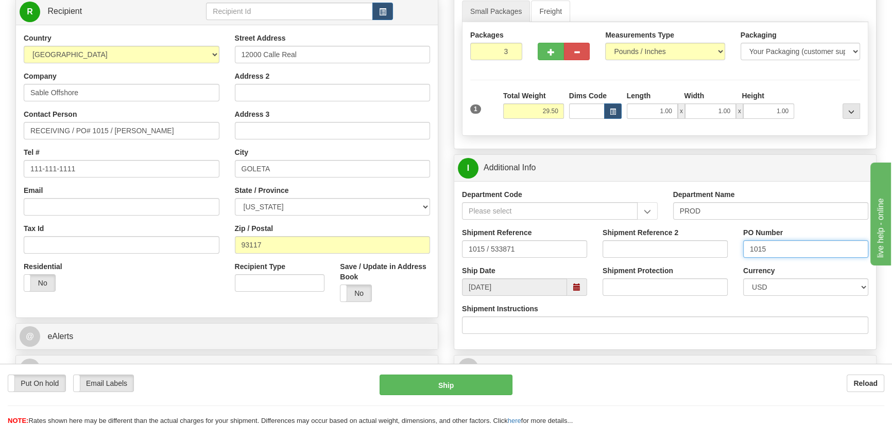
click at [758, 253] on input "1015" at bounding box center [805, 249] width 125 height 18
click at [758, 250] on input "1015" at bounding box center [805, 249] width 125 height 18
click at [758, 251] on input "1015" at bounding box center [805, 249] width 125 height 18
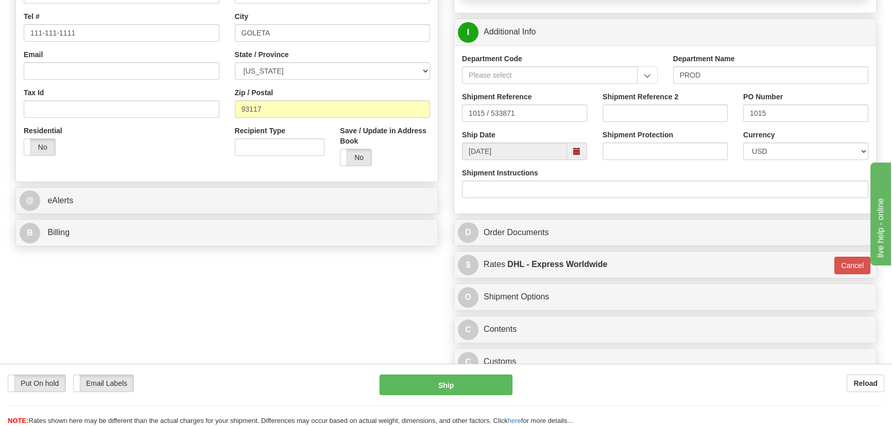
scroll to position [281, 0]
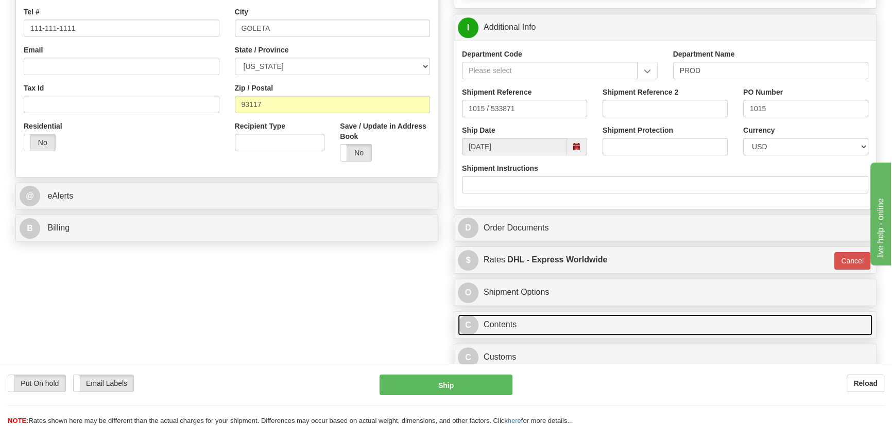
click at [700, 317] on link "C Contents" at bounding box center [665, 325] width 414 height 21
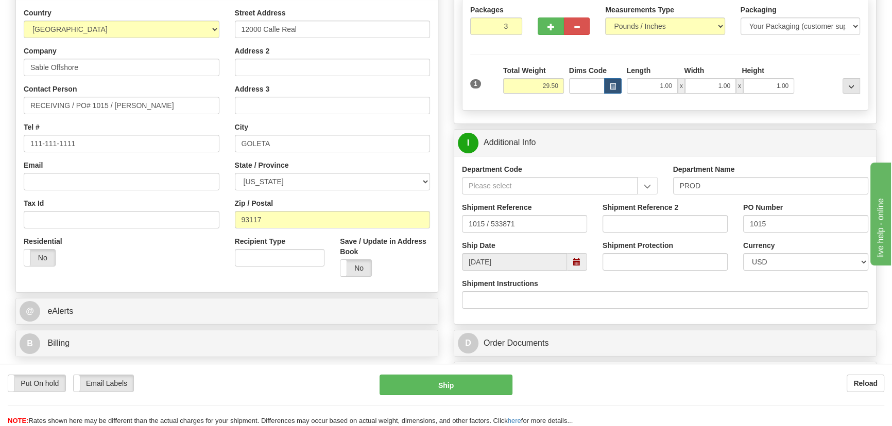
scroll to position [140, 0]
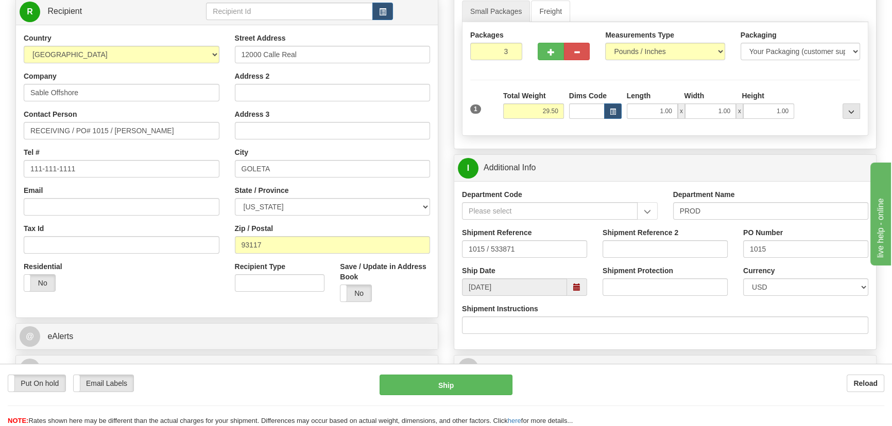
click at [809, 108] on div at bounding box center [829, 105] width 66 height 28
click at [502, 248] on input "1015 / 533871" at bounding box center [524, 249] width 125 height 18
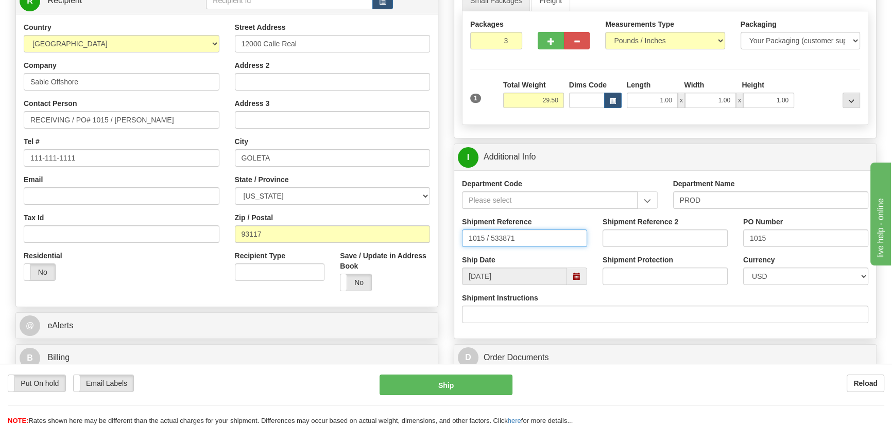
scroll to position [0, 0]
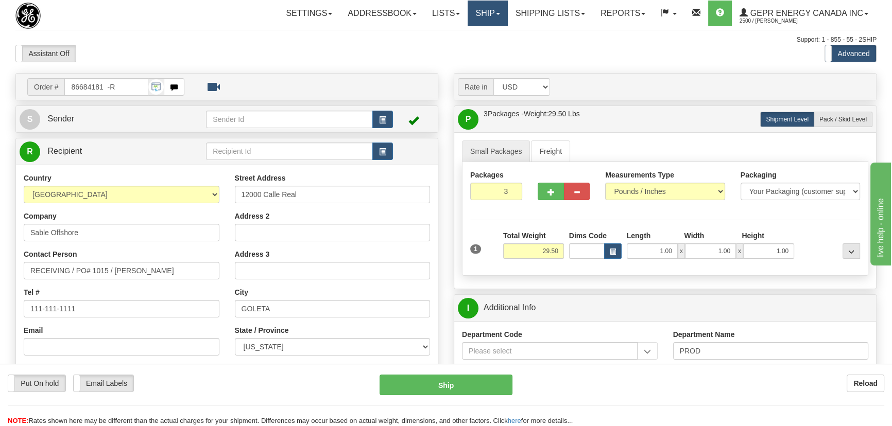
click at [494, 7] on link "Ship" at bounding box center [487, 14] width 40 height 26
click at [463, 36] on link "Ship Screen" at bounding box center [460, 35] width 93 height 13
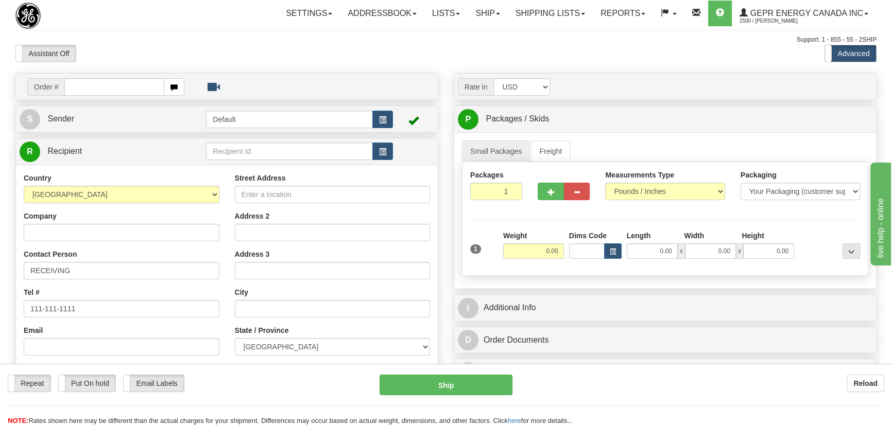
click at [441, 47] on div "Assistant On Assistant Off Do a return Do a return Previous Next Standard Advan…" at bounding box center [446, 54] width 876 height 18
drag, startPoint x: 419, startPoint y: 40, endPoint x: 494, endPoint y: 45, distance: 75.3
click at [491, 44] on div "Toggle navigation Settings Shipping Preferences Fields Preferences New" at bounding box center [446, 290] width 892 height 580
click at [500, 45] on div "Assistant On Assistant Off Do a return Do a return Previous Next Standard Advan…" at bounding box center [446, 54] width 876 height 18
drag, startPoint x: 406, startPoint y: 40, endPoint x: 497, endPoint y: 55, distance: 92.3
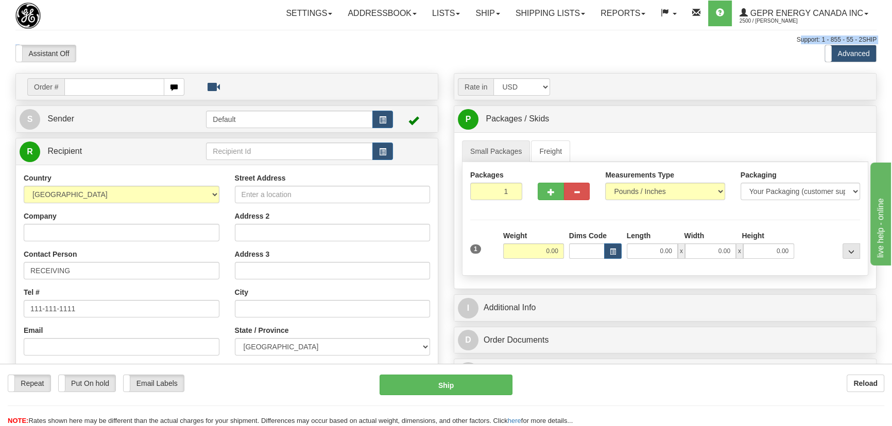
click at [496, 51] on div "Toggle navigation Settings Shipping Preferences Fields Preferences New" at bounding box center [446, 290] width 892 height 580
click at [494, 49] on div "Assistant On Assistant Off Do a return Do a return Previous Next Standard Advan…" at bounding box center [446, 54] width 876 height 18
click at [444, 52] on div "Assistant On Assistant Off Do a return Do a return Previous Next Standard Advan…" at bounding box center [446, 54] width 876 height 18
drag, startPoint x: 333, startPoint y: 40, endPoint x: 529, endPoint y: 55, distance: 196.2
click at [526, 53] on div "Toggle navigation Settings Shipping Preferences Fields Preferences New" at bounding box center [446, 290] width 892 height 580
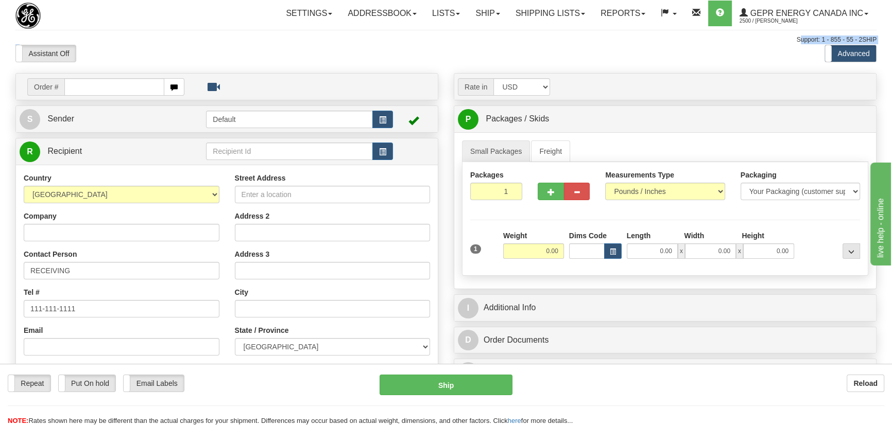
click at [529, 56] on div "Assistant On Assistant Off Do a return Do a return Previous Next Standard Advan…" at bounding box center [446, 54] width 876 height 18
